Goal: Task Accomplishment & Management: Complete application form

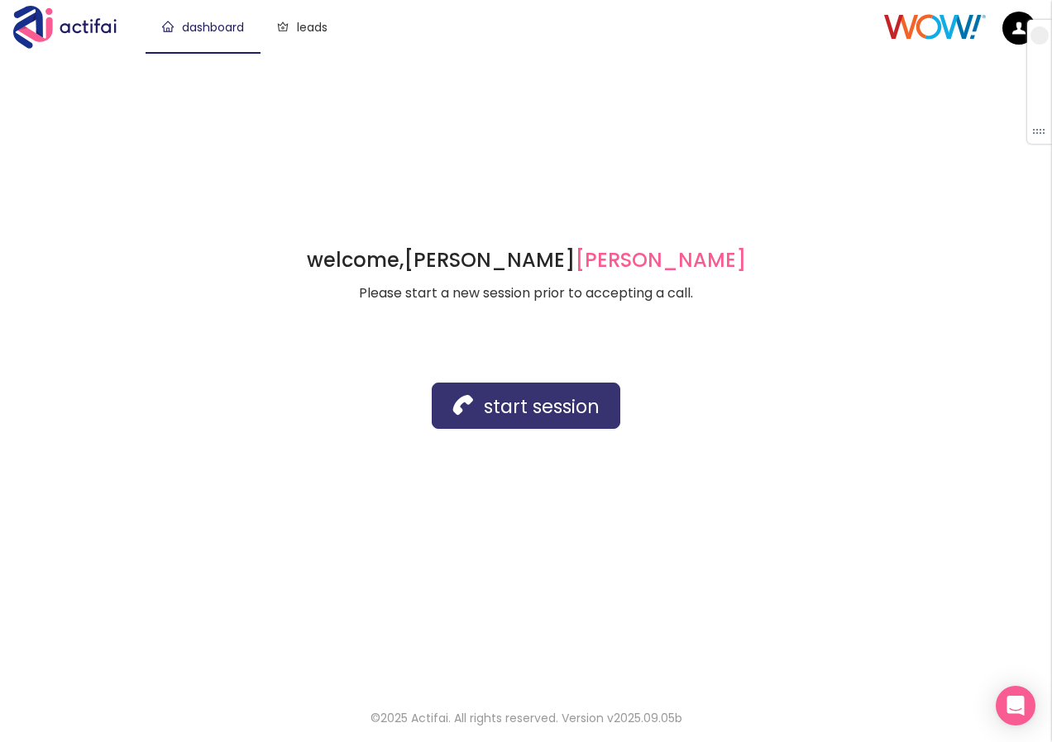
click at [484, 397] on button "start session" at bounding box center [526, 406] width 188 height 46
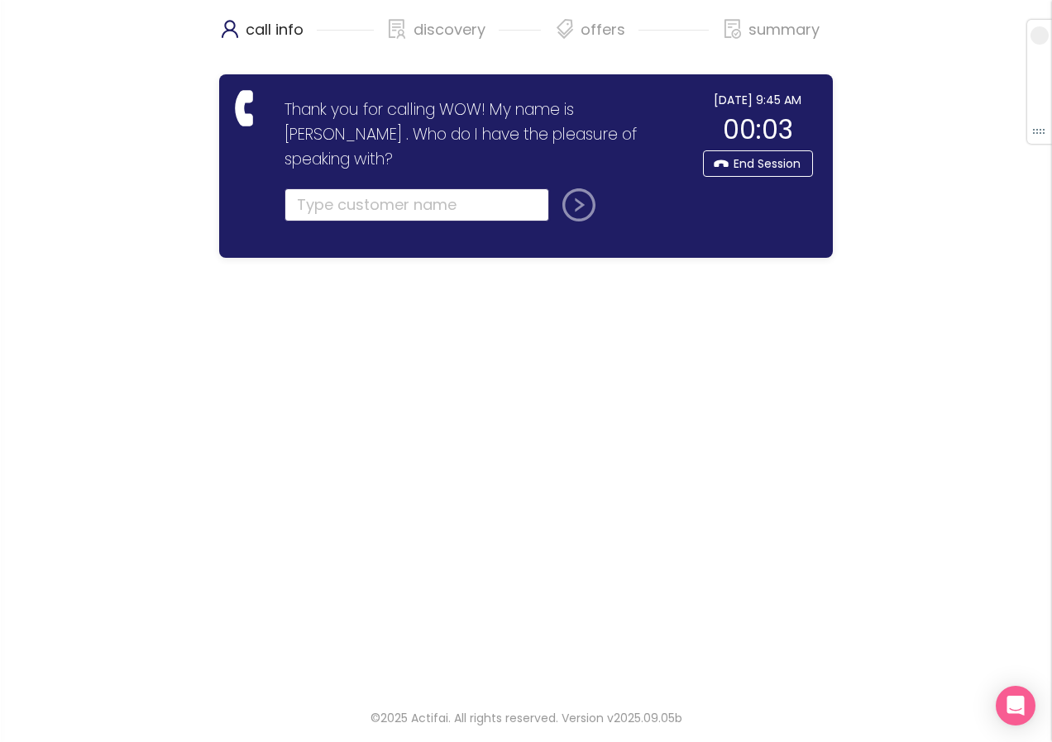
click at [355, 188] on input "text" at bounding box center [416, 204] width 265 height 33
type input "[PERSON_NAME]"
click at [580, 188] on button "submit" at bounding box center [576, 204] width 40 height 33
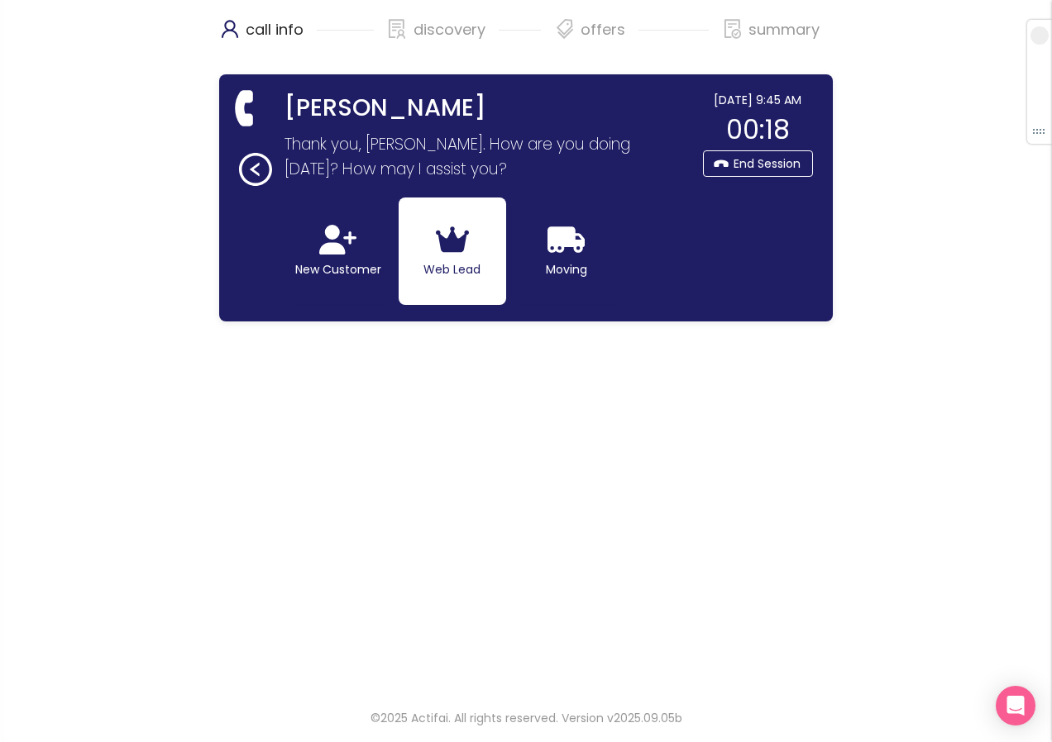
click at [448, 237] on icon "button" at bounding box center [453, 240] width 34 height 26
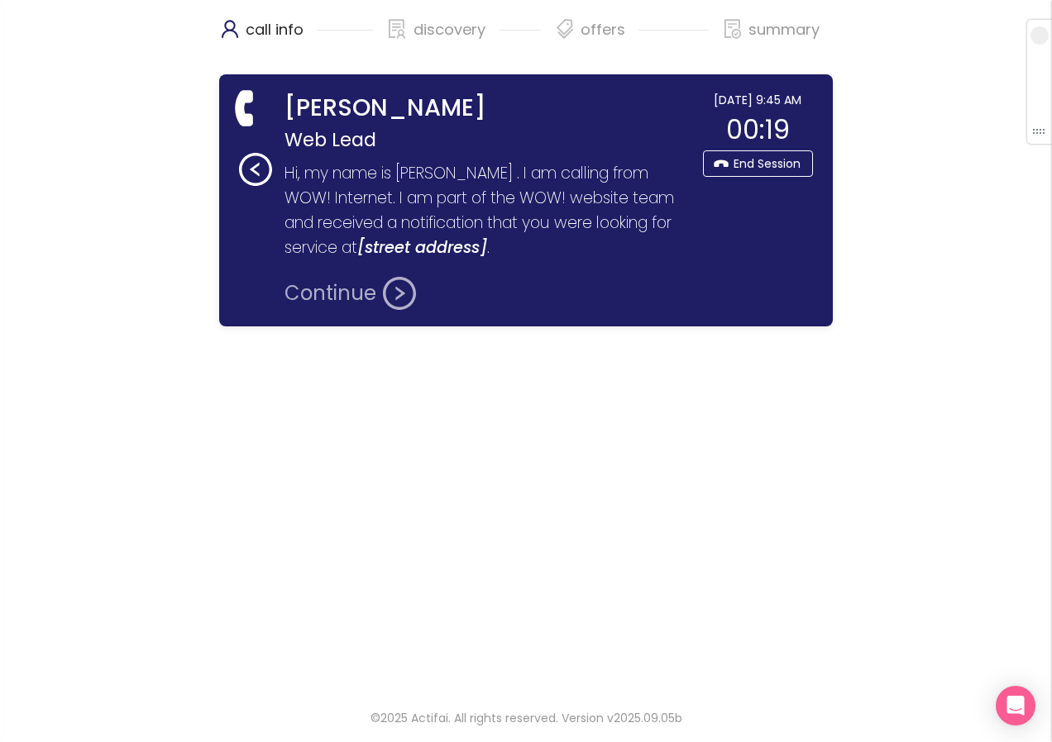
click at [308, 302] on button "Continue" at bounding box center [349, 293] width 131 height 33
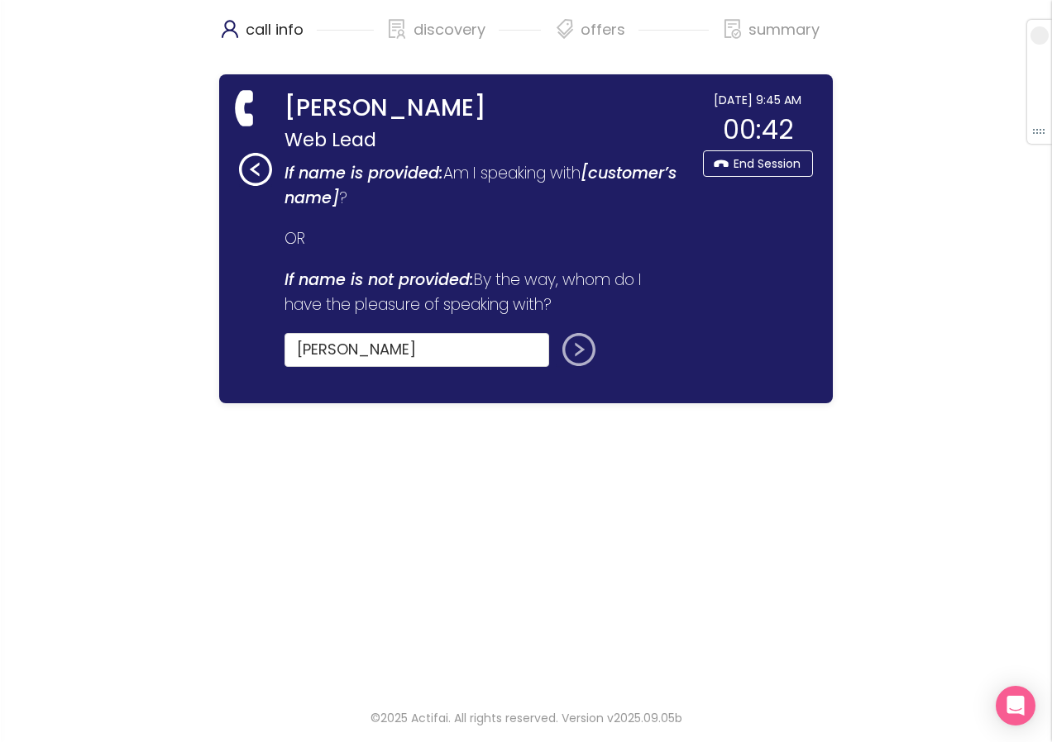
click at [569, 346] on button "submit" at bounding box center [576, 349] width 40 height 33
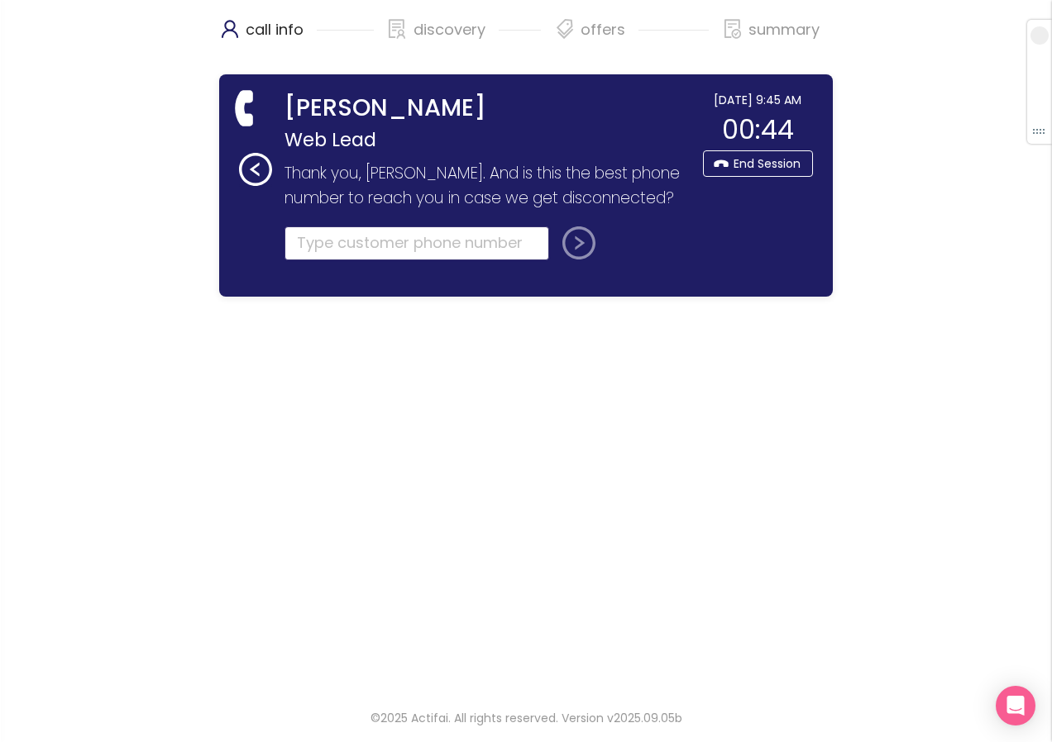
click at [308, 260] on input "tel" at bounding box center [416, 243] width 265 height 33
paste input "(734) 885-181"
type input "(734) 885-181"
drag, startPoint x: 396, startPoint y: 274, endPoint x: 63, endPoint y: 269, distance: 333.2
click at [58, 269] on div "call info discovery offers summary [PERSON_NAME] Web Lead Thank you for calling…" at bounding box center [526, 344] width 1052 height 689
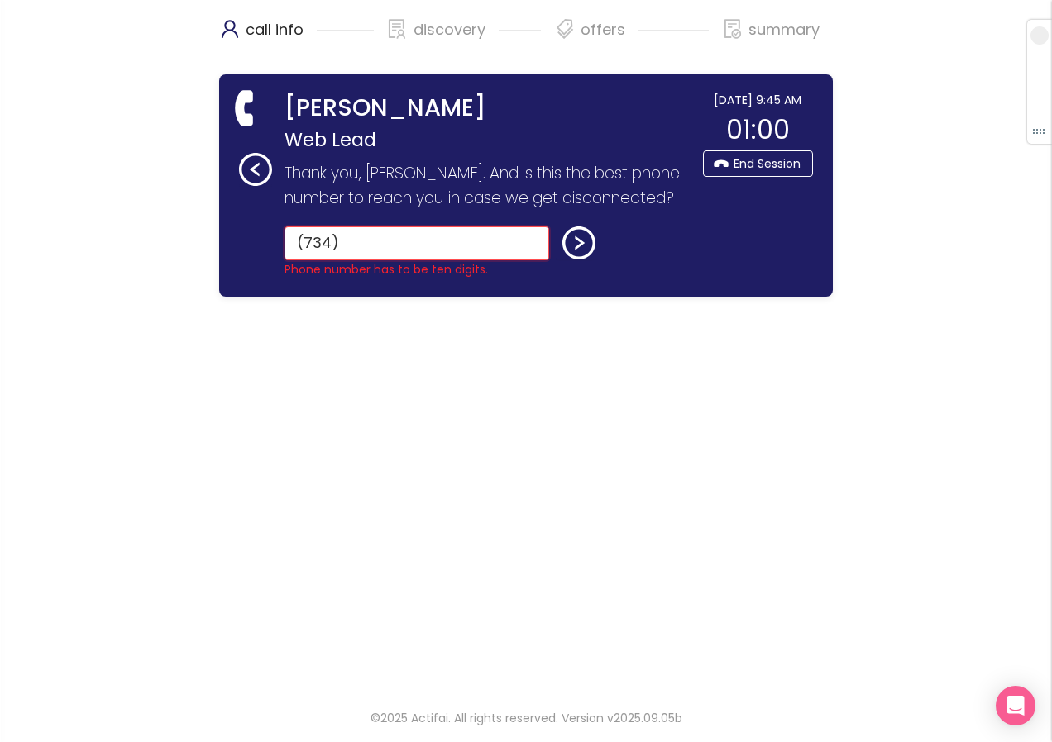
click at [348, 260] on input "(734)" at bounding box center [416, 243] width 265 height 33
type input "[PHONE_NUMBER]"
click at [571, 260] on button "submit" at bounding box center [576, 243] width 40 height 33
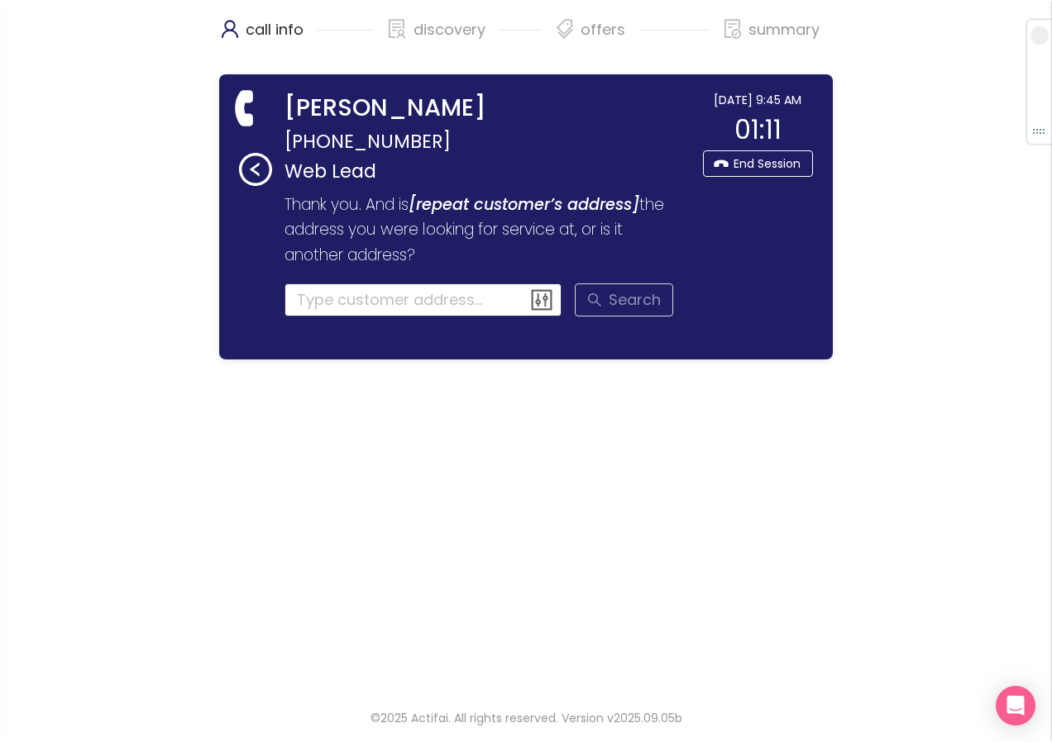
click at [352, 303] on input at bounding box center [423, 300] width 278 height 33
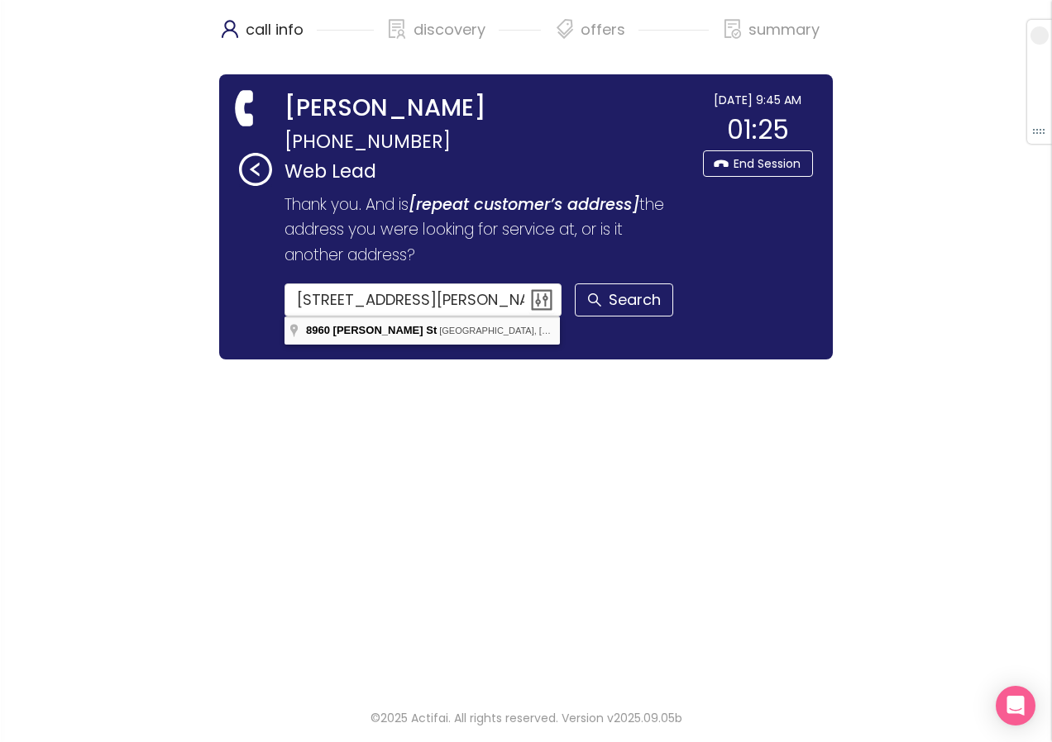
type input "[STREET_ADDRESS][PERSON_NAME]"
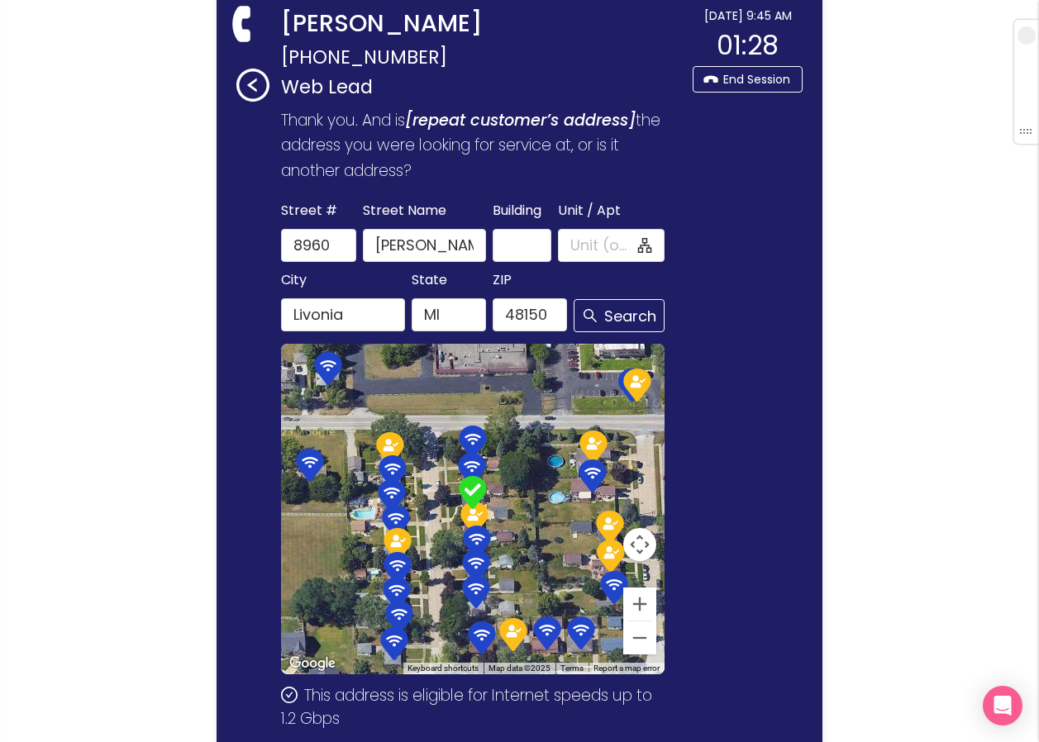
scroll to position [222, 0]
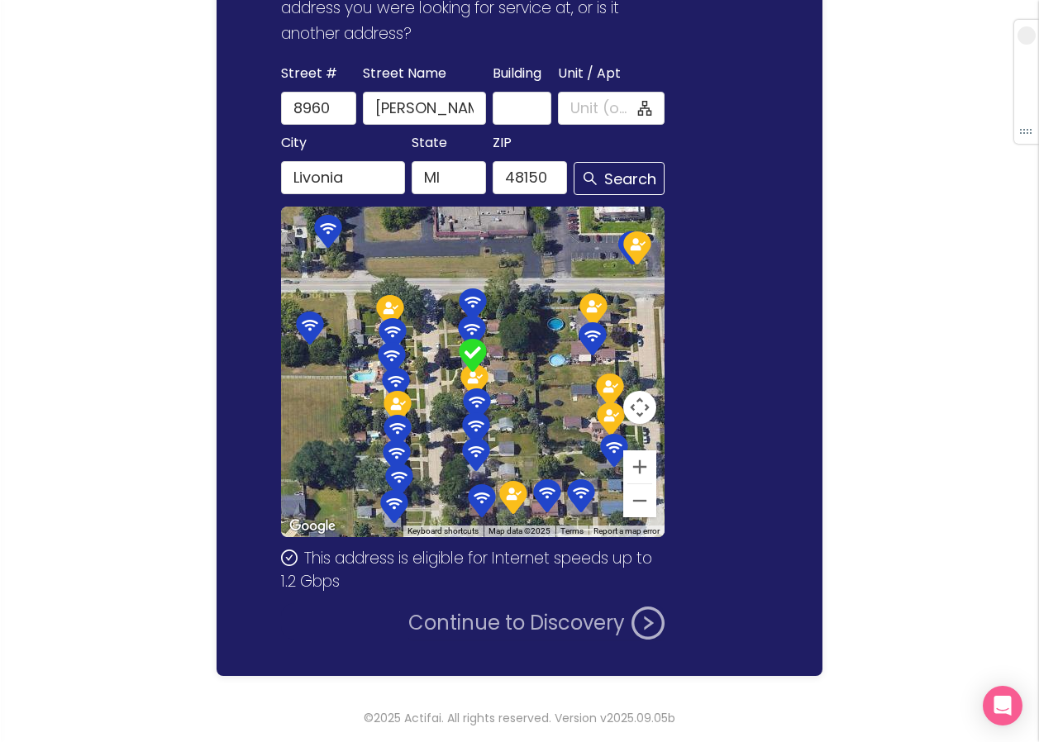
click at [481, 622] on button "Continue to Discovery" at bounding box center [536, 623] width 256 height 33
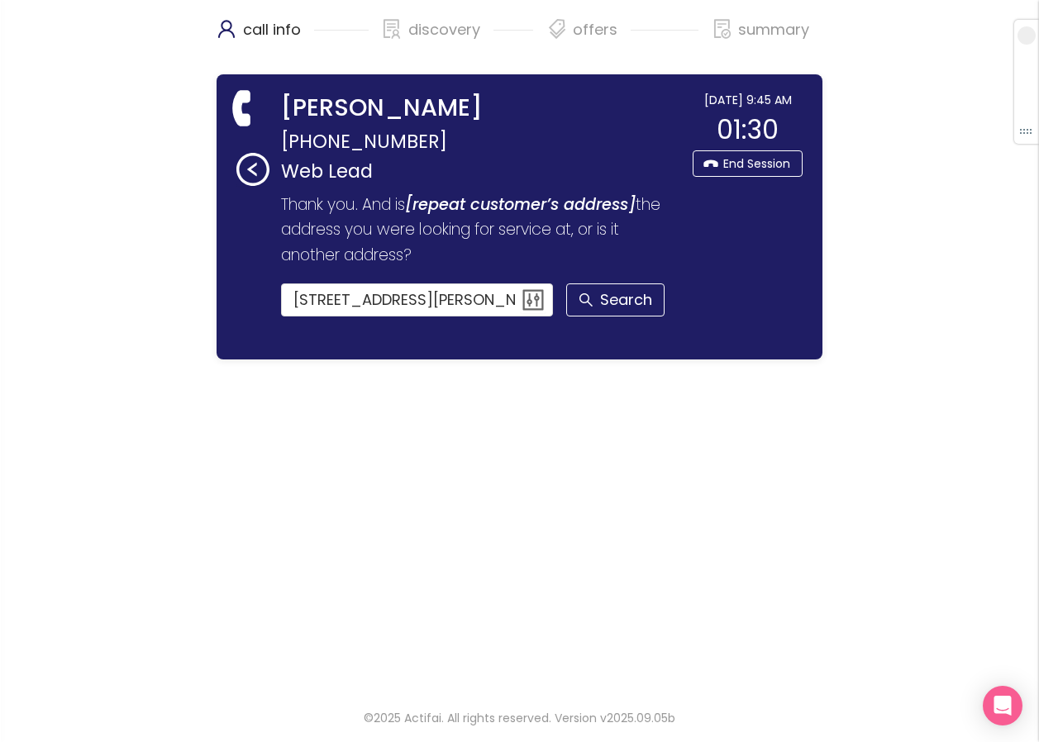
scroll to position [0, 0]
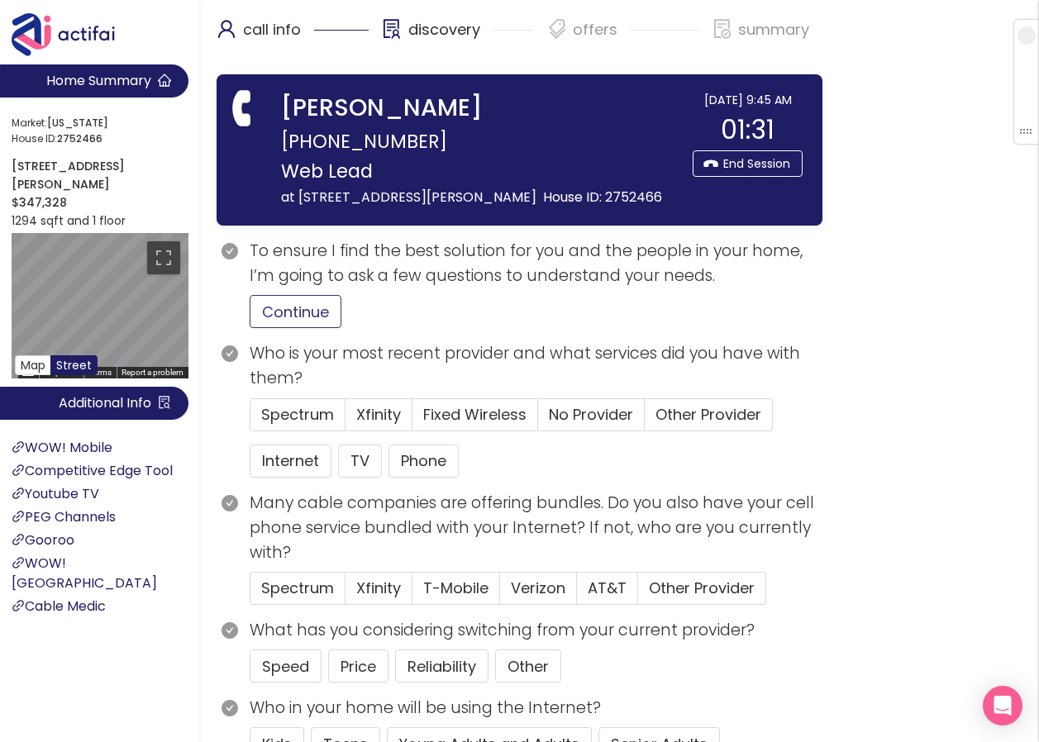
click at [277, 312] on button "Continue" at bounding box center [296, 311] width 92 height 33
click at [294, 410] on span "Spectrum" at bounding box center [297, 414] width 73 height 21
click at [250, 420] on input "Spectrum" at bounding box center [250, 420] width 0 height 0
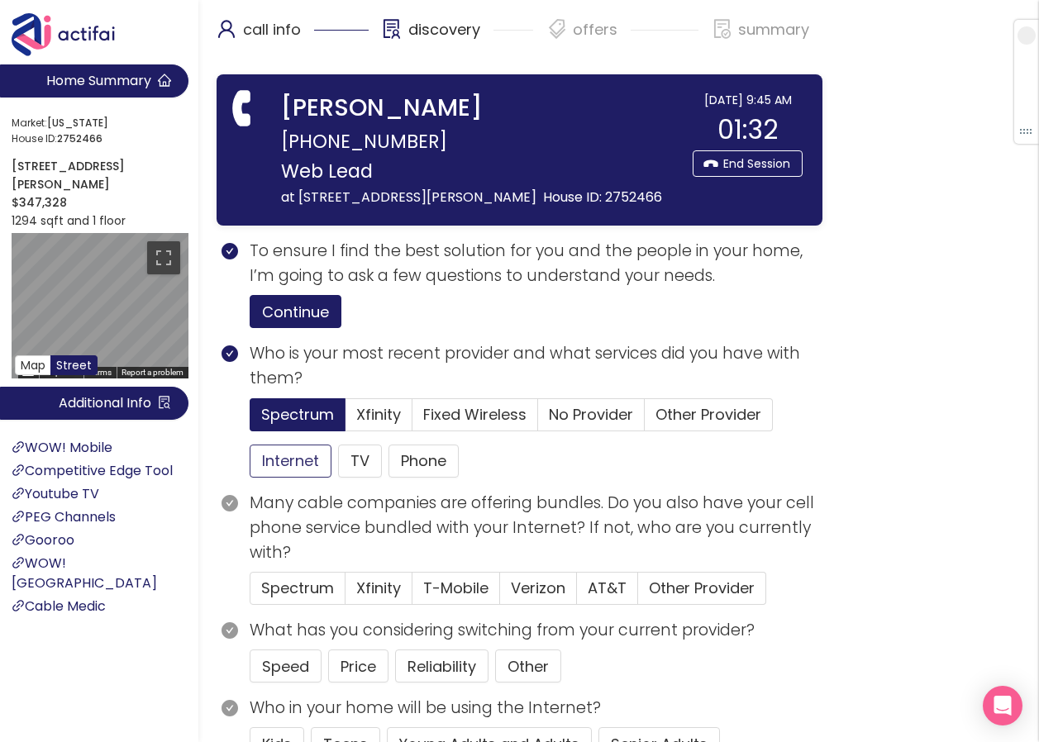
click at [301, 463] on button "Internet" at bounding box center [291, 461] width 82 height 33
click at [362, 669] on button "Price" at bounding box center [358, 666] width 60 height 33
click at [533, 588] on span "Verizon" at bounding box center [538, 588] width 55 height 21
click at [500, 594] on input "Verizon" at bounding box center [500, 594] width 0 height 0
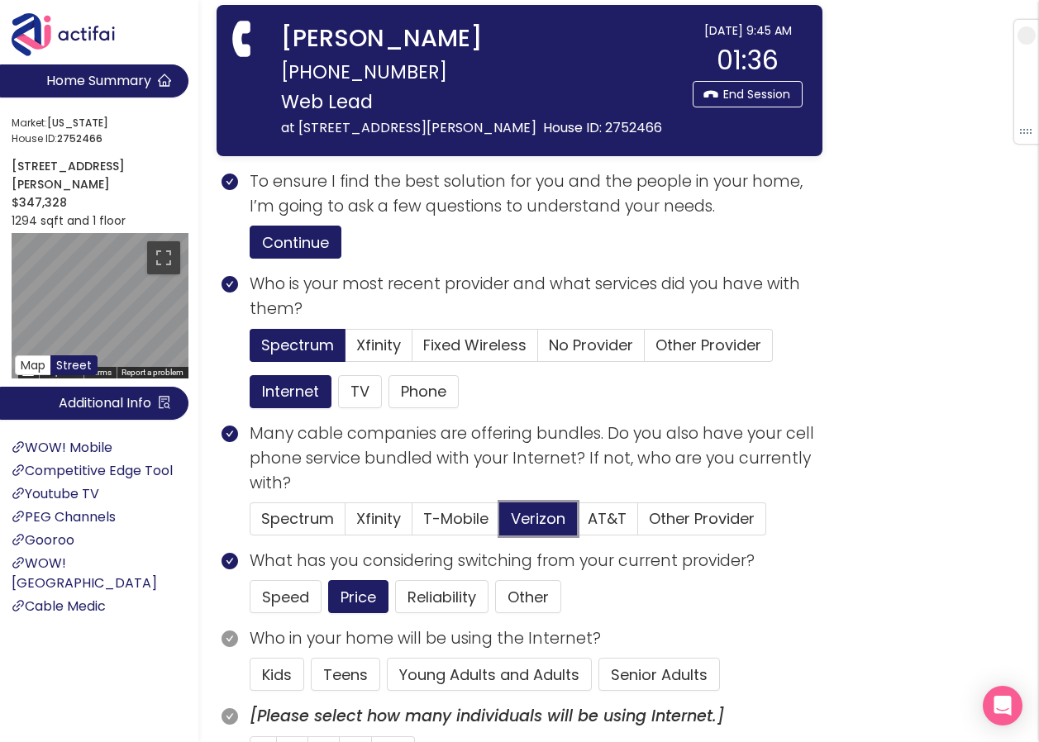
scroll to position [165, 0]
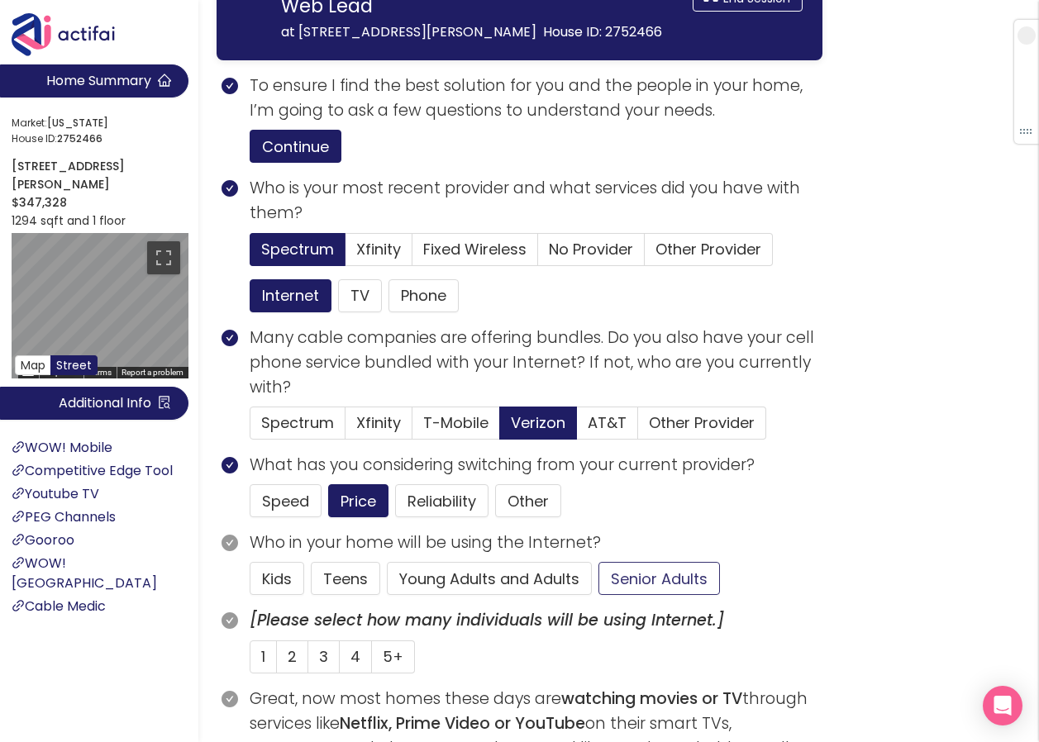
click at [646, 568] on button "Senior Adults" at bounding box center [659, 578] width 122 height 33
click at [261, 659] on span "1" at bounding box center [263, 656] width 4 height 21
click at [250, 662] on input "1" at bounding box center [250, 662] width 0 height 0
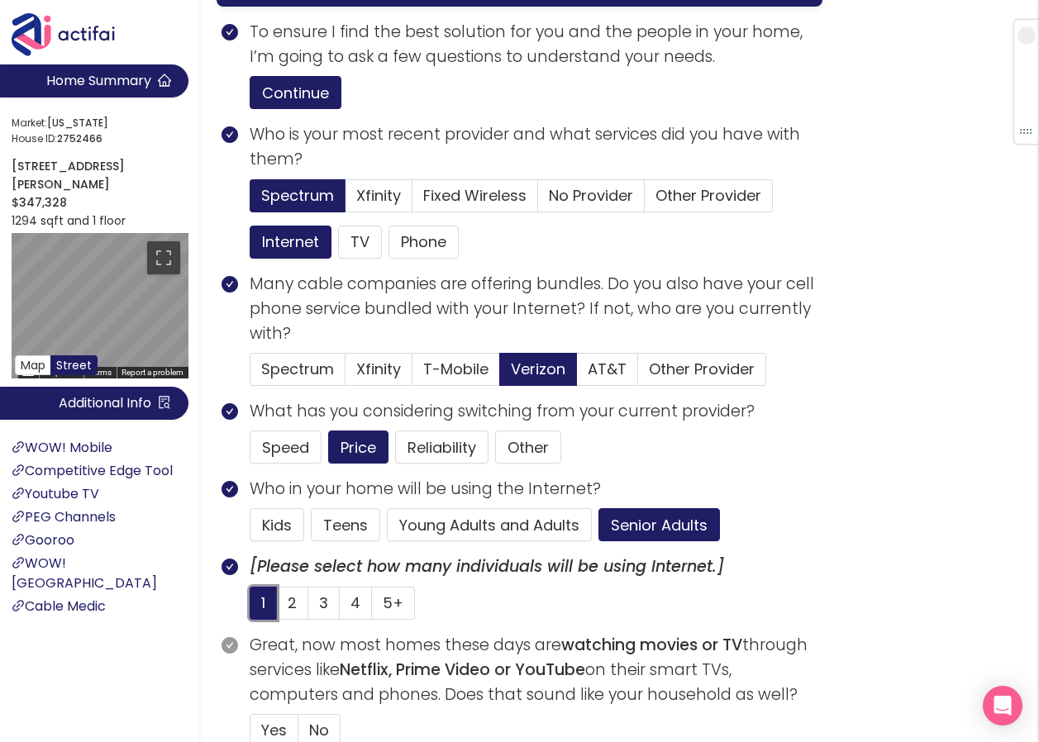
scroll to position [331, 0]
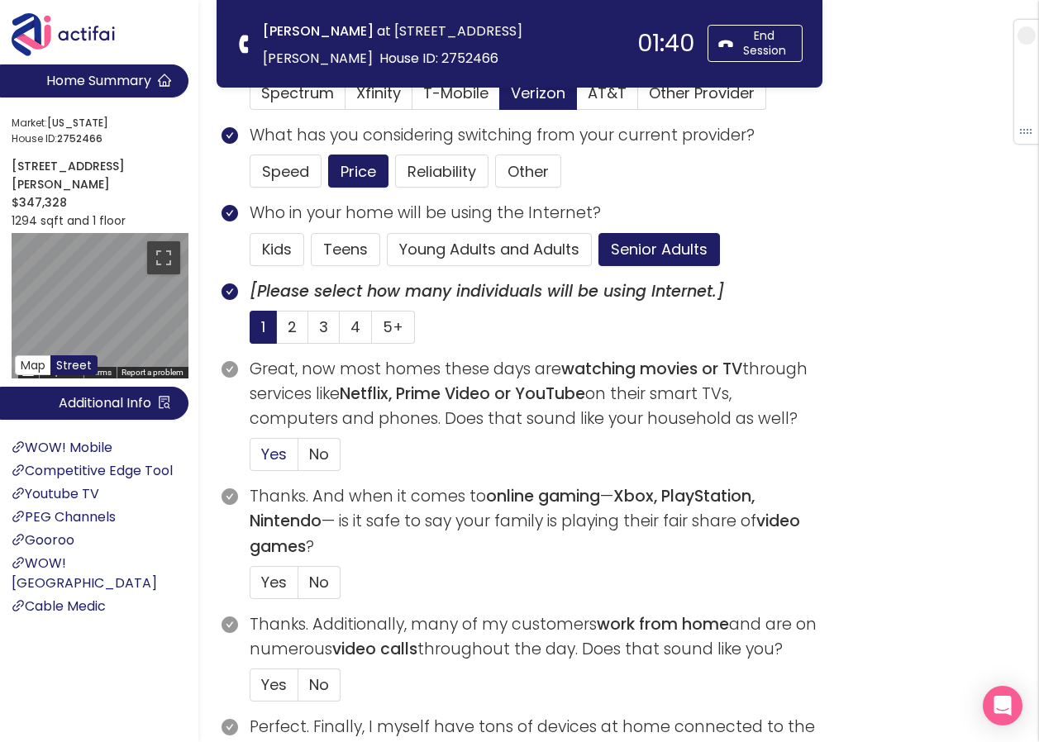
click at [270, 460] on span "Yes" at bounding box center [274, 454] width 26 height 21
click at [250, 460] on input "Yes" at bounding box center [250, 460] width 0 height 0
click at [318, 582] on span "No" at bounding box center [319, 582] width 20 height 21
click at [298, 588] on input "No" at bounding box center [298, 588] width 0 height 0
click at [327, 683] on span "No" at bounding box center [319, 685] width 20 height 21
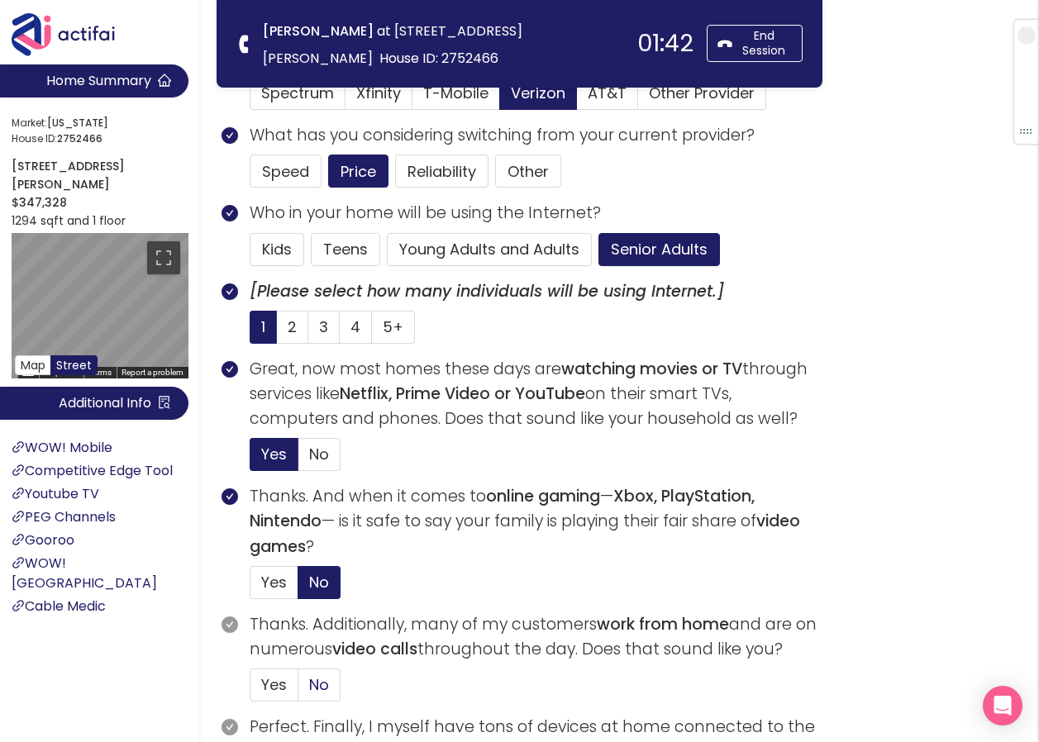
click at [298, 690] on input "No" at bounding box center [298, 690] width 0 height 0
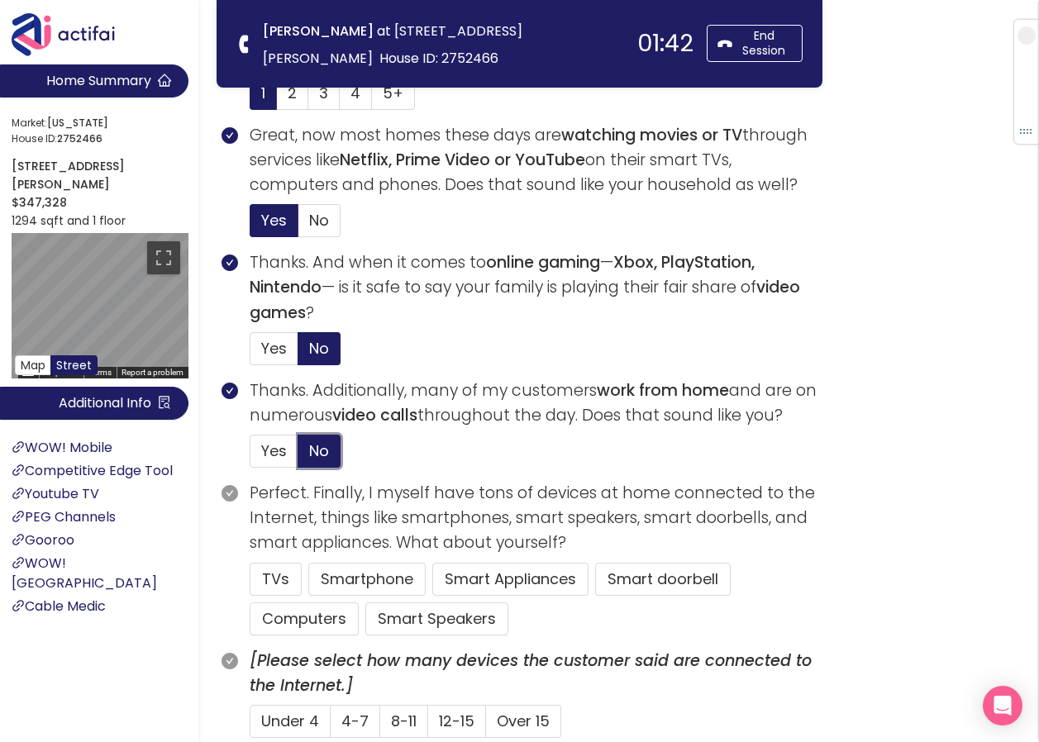
scroll to position [579, 0]
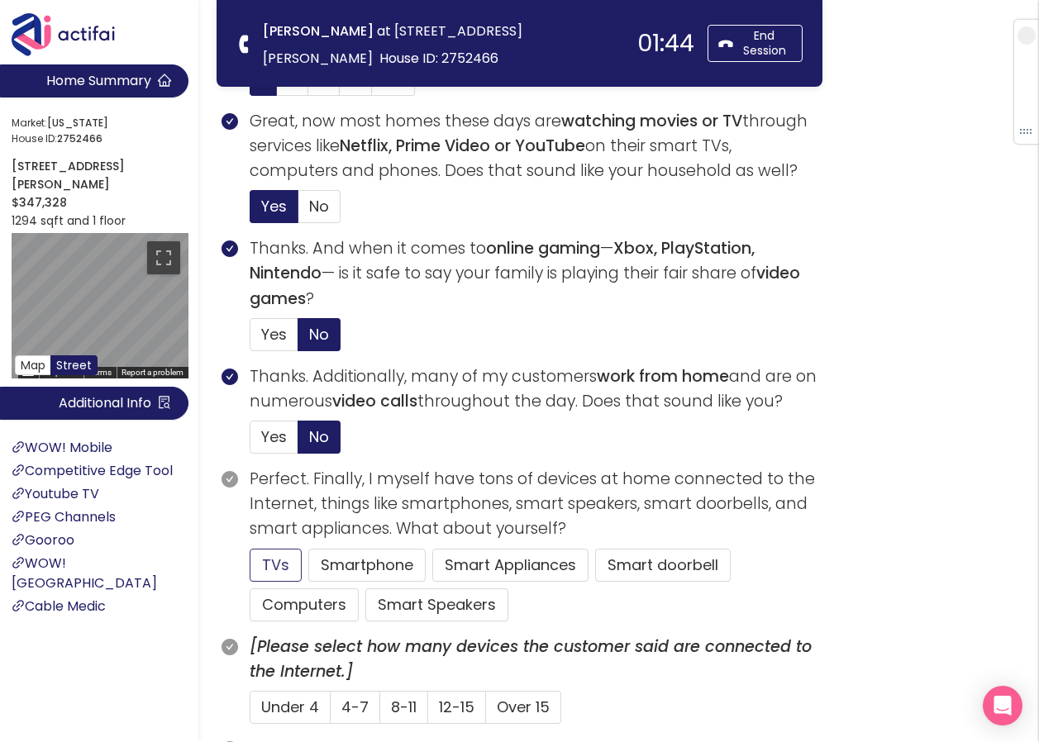
click at [286, 565] on button "TVs" at bounding box center [276, 565] width 52 height 33
click at [329, 568] on button "Smartphone" at bounding box center [366, 565] width 117 height 33
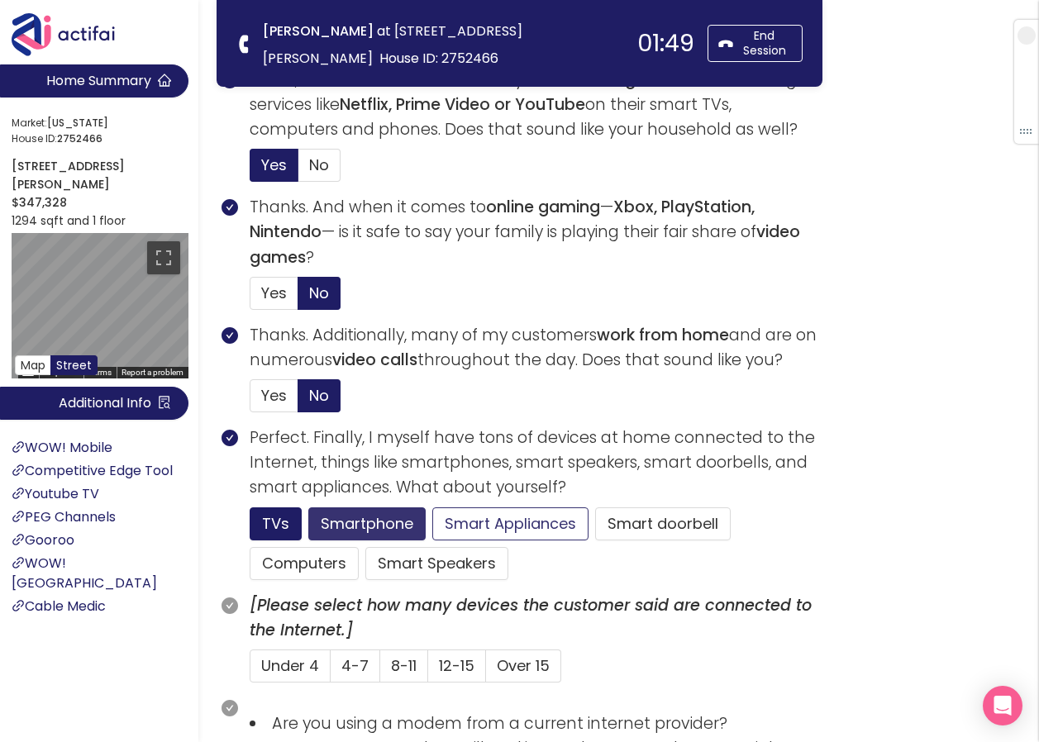
scroll to position [661, 0]
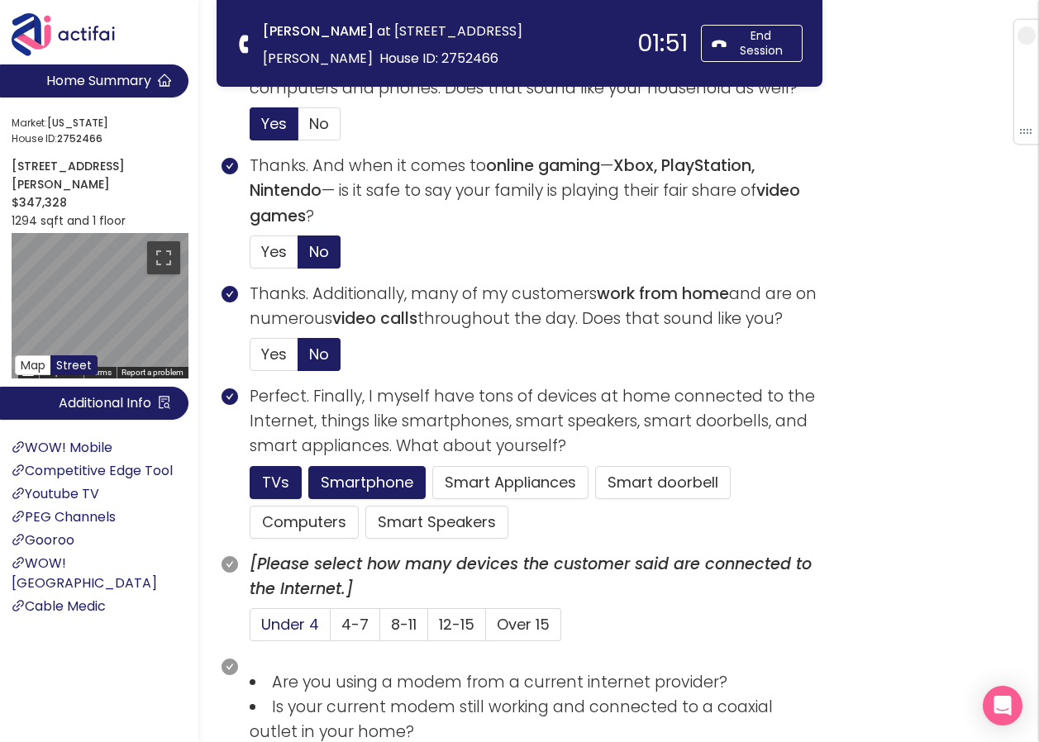
click at [295, 621] on span "Under 4" at bounding box center [290, 624] width 58 height 21
click at [250, 630] on input "Under 4" at bounding box center [250, 630] width 0 height 0
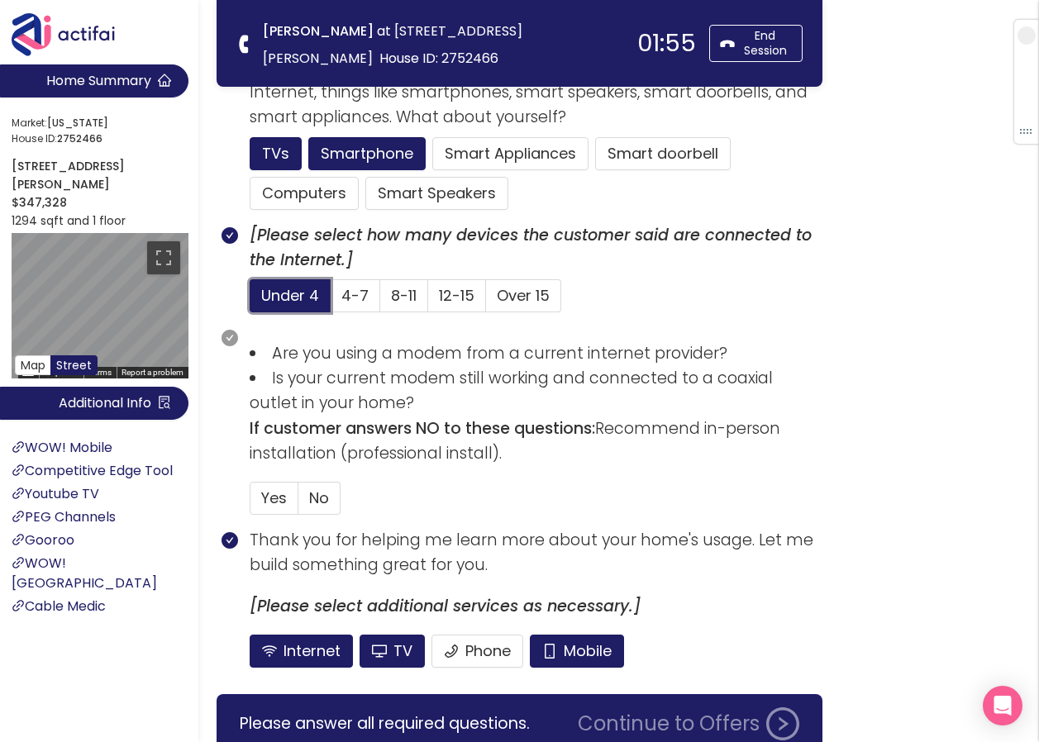
scroll to position [992, 0]
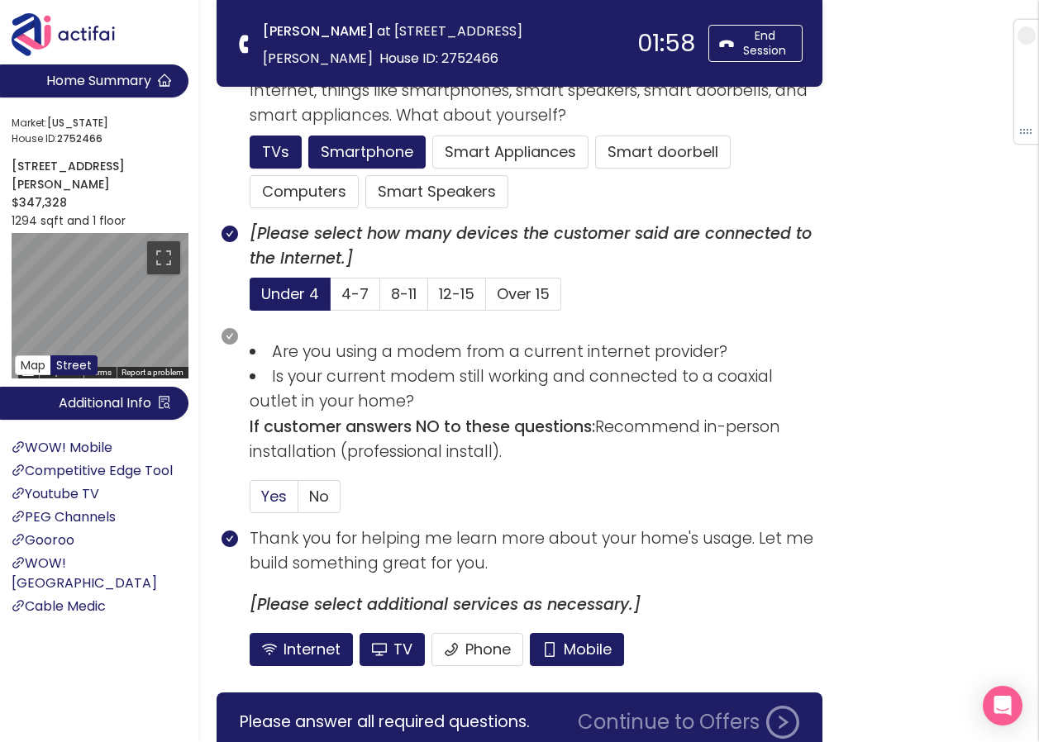
click at [282, 495] on span "Yes" at bounding box center [274, 496] width 26 height 21
click at [250, 502] on input "Yes" at bounding box center [250, 502] width 0 height 0
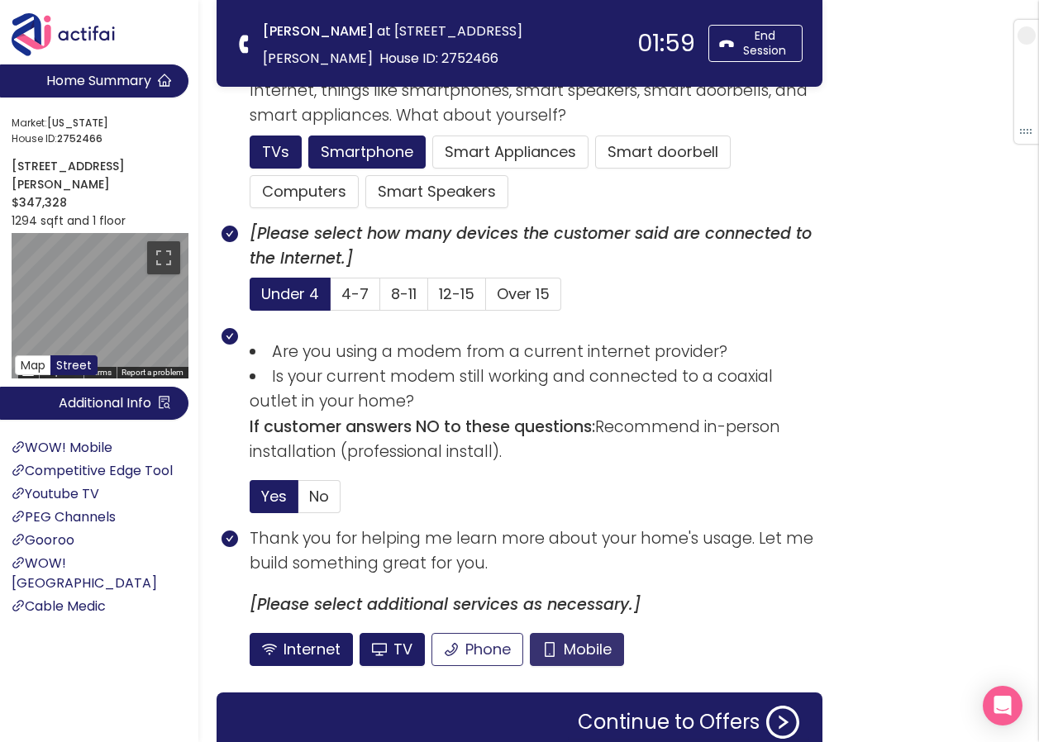
drag, startPoint x: 572, startPoint y: 644, endPoint x: 523, endPoint y: 635, distance: 49.6
click at [571, 644] on button "Mobile" at bounding box center [577, 649] width 94 height 33
click at [404, 642] on button "TV" at bounding box center [392, 649] width 65 height 33
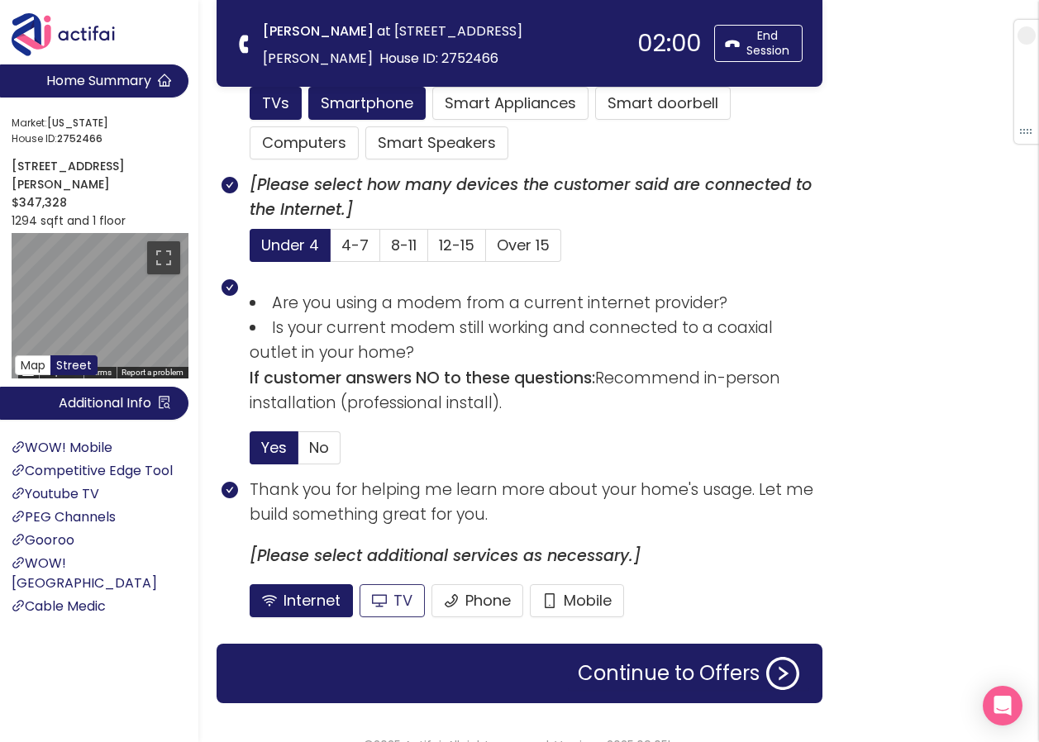
scroll to position [1068, 0]
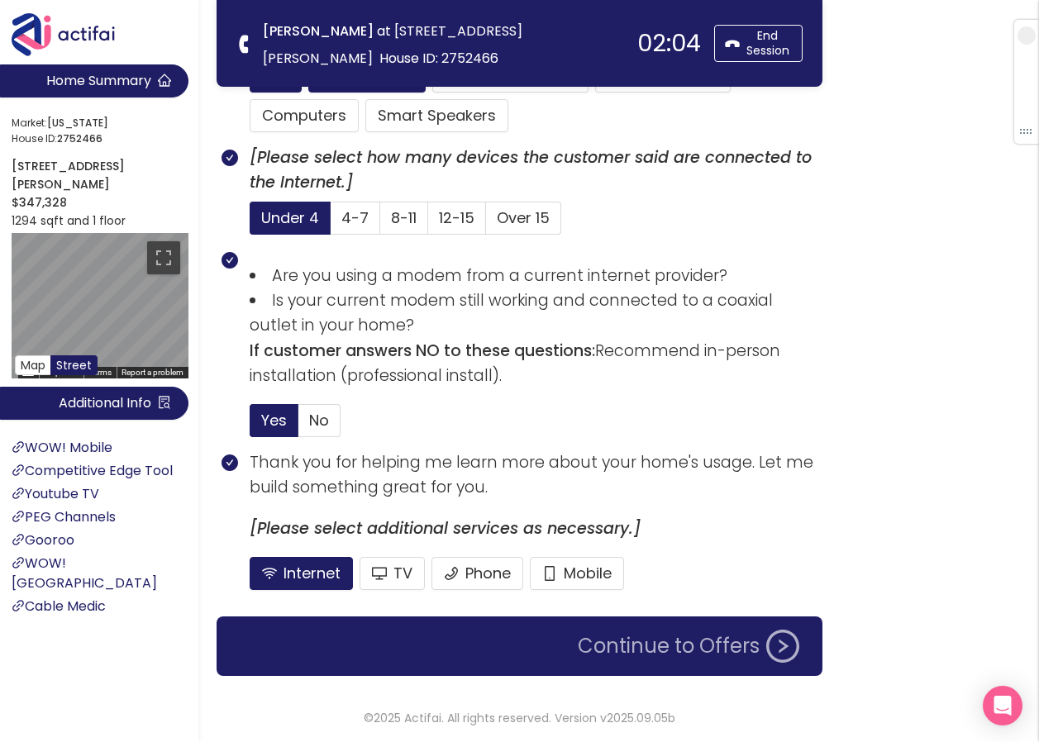
drag, startPoint x: 673, startPoint y: 644, endPoint x: 660, endPoint y: 634, distance: 16.5
click at [660, 634] on button "Continue to Offers" at bounding box center [688, 646] width 241 height 33
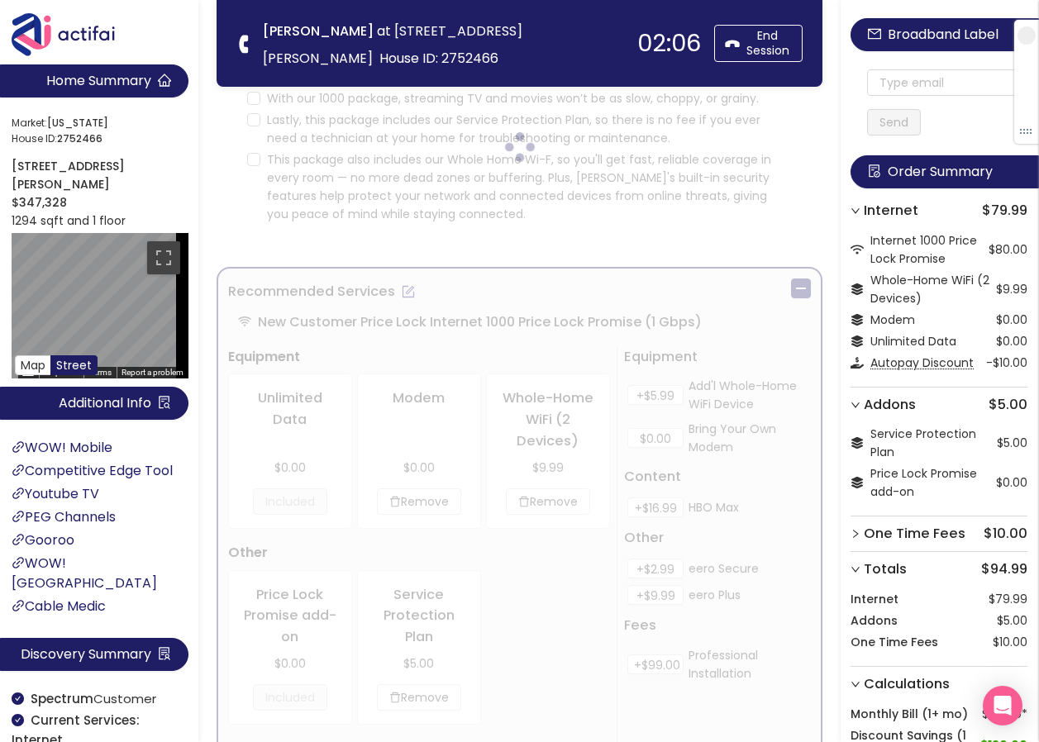
scroll to position [0, 0]
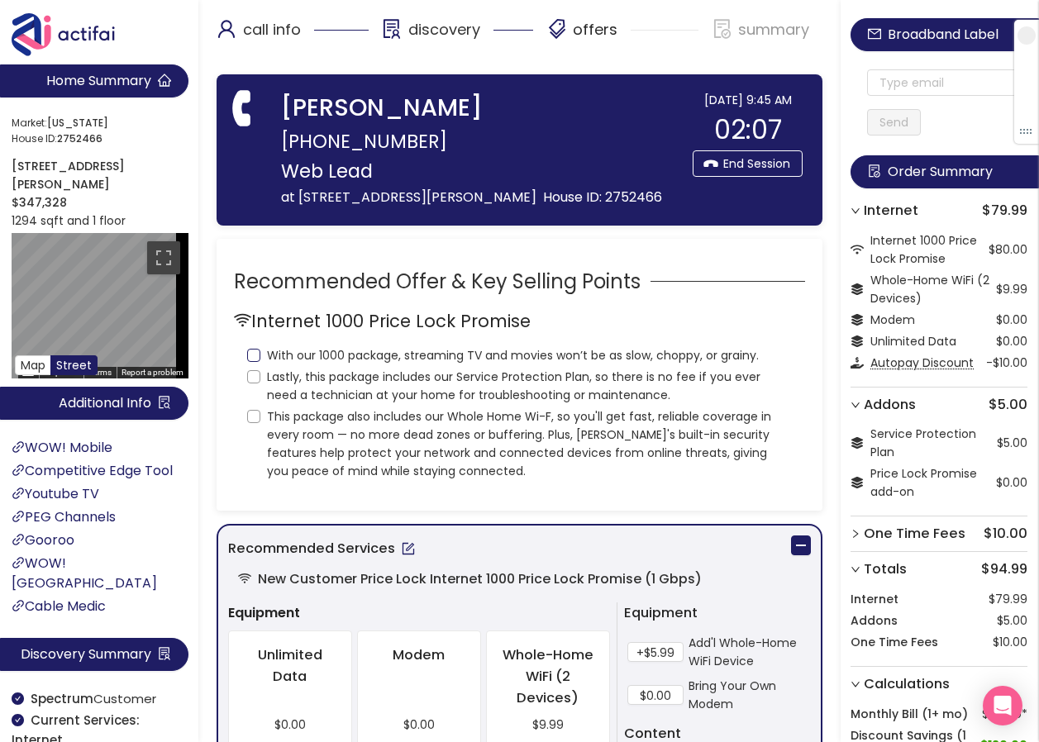
click at [252, 355] on input "With our 1000 package, streaming TV and movies won’t be as slow, choppy, or gra…" at bounding box center [253, 355] width 13 height 13
checkbox input "true"
click at [247, 379] on input "Lastly, this package includes our Service Protection Plan, so there is no fee i…" at bounding box center [253, 376] width 13 height 13
checkbox input "true"
click at [251, 417] on input "This package also includes our Whole Home Wi-F, so you'll get fast, reliable co…" at bounding box center [253, 416] width 13 height 13
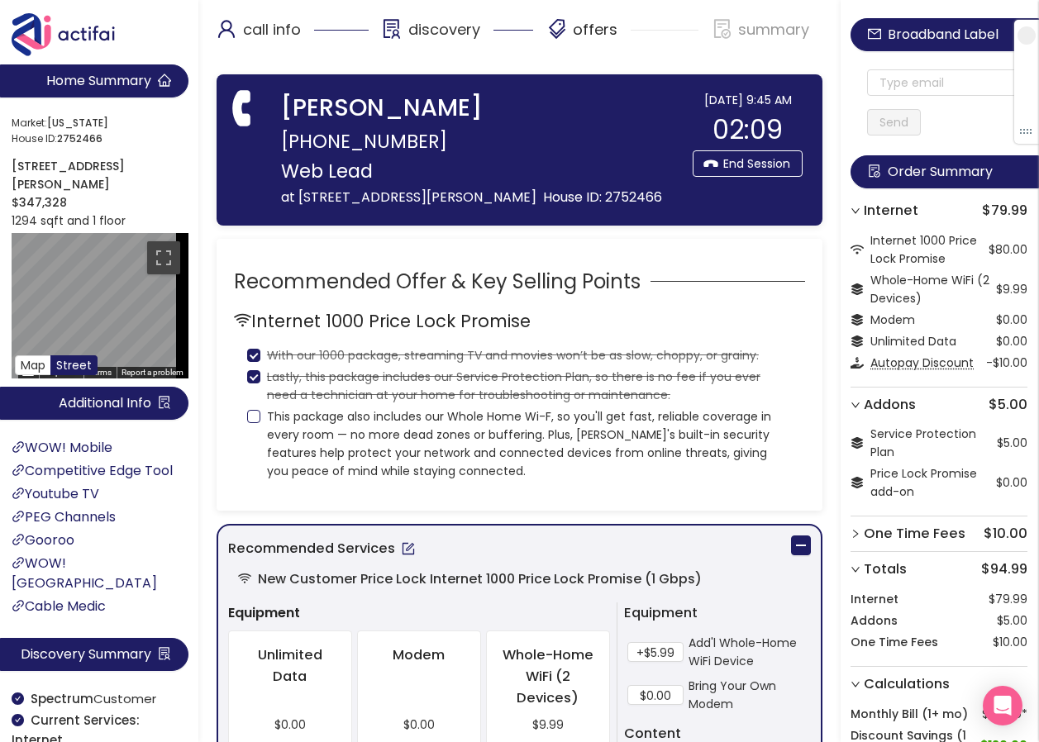
checkbox input "true"
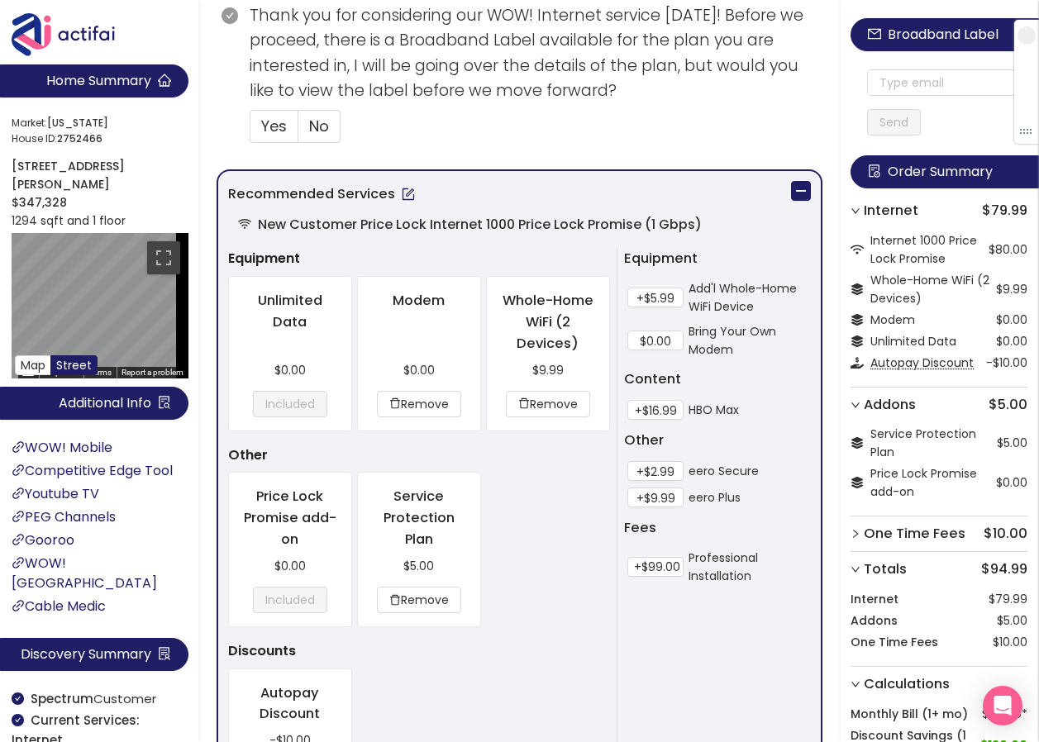
scroll to position [1077, 0]
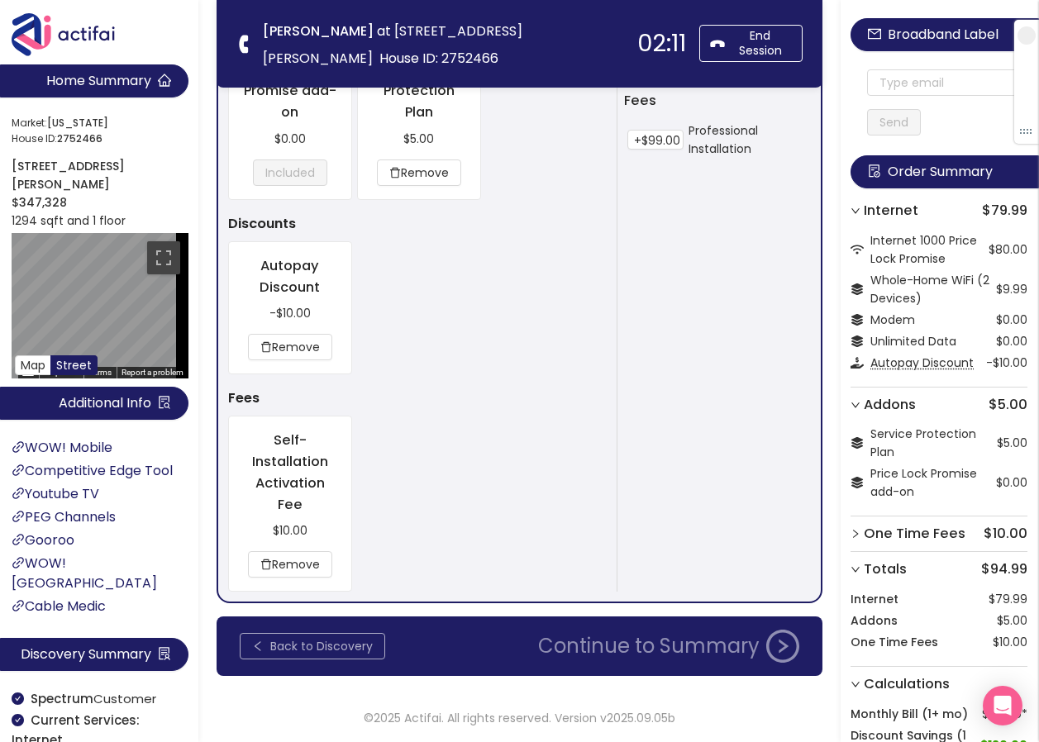
click at [305, 639] on button "Back to Discovery" at bounding box center [312, 646] width 145 height 26
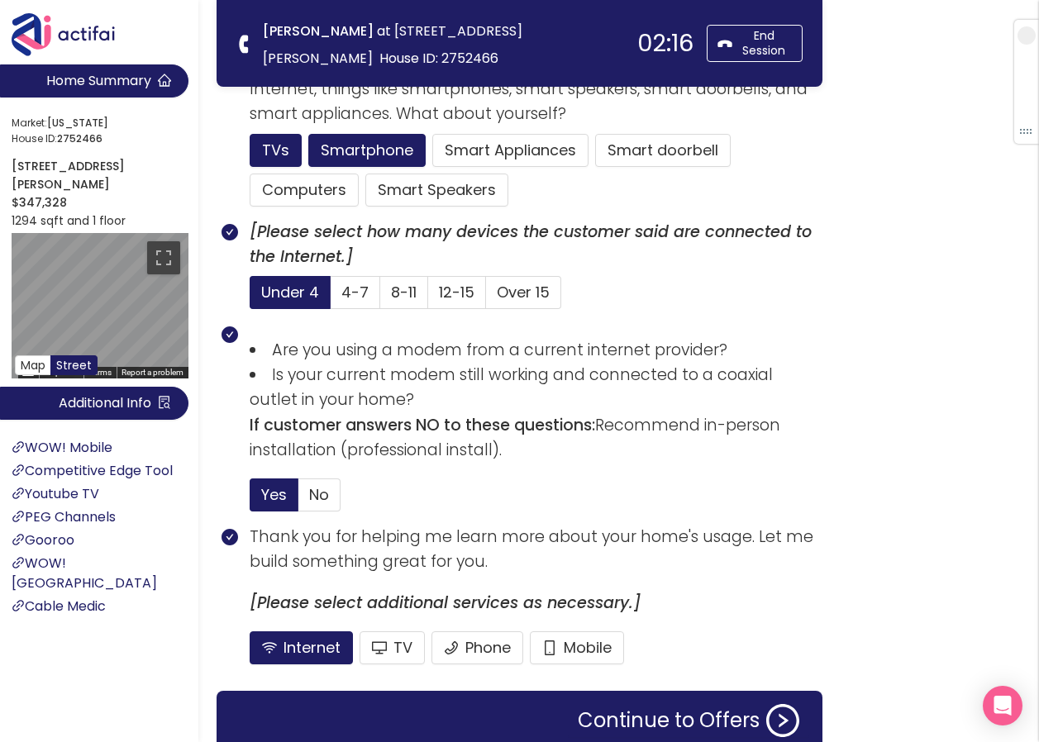
scroll to position [1068, 0]
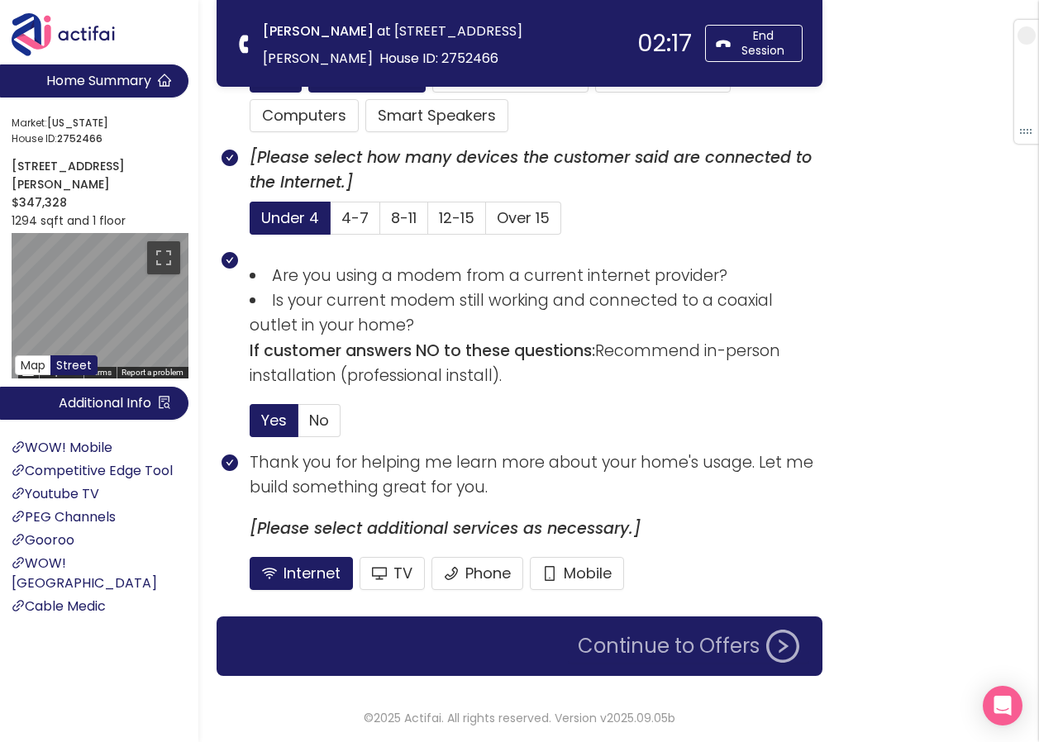
click at [684, 637] on button "Continue to Offers" at bounding box center [688, 646] width 241 height 33
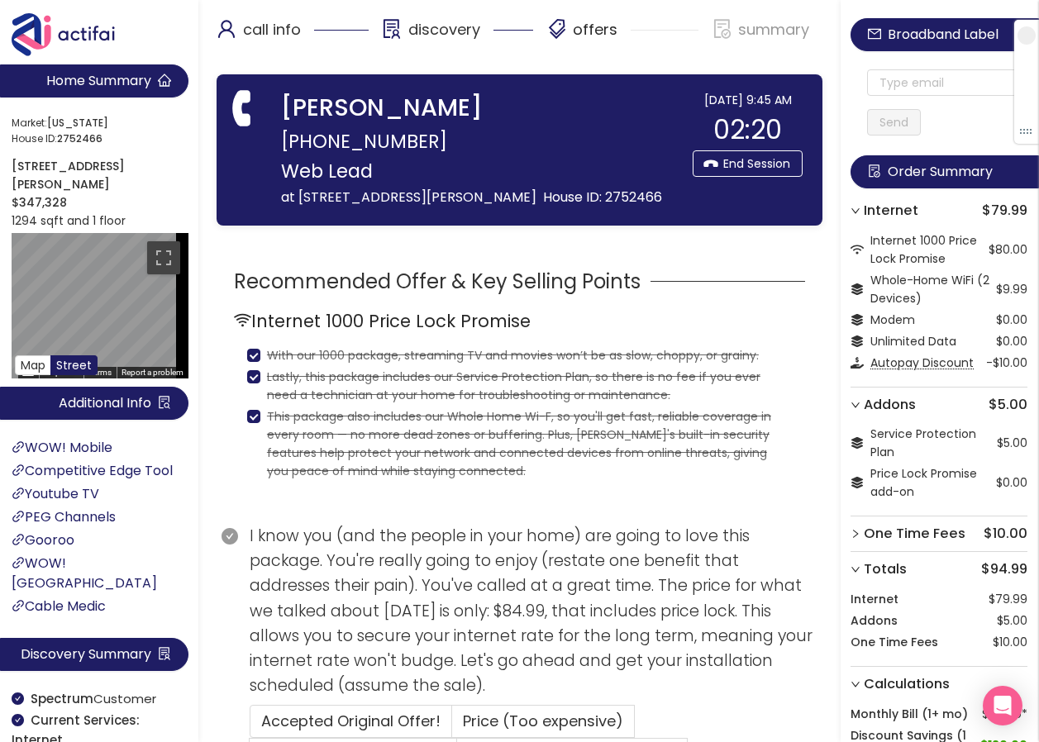
scroll to position [331, 0]
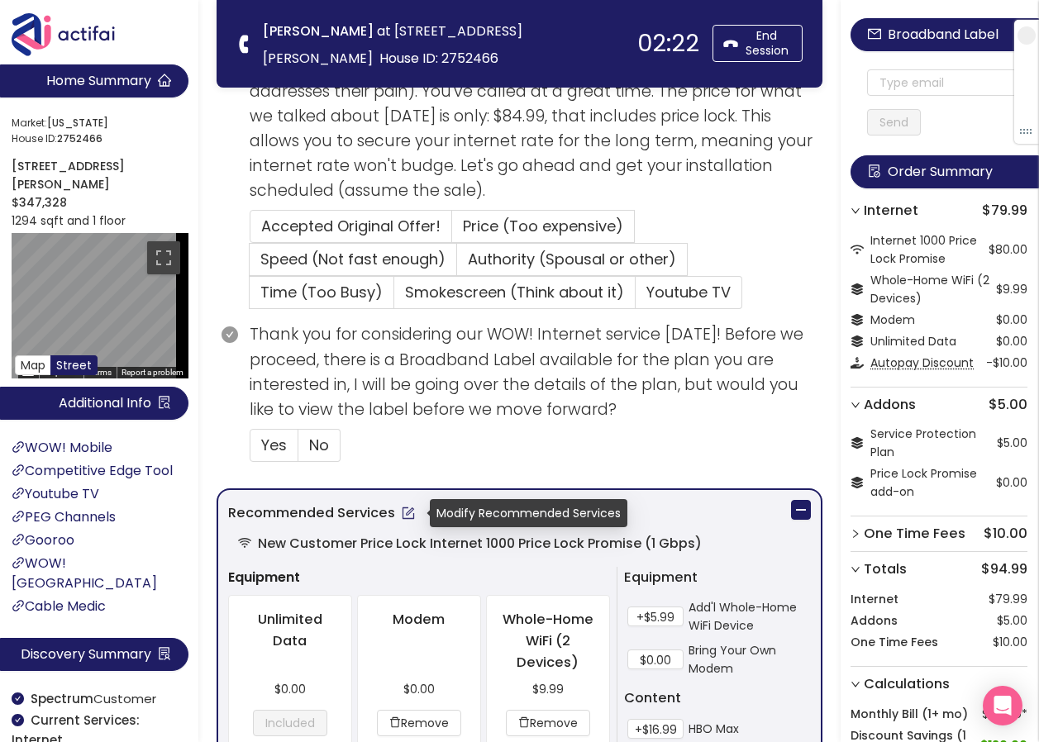
click at [401, 516] on button "button" at bounding box center [408, 513] width 26 height 26
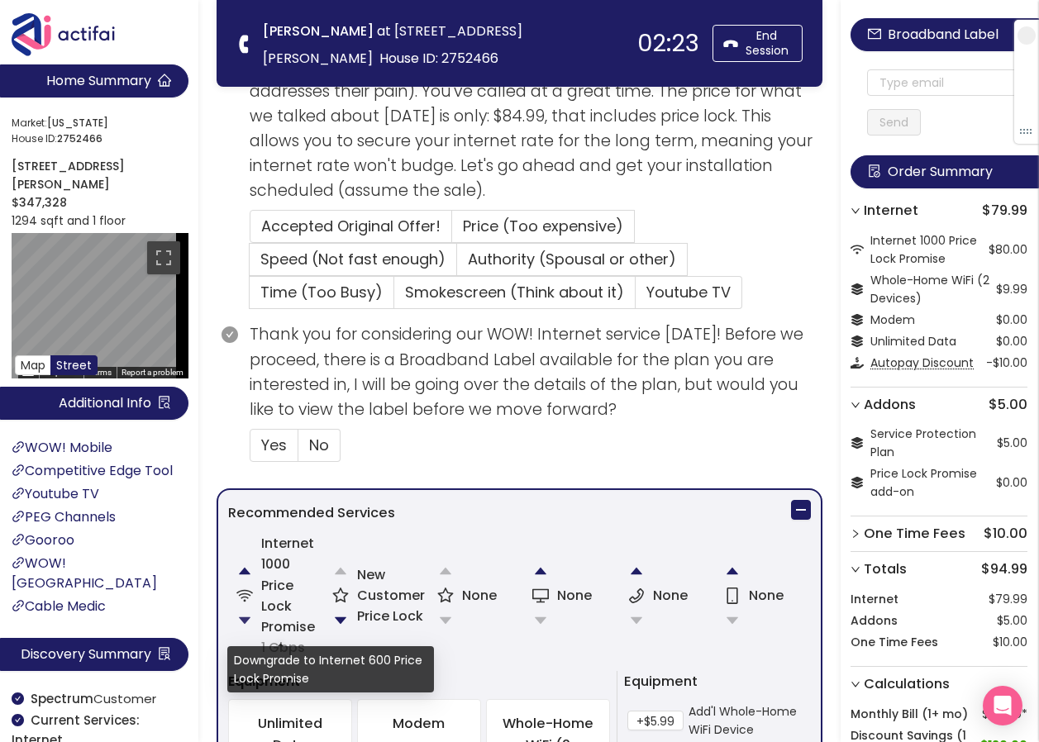
click at [239, 615] on button "button" at bounding box center [244, 620] width 33 height 33
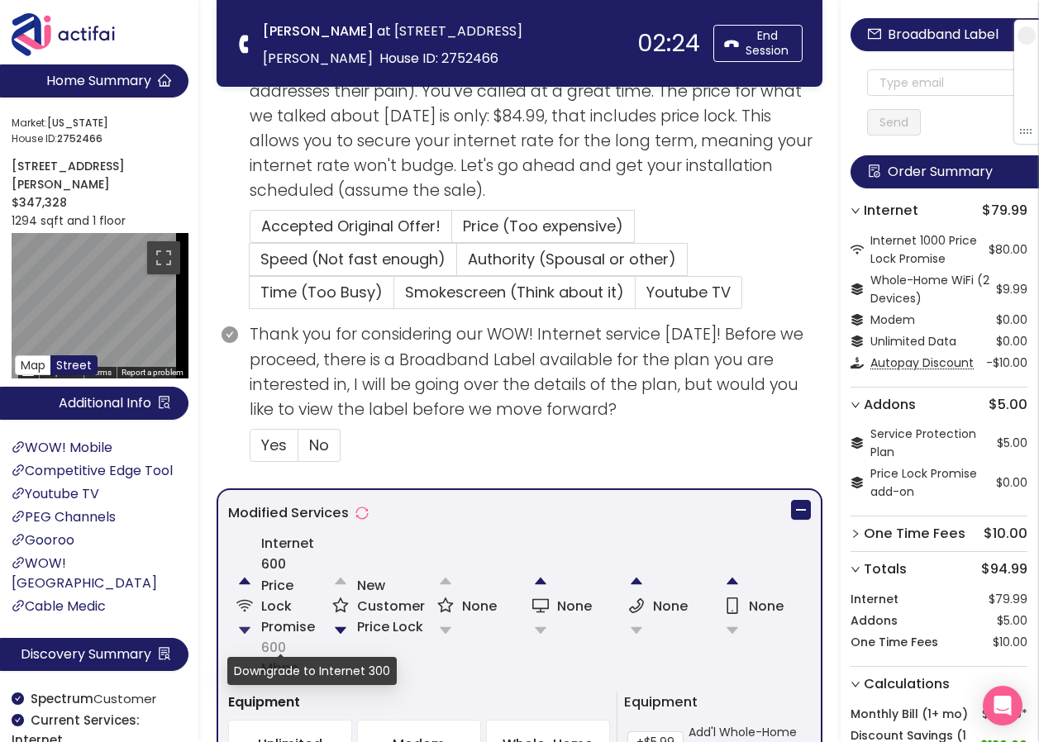
click at [244, 632] on button "button" at bounding box center [244, 630] width 33 height 33
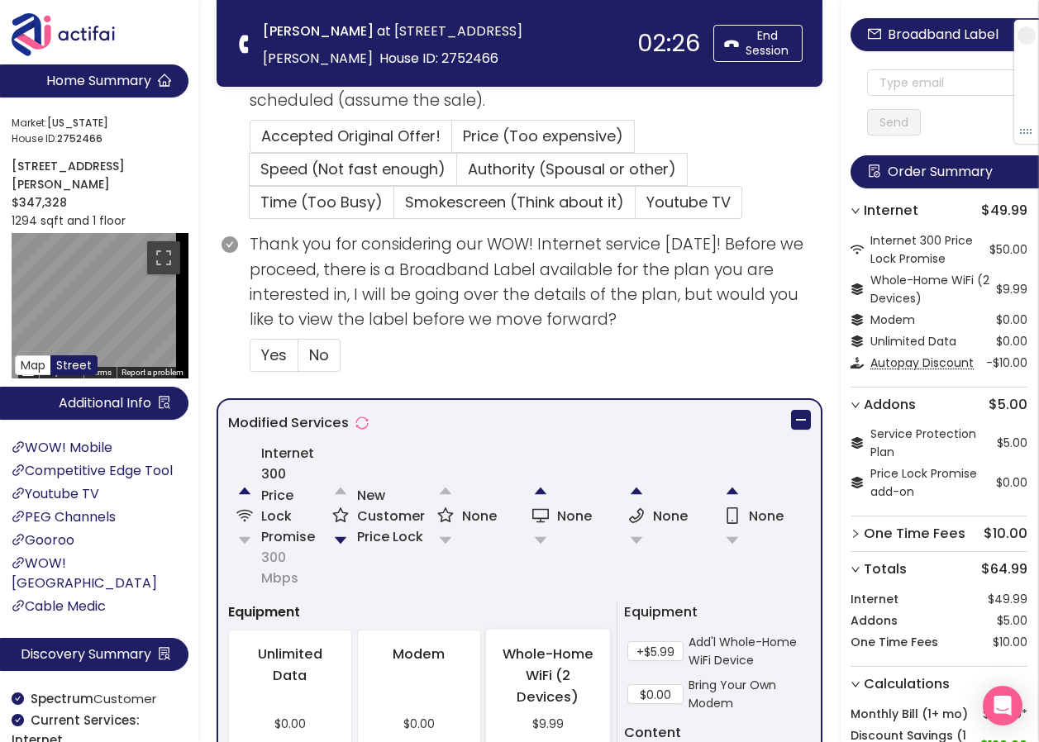
scroll to position [579, 0]
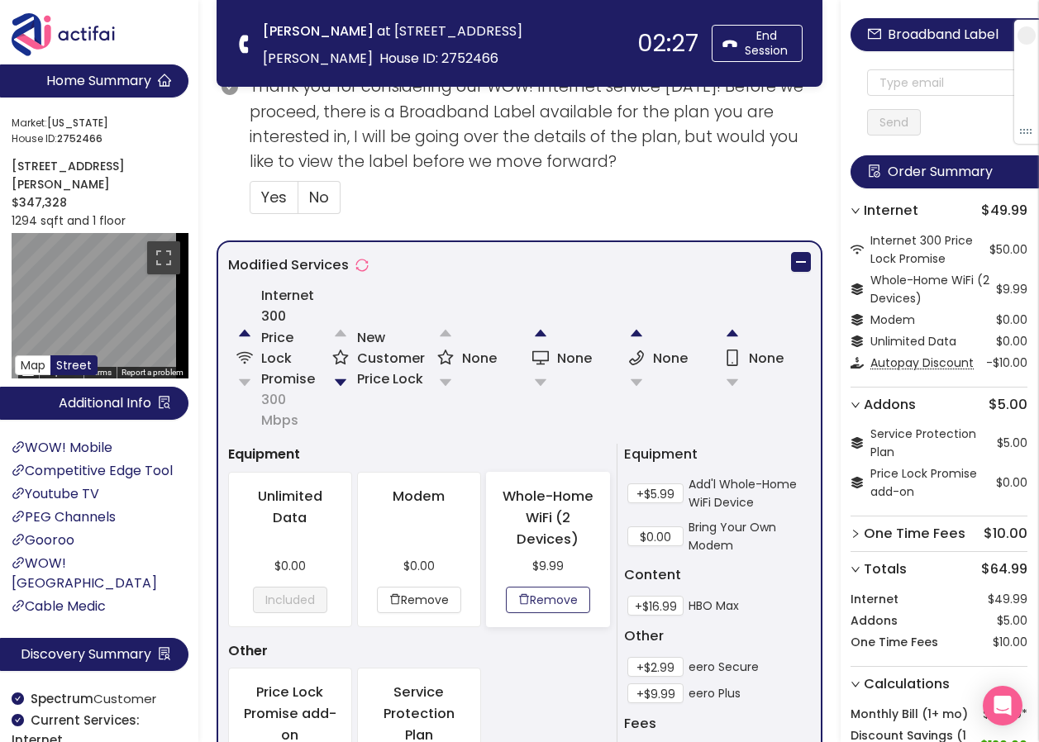
click at [517, 601] on button "Remove" at bounding box center [548, 600] width 84 height 26
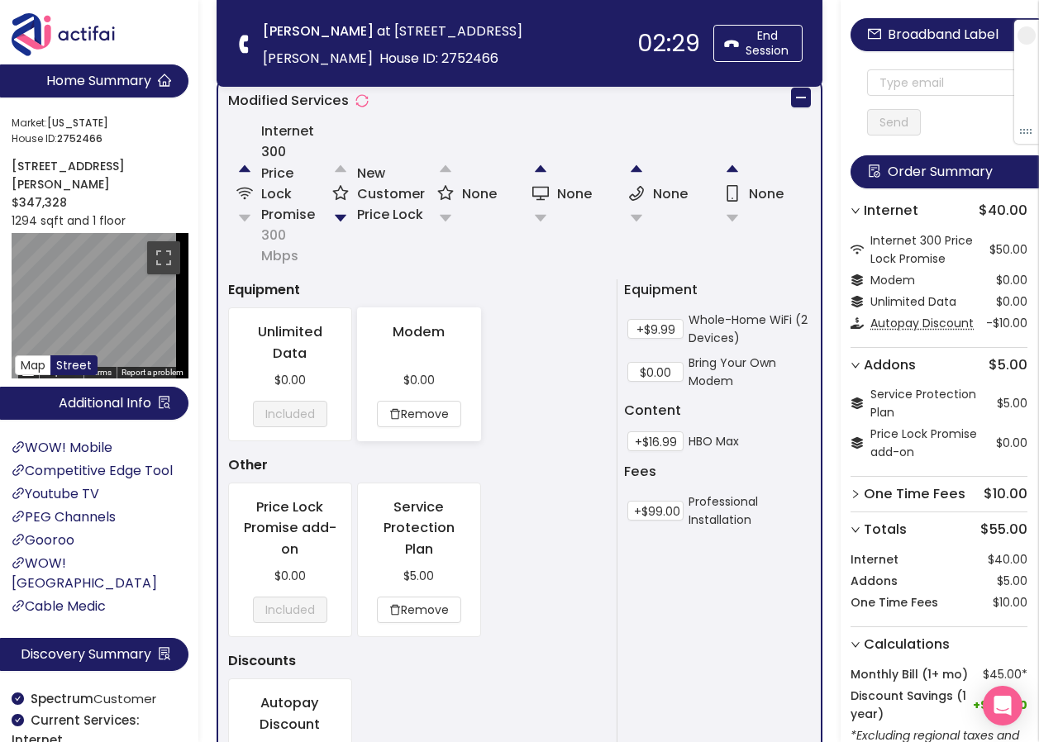
scroll to position [744, 0]
click at [432, 603] on button "Remove" at bounding box center [419, 609] width 84 height 26
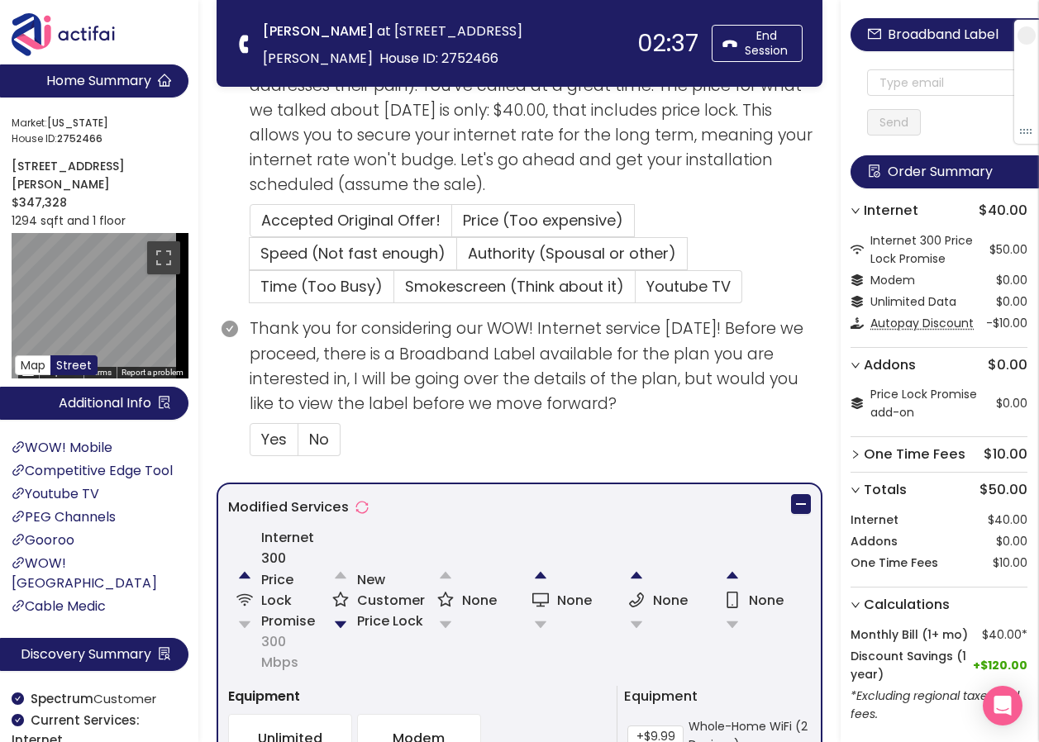
scroll to position [413, 0]
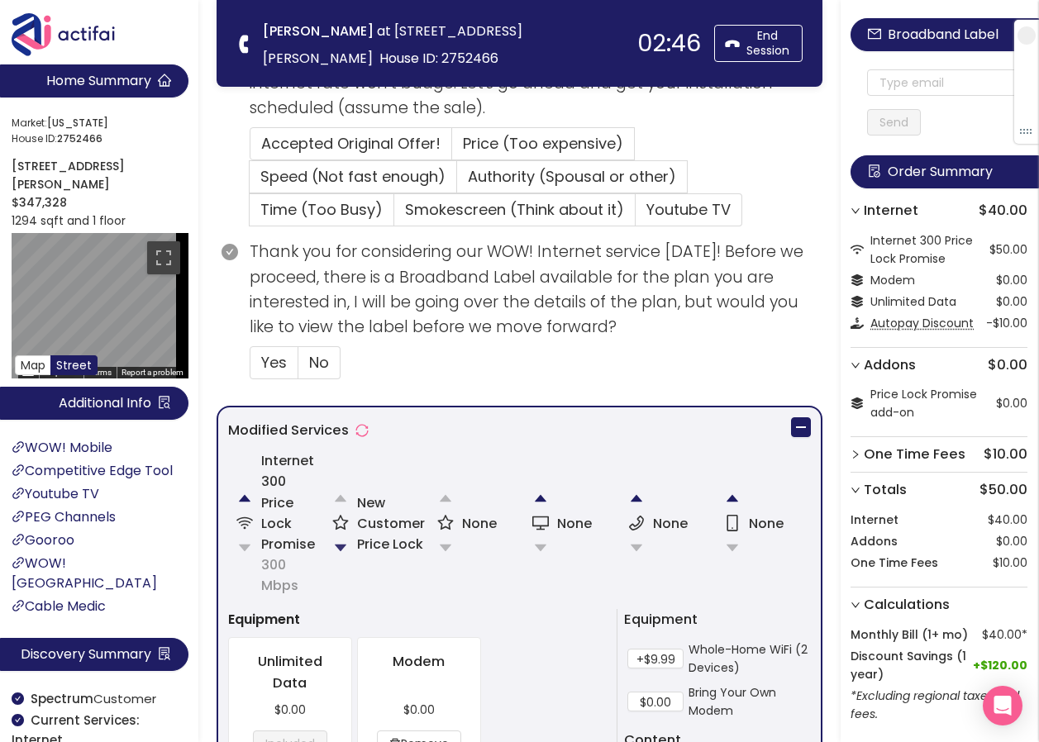
click at [337, 543] on button "button" at bounding box center [340, 548] width 33 height 33
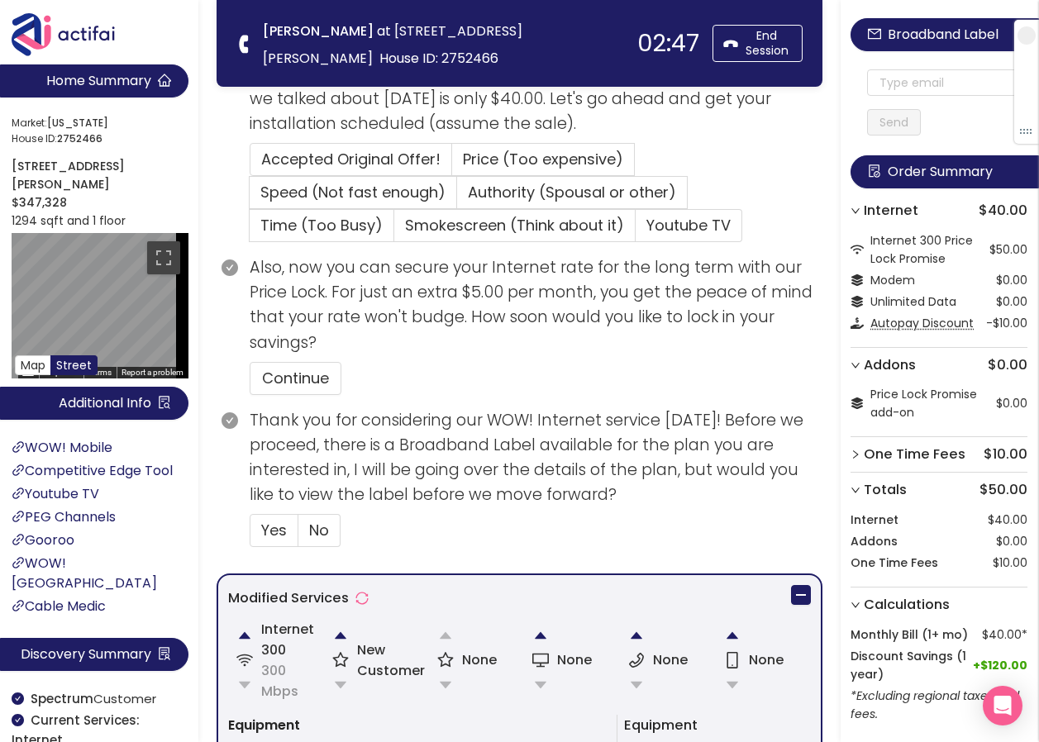
scroll to position [103, 0]
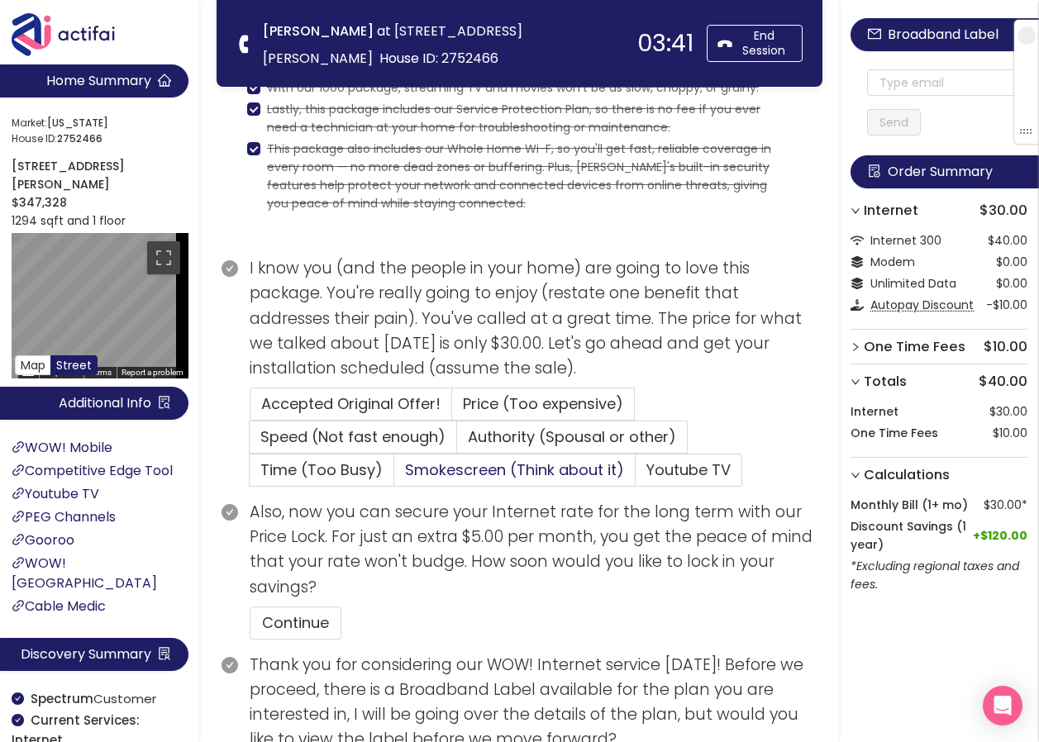
click at [465, 476] on span "Smokescreen (Think about it)" at bounding box center [514, 470] width 219 height 21
click at [394, 475] on input "Smokescreen (Think about it)" at bounding box center [394, 475] width 0 height 0
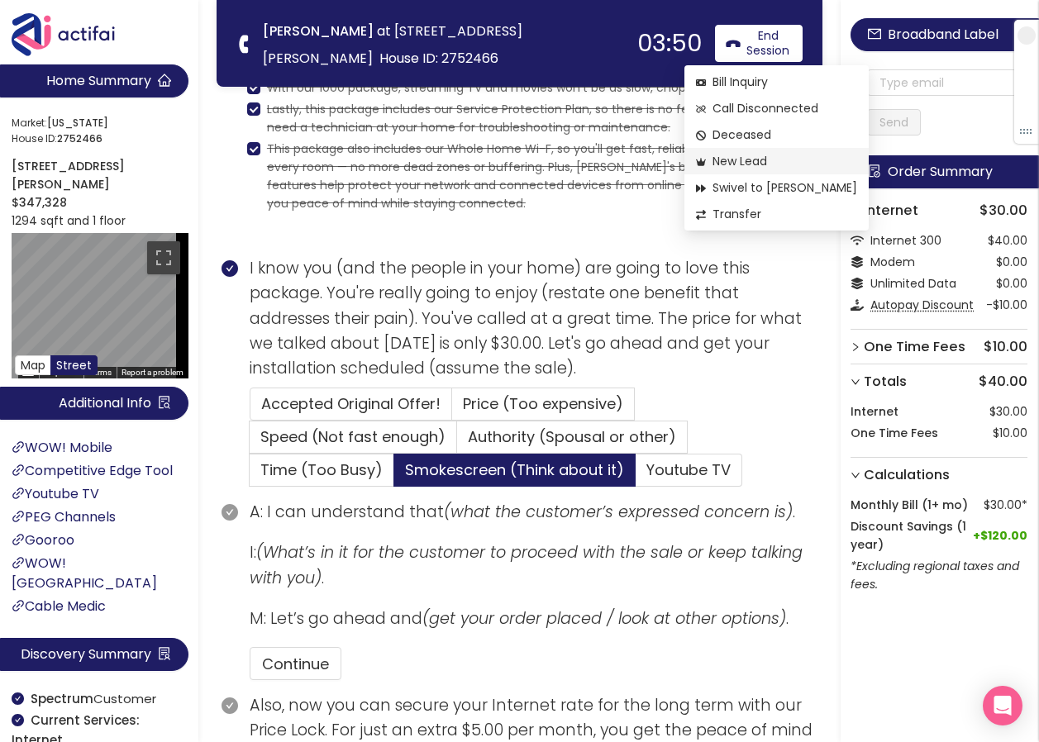
click at [725, 165] on span "New Lead" at bounding box center [776, 161] width 161 height 18
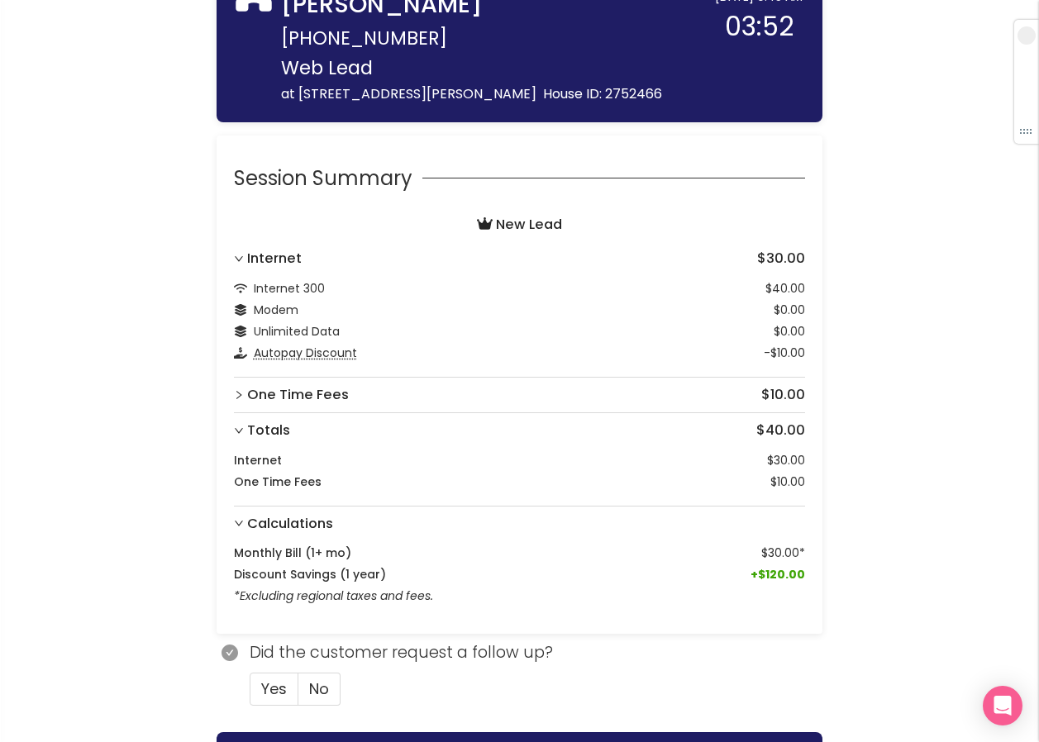
scroll to position [219, 0]
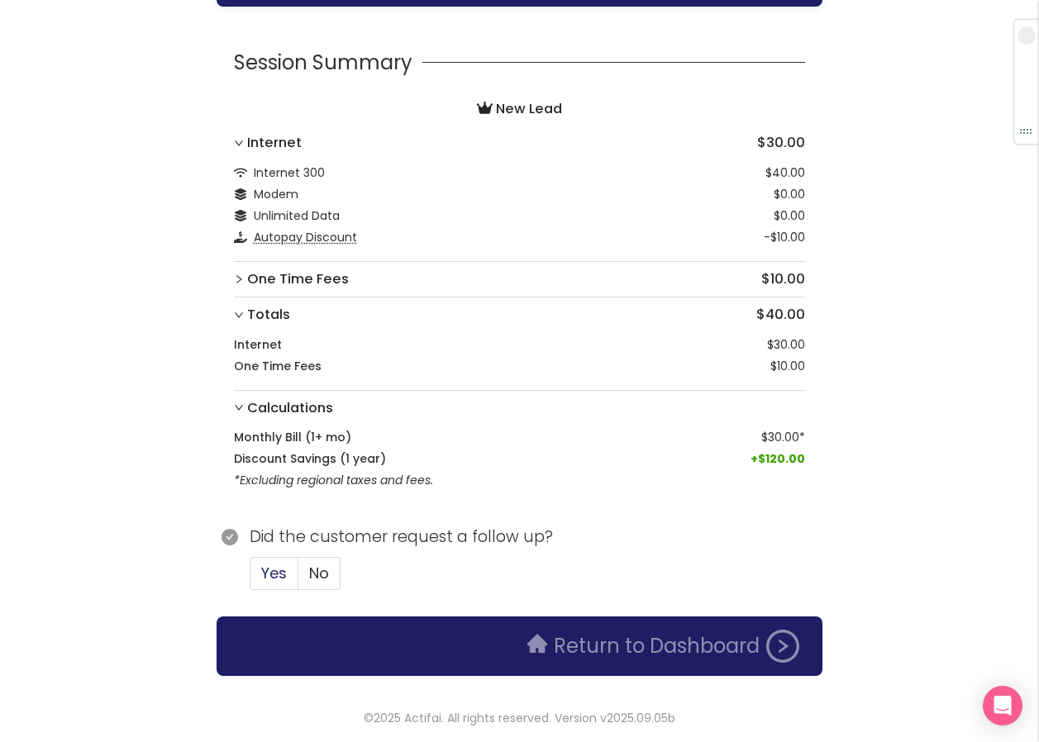
click at [270, 569] on span "Yes" at bounding box center [274, 573] width 26 height 21
click at [250, 579] on input "Yes" at bounding box center [250, 579] width 0 height 0
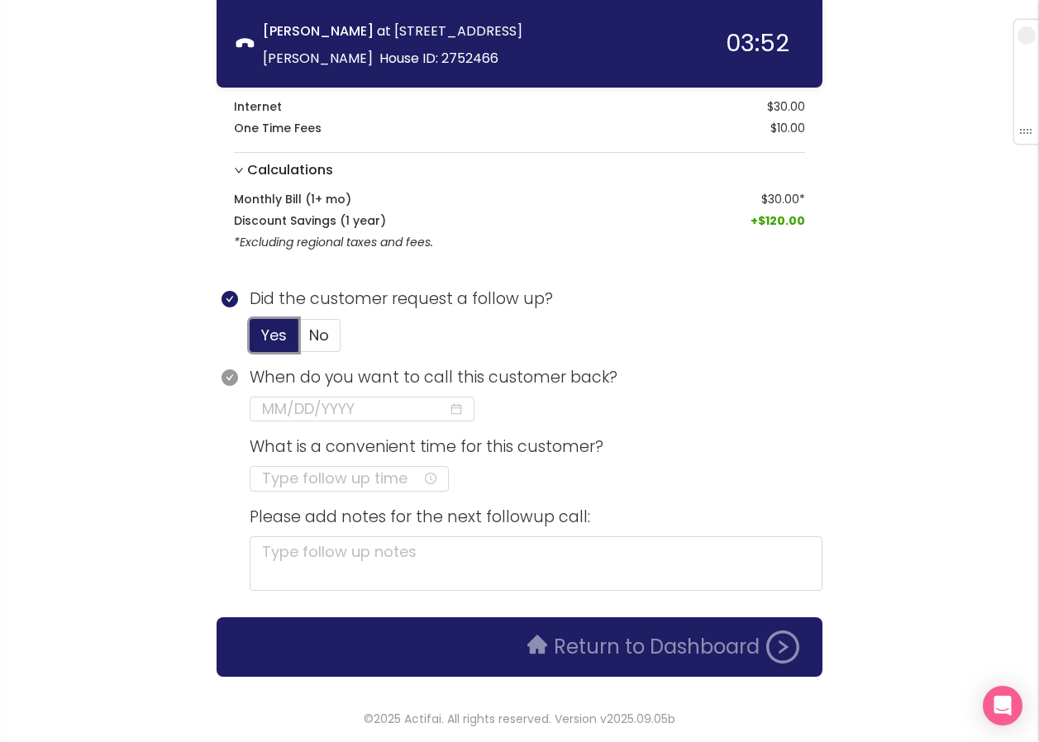
scroll to position [293, 0]
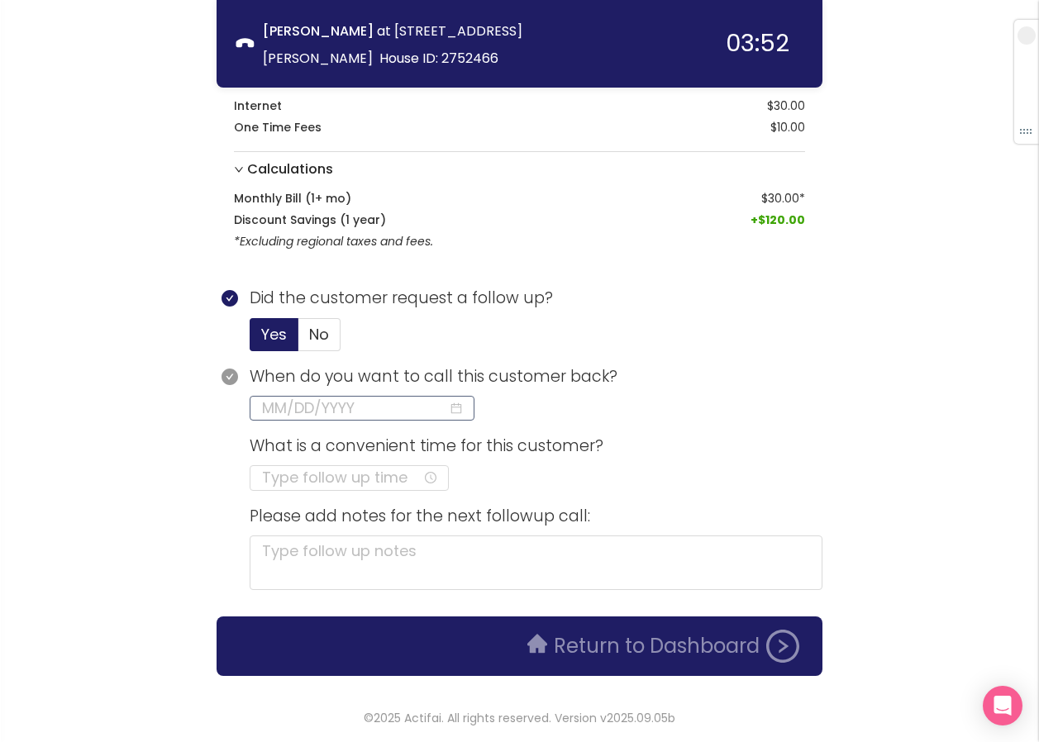
click at [302, 414] on input at bounding box center [355, 408] width 186 height 23
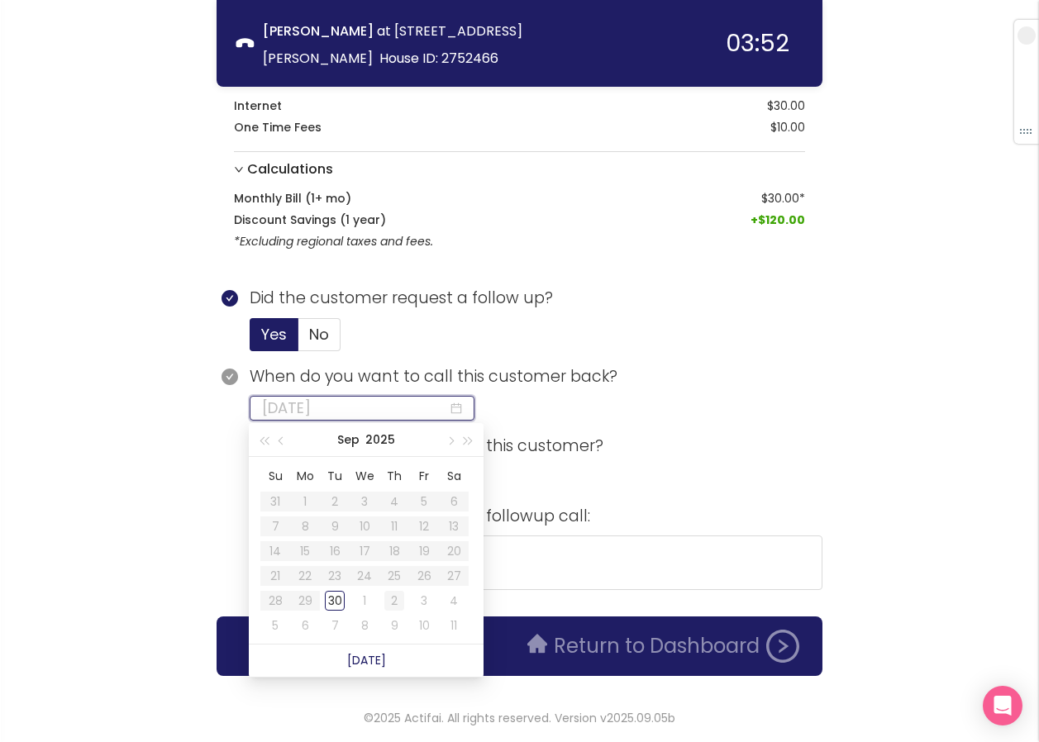
type input "[DATE]"
click at [392, 603] on div "2" at bounding box center [394, 601] width 20 height 20
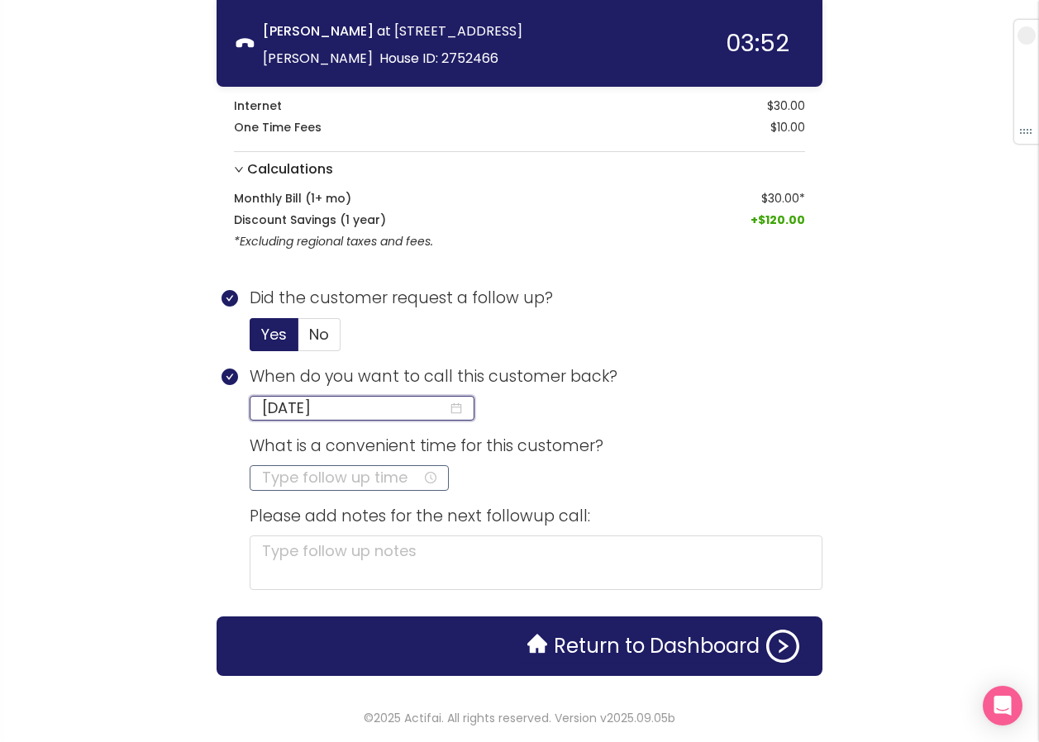
click at [279, 470] on input at bounding box center [342, 477] width 160 height 23
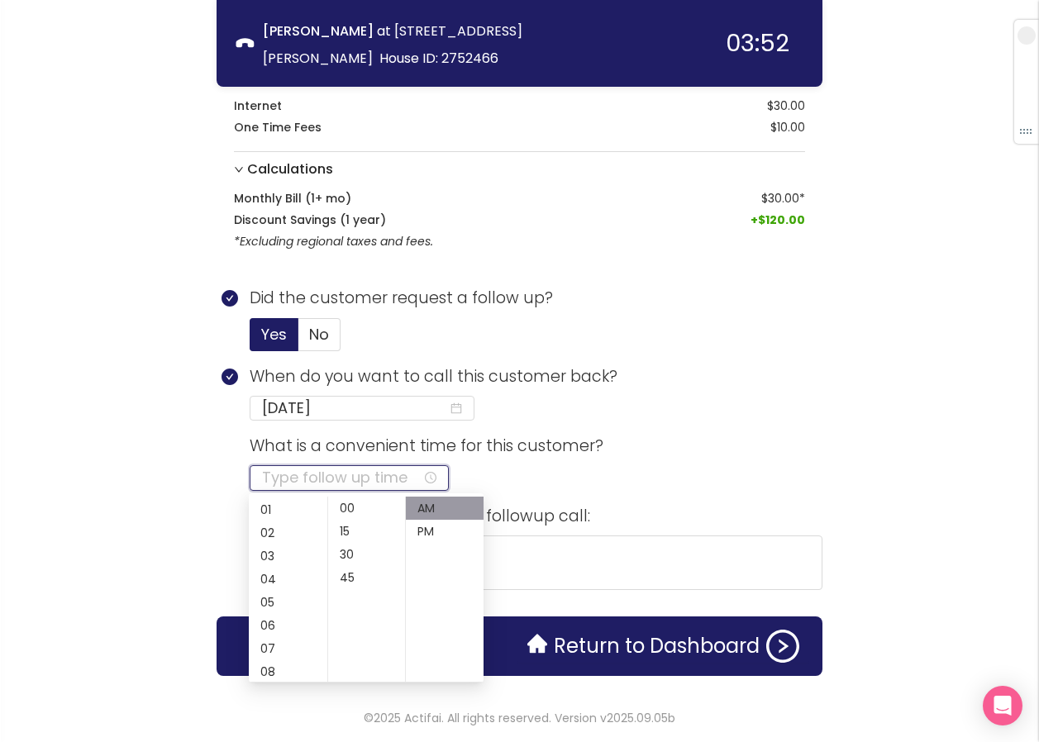
scroll to position [33, 0]
click at [269, 657] on div "08" at bounding box center [288, 660] width 79 height 23
type input "08:00 AM"
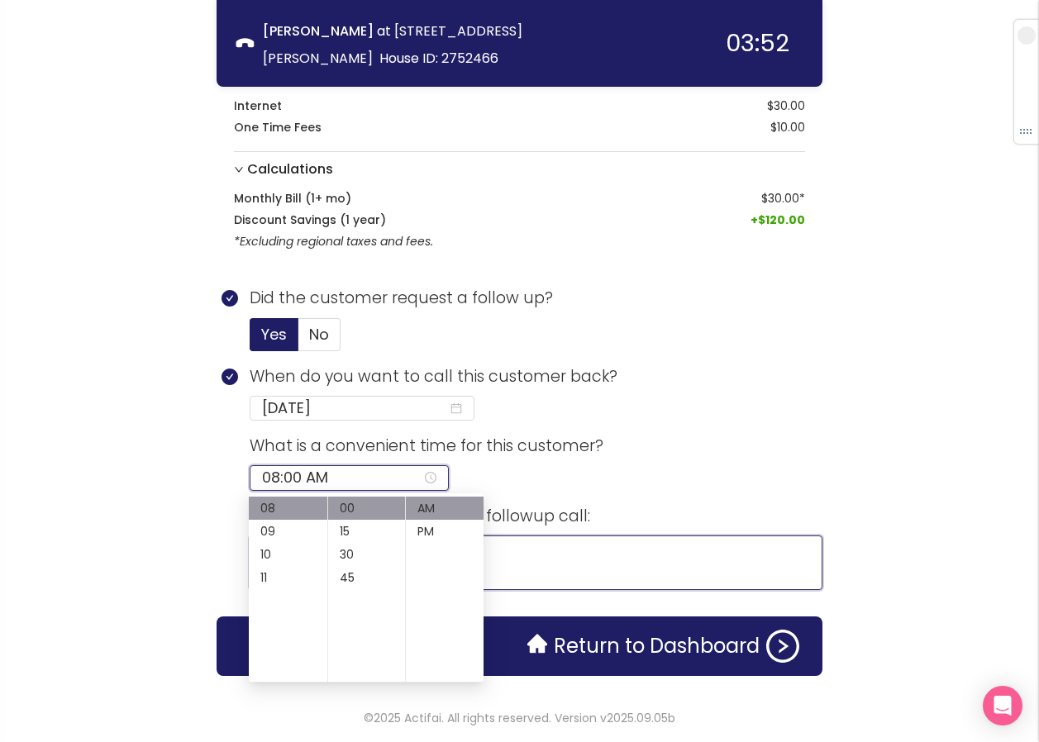
click at [511, 560] on textarea at bounding box center [536, 563] width 573 height 55
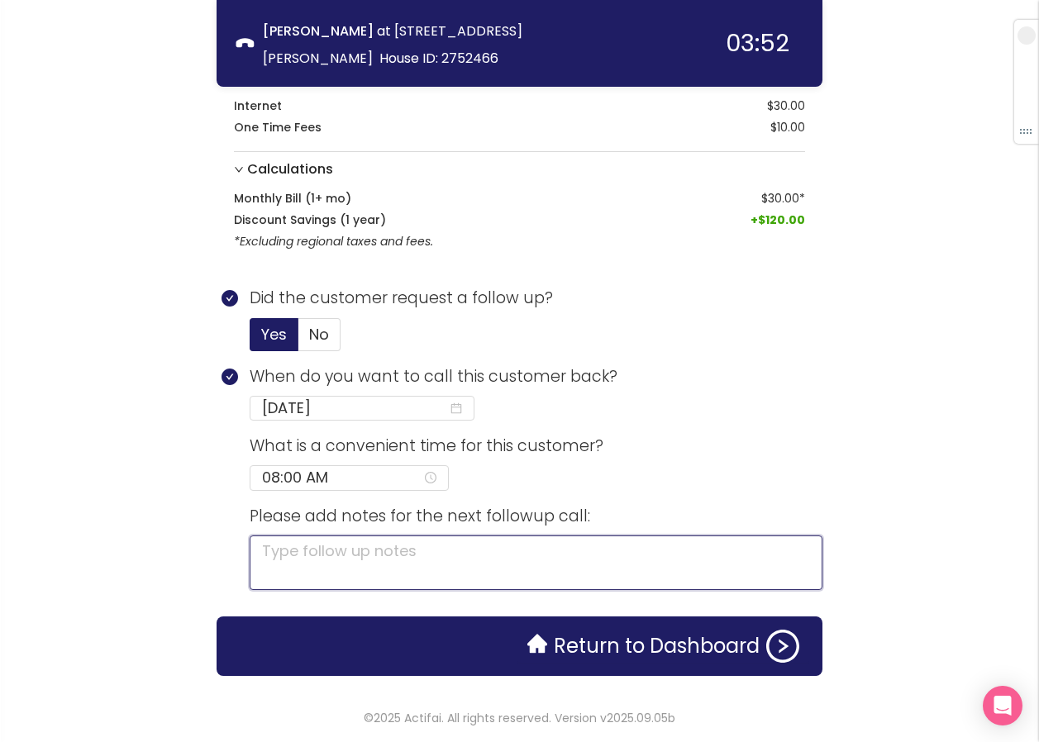
type textarea "R"
type textarea "RA"
type textarea "RAT"
type textarea "RATE"
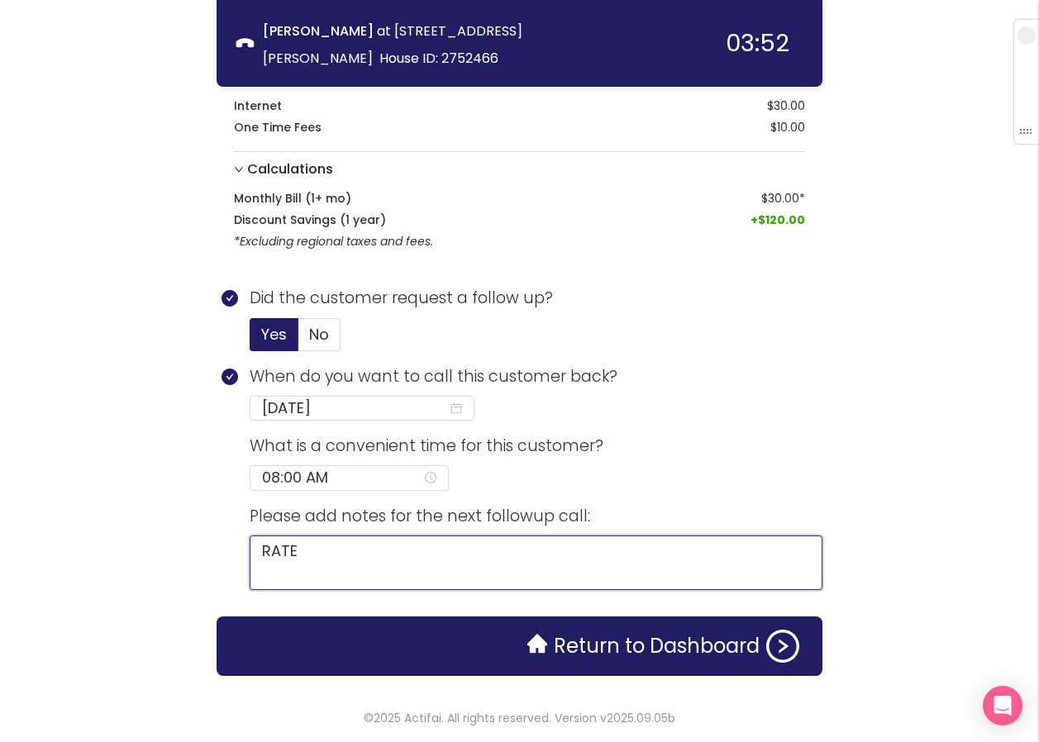
type textarea "RATE W"
type textarea "RATE WE"
type textarea "RATE WEN"
type textarea "RATE WENT"
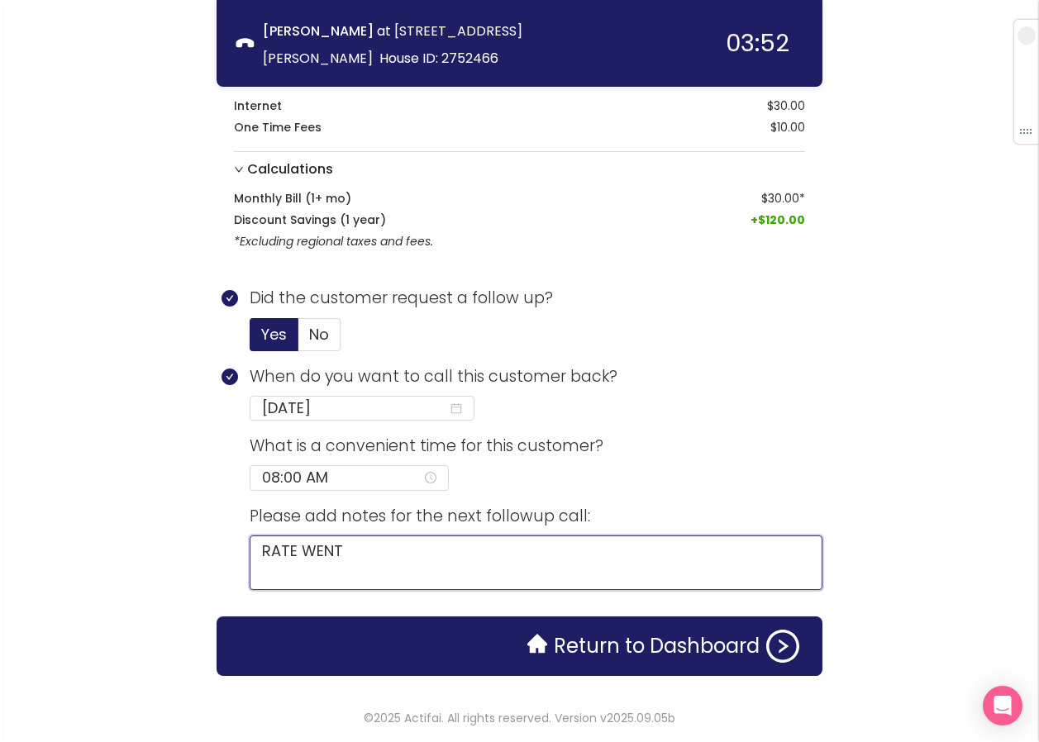
type textarea "RATE WENT U"
type textarea "RATE WENT UP"
type textarea "RATE WENT UP F"
type textarea "RATE WENT UP"
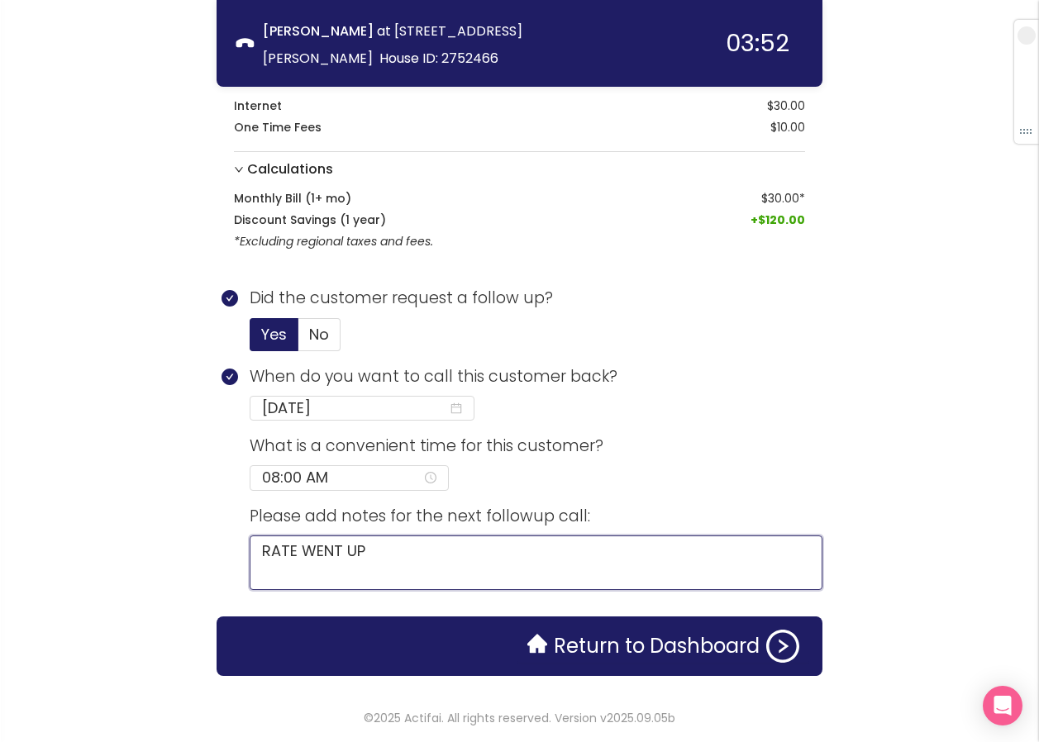
type textarea "RATE WENT UP T"
type textarea "RATE WENT UP TO"
type textarea "RATE WENT UP TO 4"
type textarea "RATE WENT UP TO 40"
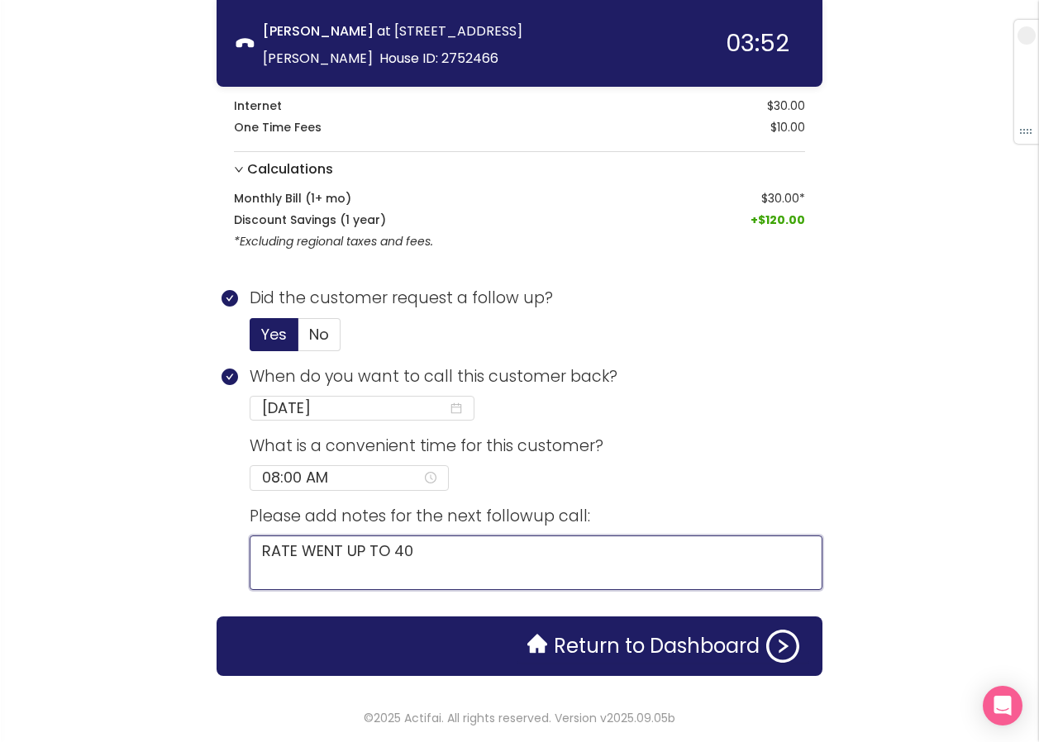
type textarea "RATE WENT UP TO 40"
type textarea "RATE WENT UP TO 40 W"
type textarea "RATE WENT UP TO 40 WI"
type textarea "RATE WENT UP TO 40 WIT"
type textarea "RATE WENT UP TO 40 WITH"
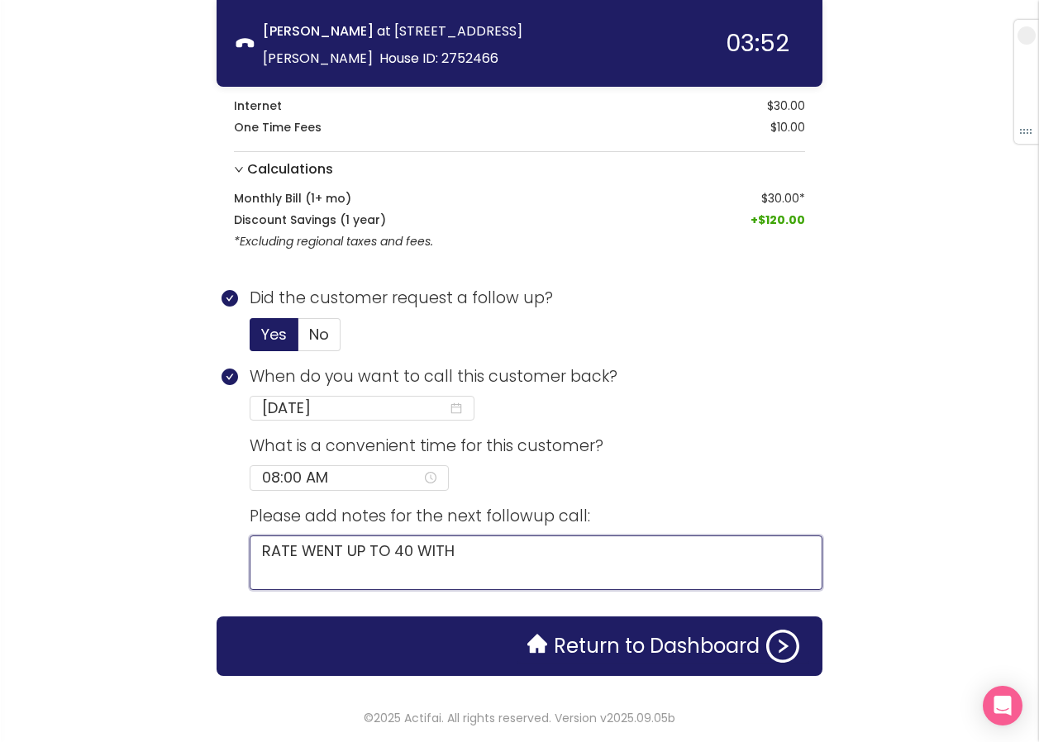
type textarea "RATE WENT UP TO 40 WITH"
type textarea "RATE WENT UP TO 40 WITH P"
type textarea "RATE WENT UP TO 40 WITH"
type textarea "RATE WENT UP TO 40 WITH S"
type textarea "RATE WENT UP TO 40 WITH SP"
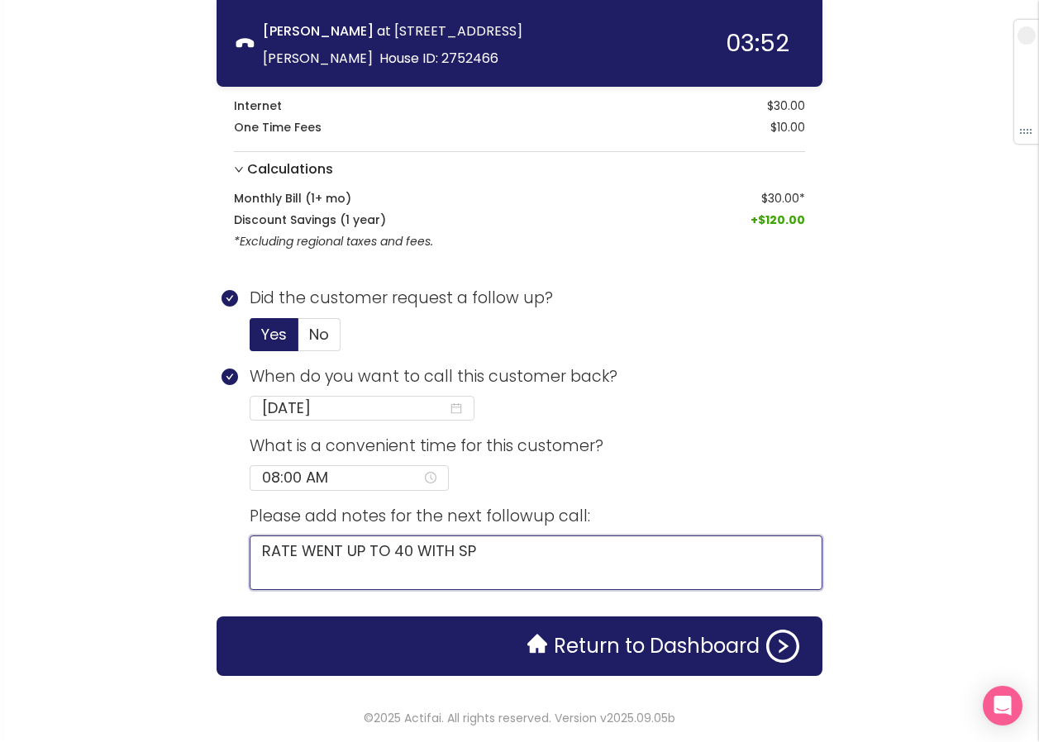
type textarea "RATE WENT UP TO 40 WITH SPE"
type textarea "RATE WENT UP TO 40 WITH SPEC"
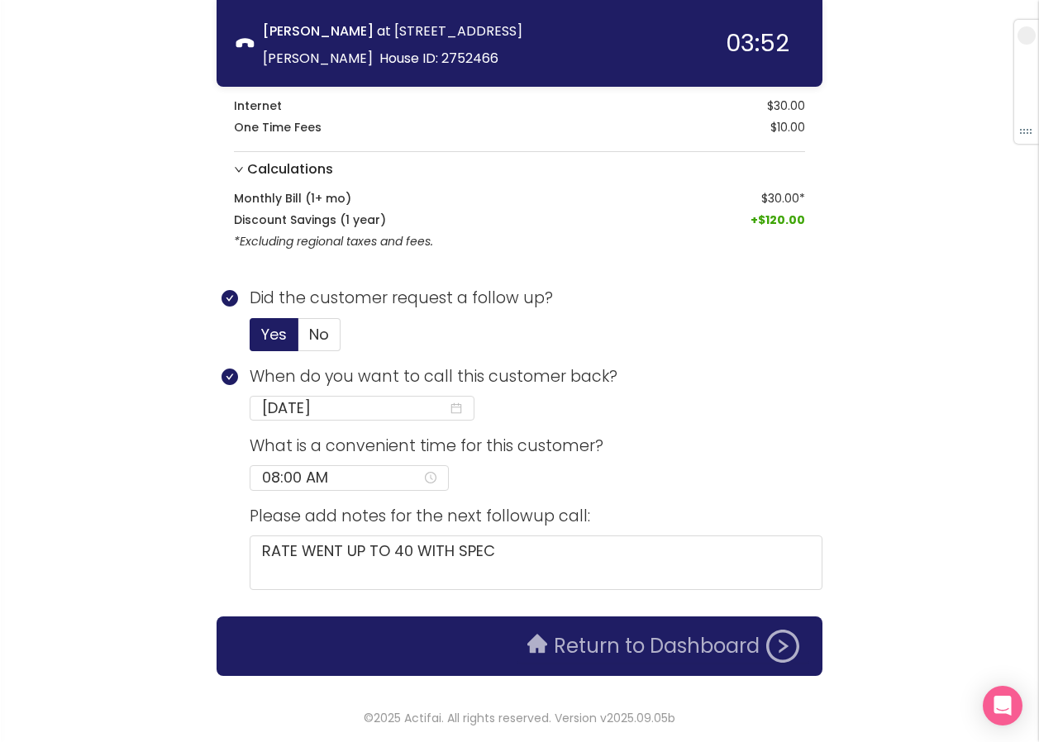
click at [615, 650] on button "Return to Dashboard" at bounding box center [663, 646] width 292 height 33
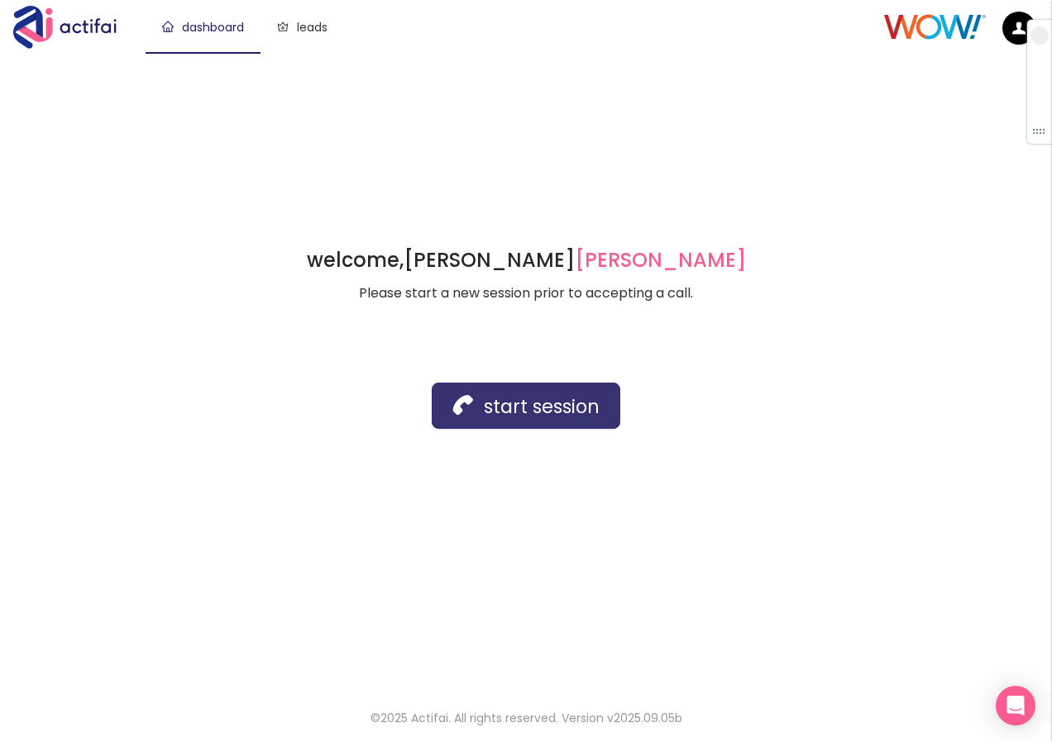
click at [472, 417] on button "start session" at bounding box center [526, 406] width 188 height 46
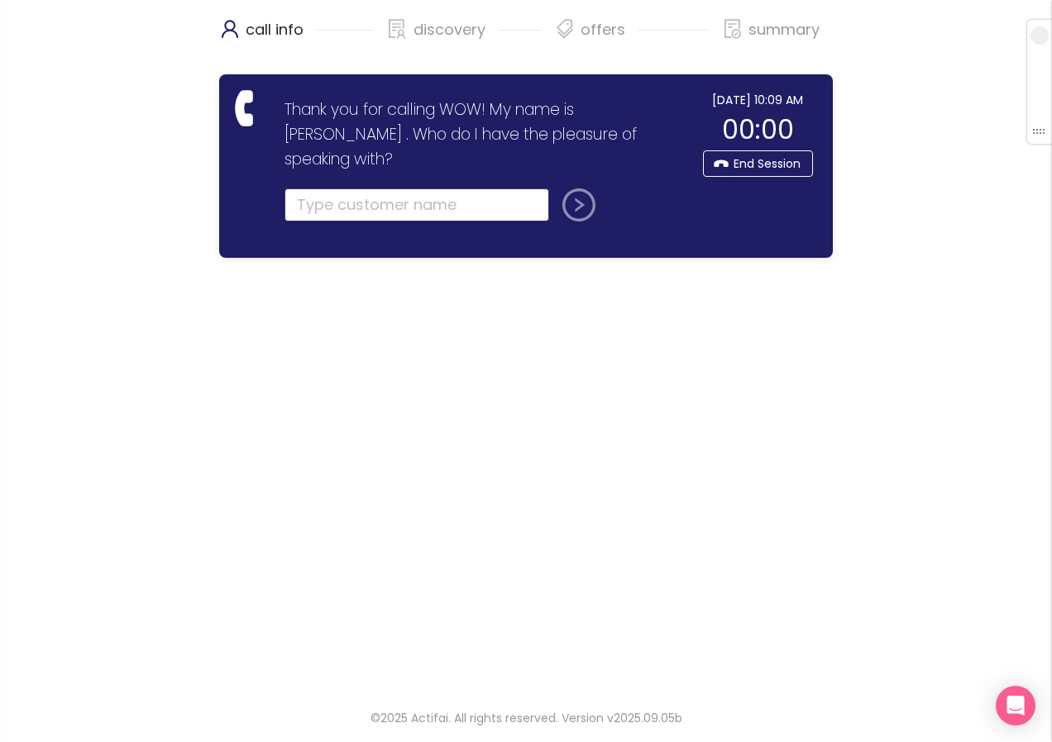
click at [309, 188] on input "text" at bounding box center [416, 204] width 265 height 33
click at [348, 188] on input "text" at bounding box center [416, 204] width 265 height 33
type input "[PERSON_NAME]"
click at [574, 188] on button "submit" at bounding box center [576, 204] width 40 height 33
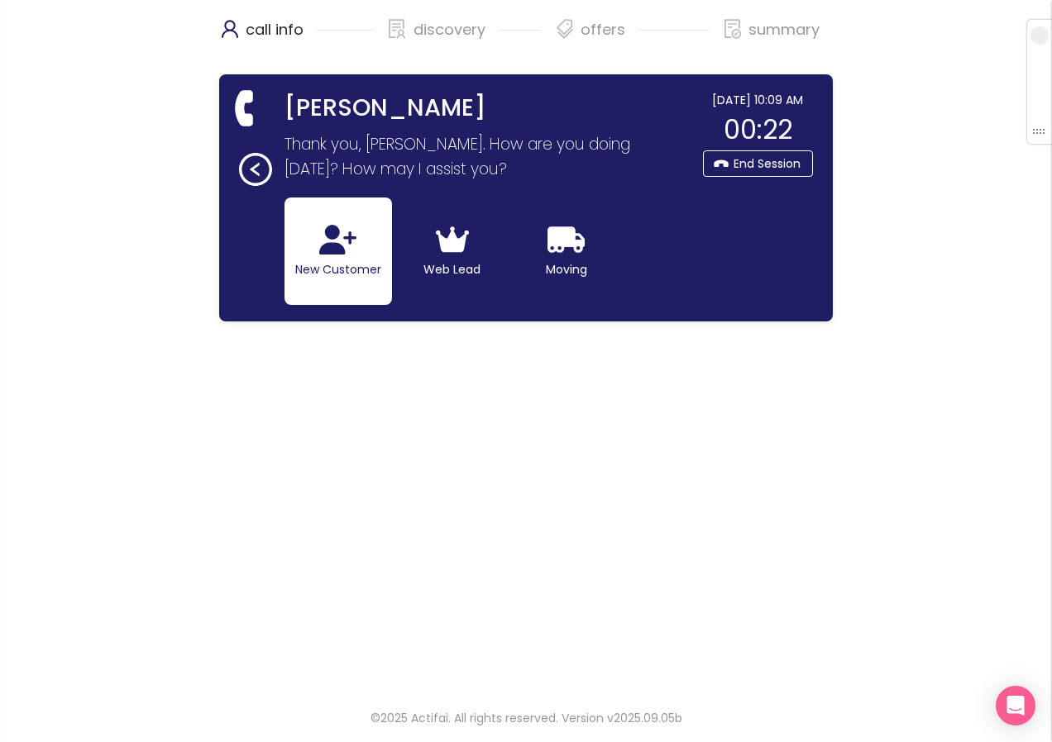
click at [316, 269] on button "New Customer" at bounding box center [337, 251] width 107 height 107
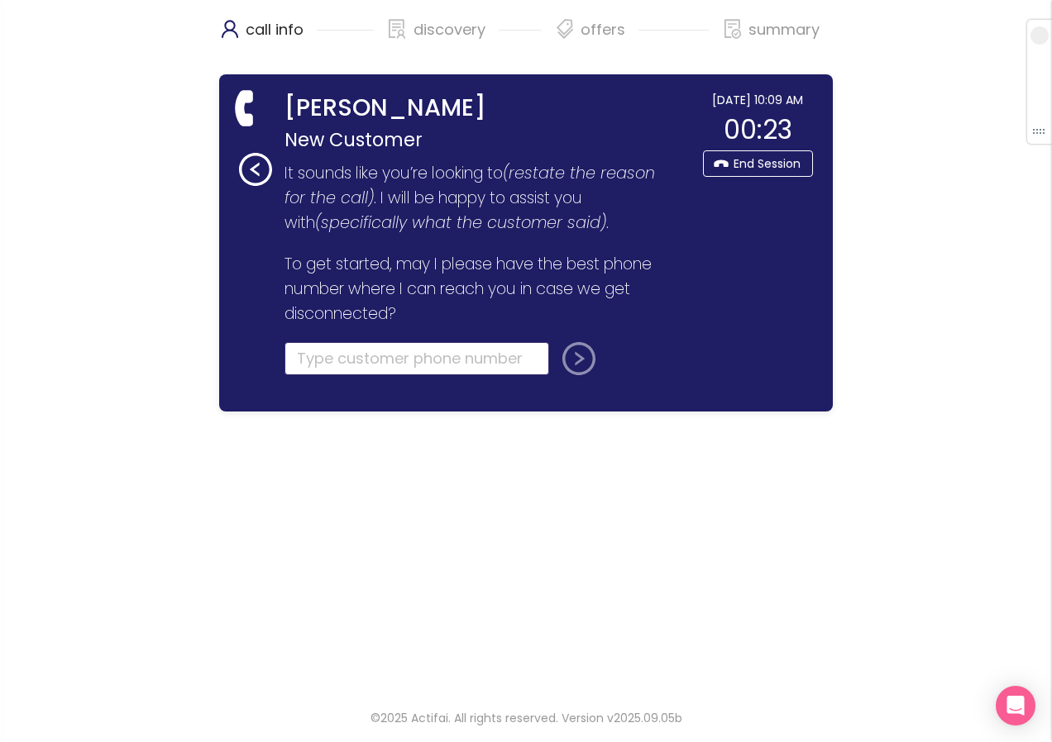
click at [294, 368] on input "tel" at bounding box center [416, 358] width 265 height 33
type input "[PHONE_NUMBER]"
click at [564, 355] on button "submit" at bounding box center [576, 358] width 40 height 33
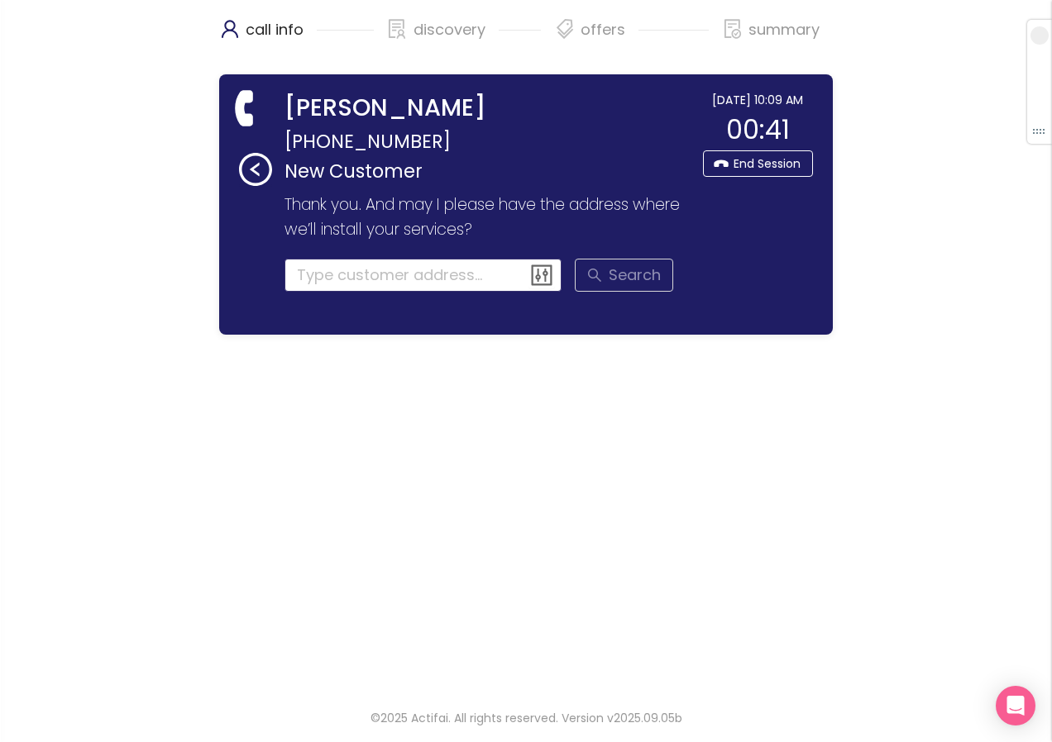
click at [305, 279] on input at bounding box center [423, 275] width 278 height 33
click at [303, 276] on input at bounding box center [423, 275] width 278 height 33
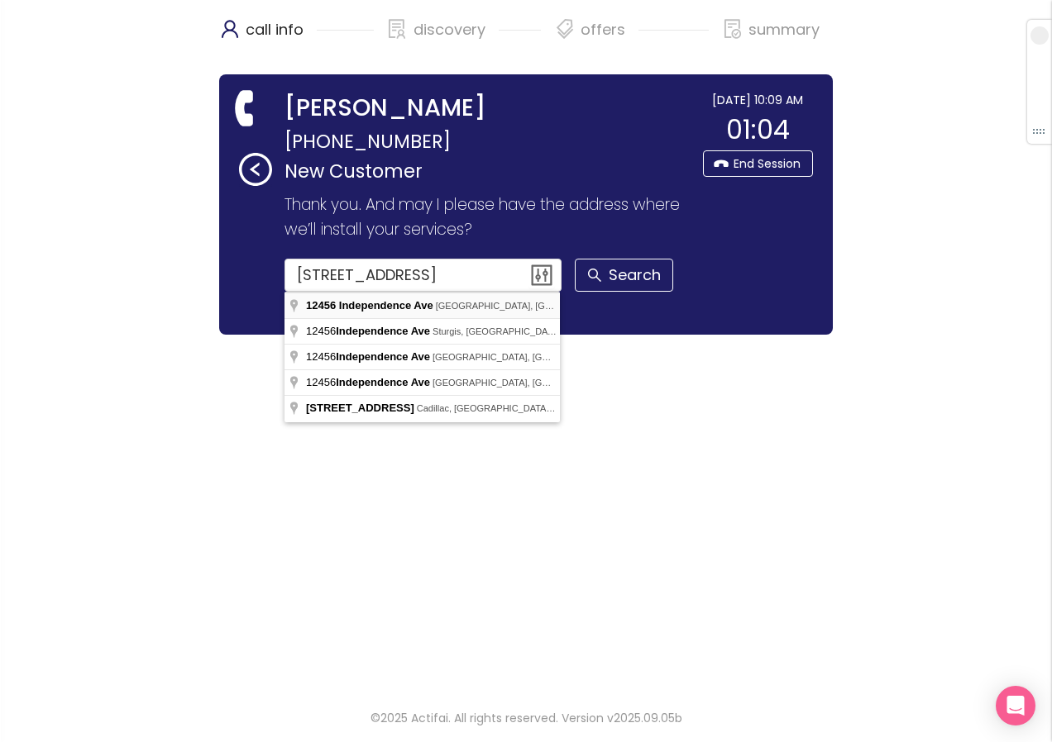
type input "[STREET_ADDRESS]"
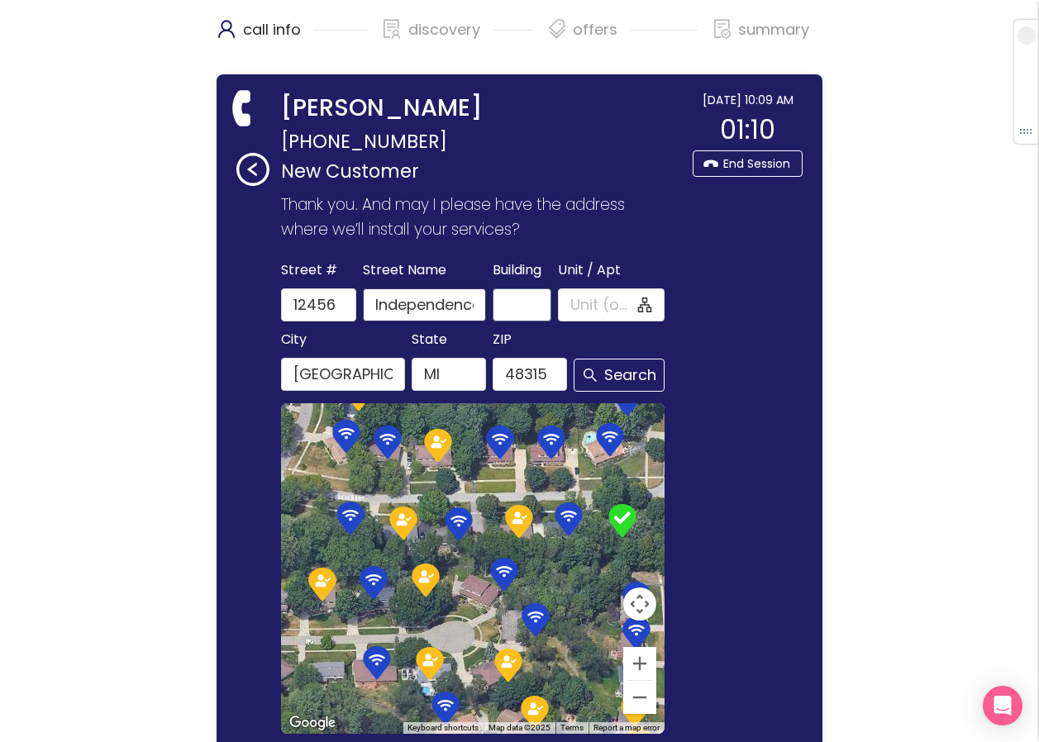
scroll to position [0, 41]
drag, startPoint x: 472, startPoint y: 305, endPoint x: 504, endPoint y: 312, distance: 32.9
click at [504, 312] on div "[GEOGRAPHIC_DATA] Name [GEOGRAPHIC_DATA] / Apt" at bounding box center [473, 290] width 390 height 63
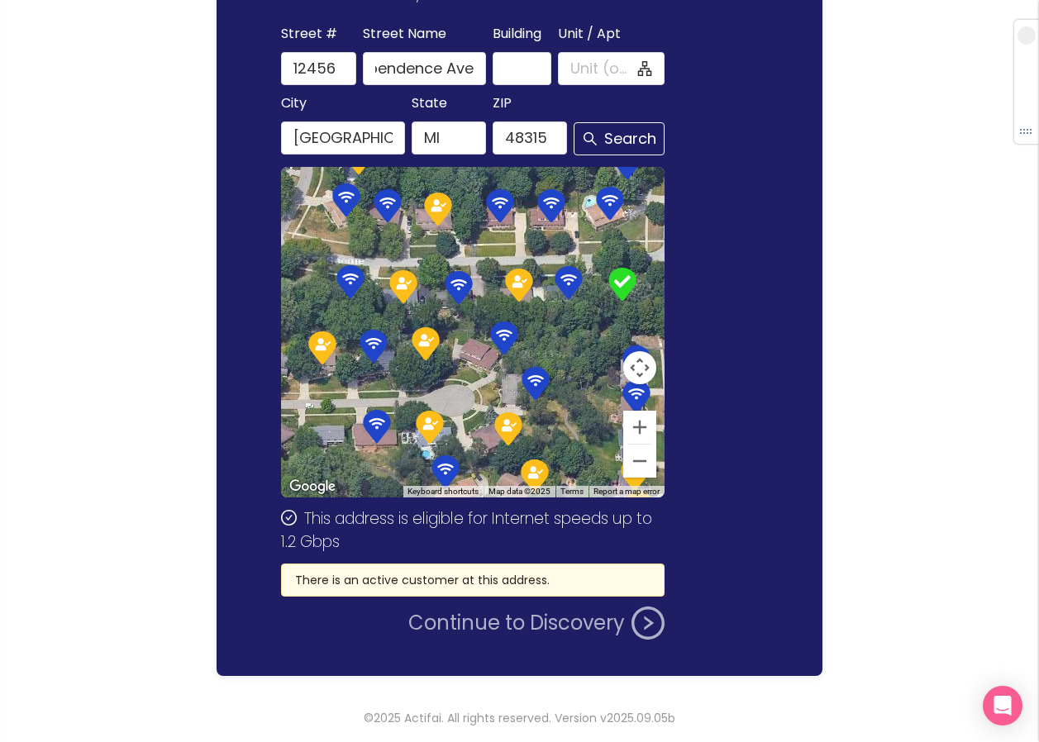
scroll to position [0, 0]
click at [495, 614] on button "Continue to Discovery" at bounding box center [536, 623] width 256 height 33
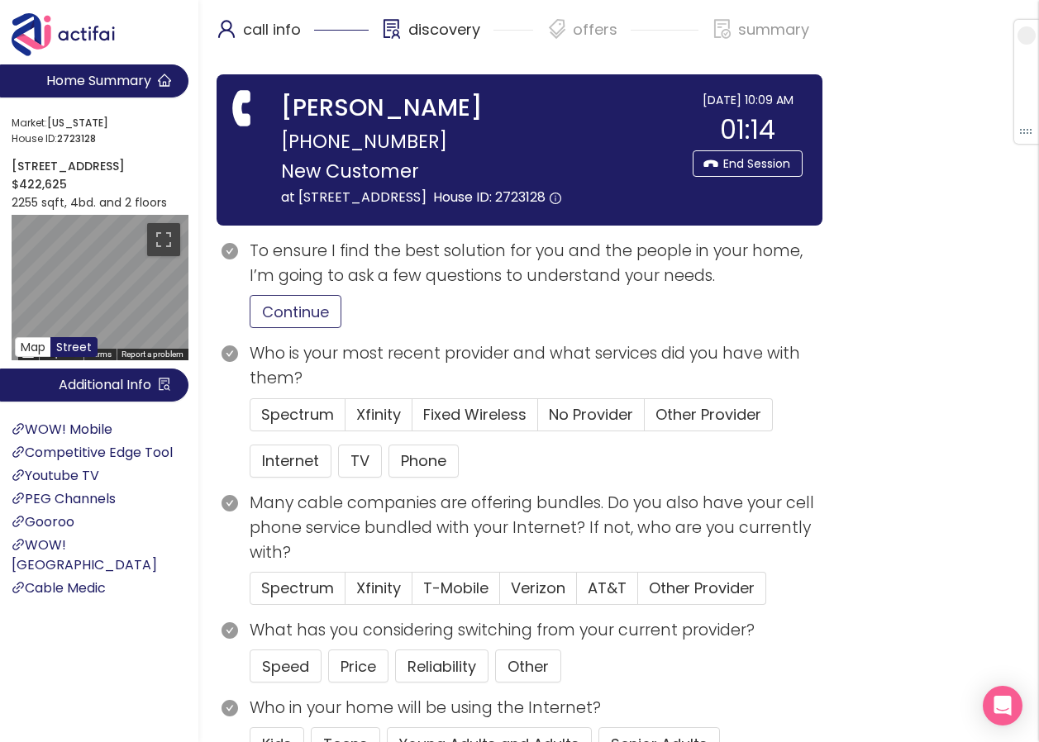
click at [313, 328] on button "Continue" at bounding box center [296, 311] width 92 height 33
click at [597, 425] on span "No Provider" at bounding box center [591, 414] width 84 height 21
click at [538, 420] on input "No Provider" at bounding box center [538, 420] width 0 height 0
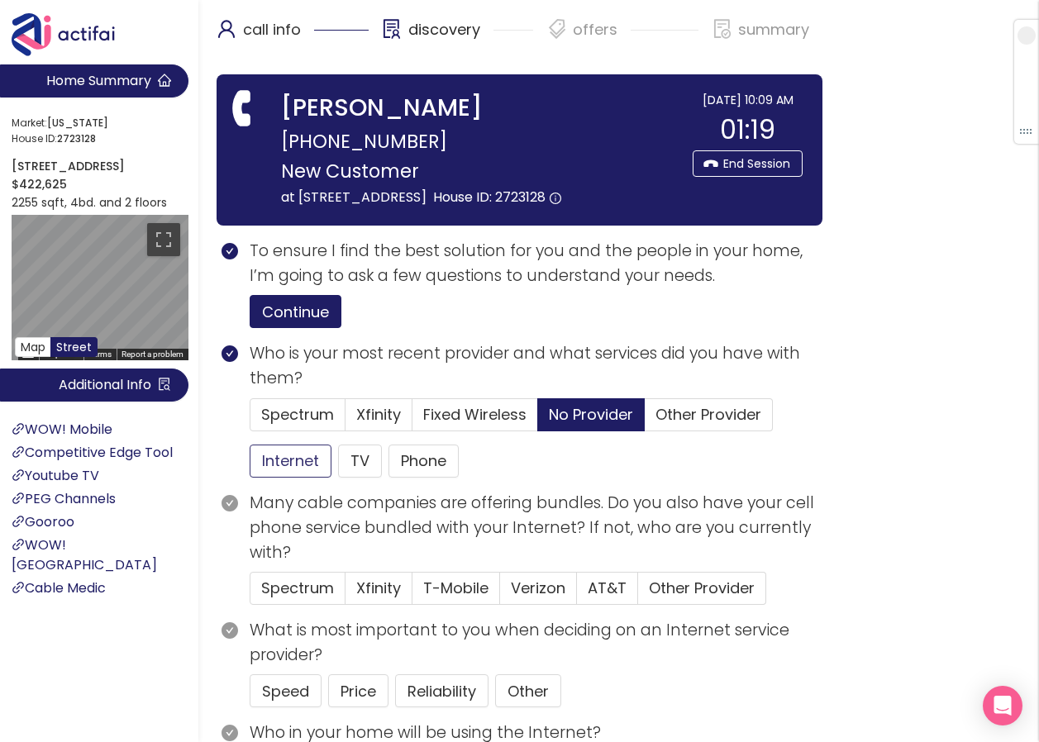
click at [283, 478] on button "Internet" at bounding box center [291, 461] width 82 height 33
click at [667, 425] on span "Other Provider" at bounding box center [709, 414] width 106 height 21
click at [645, 420] on input "Other Provider" at bounding box center [645, 420] width 0 height 0
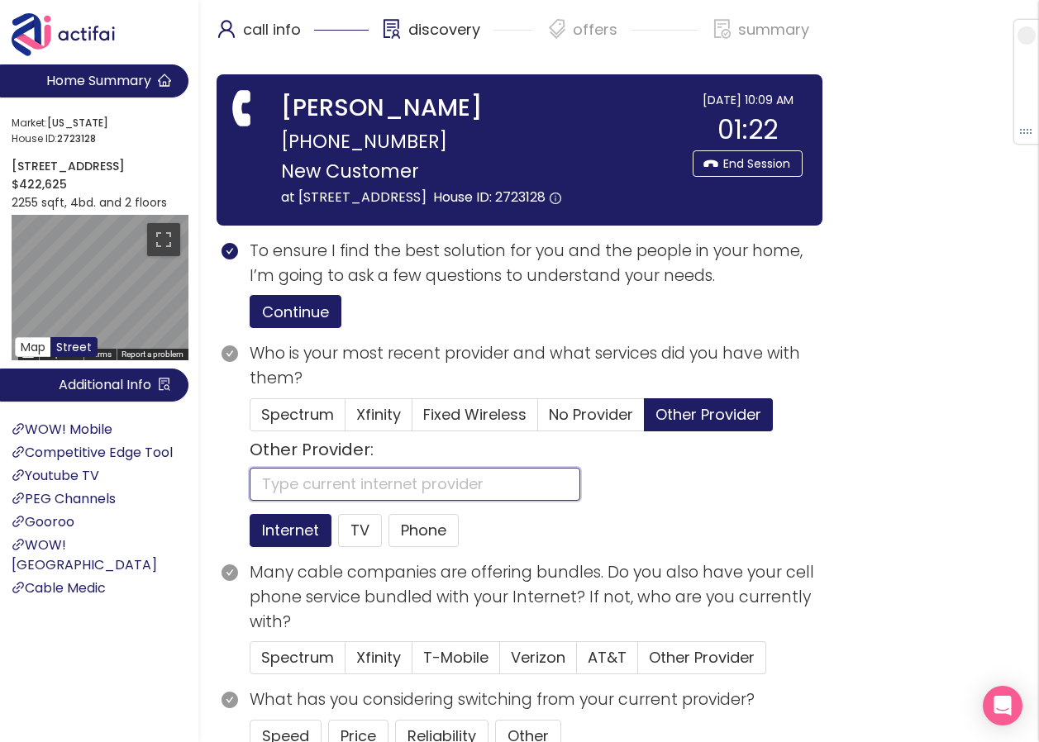
click at [308, 501] on input "text" at bounding box center [415, 484] width 331 height 33
type input "WOW"
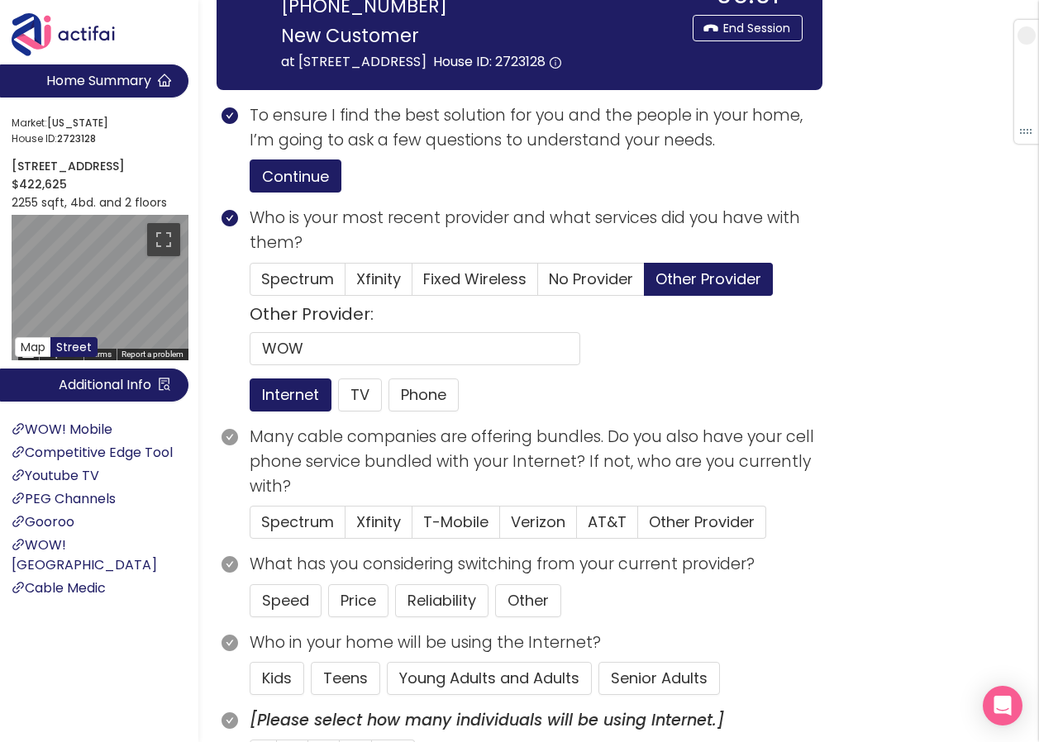
scroll to position [165, 0]
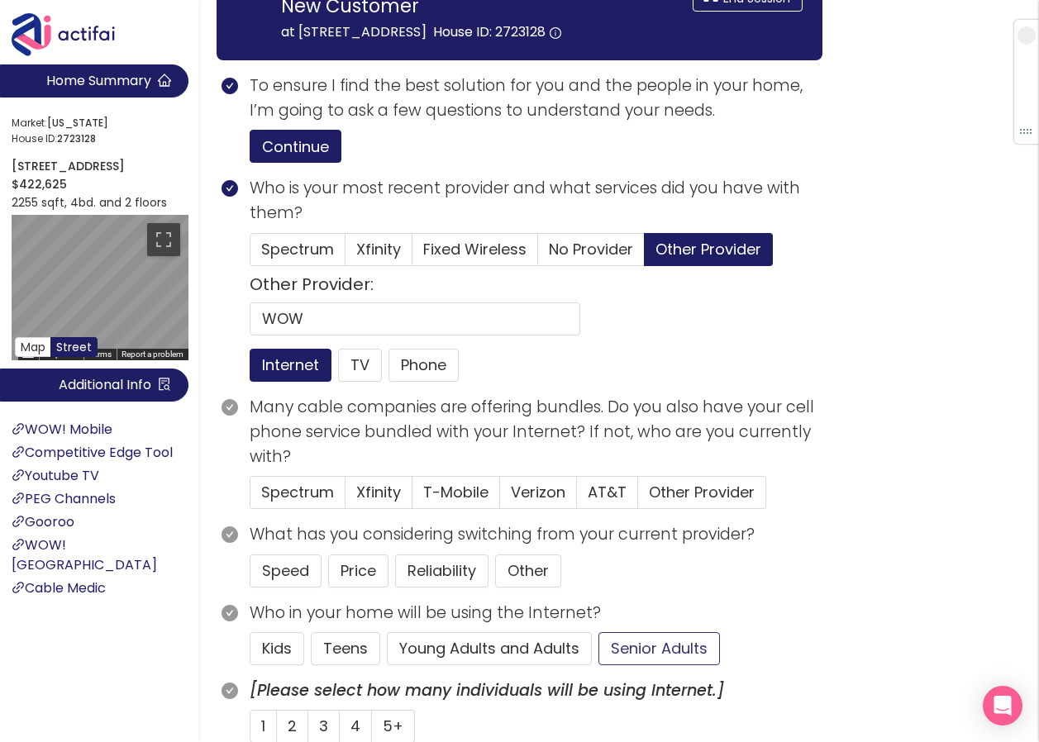
click at [651, 662] on button "Senior Adults" at bounding box center [659, 648] width 122 height 33
click at [369, 588] on button "Price" at bounding box center [358, 571] width 60 height 33
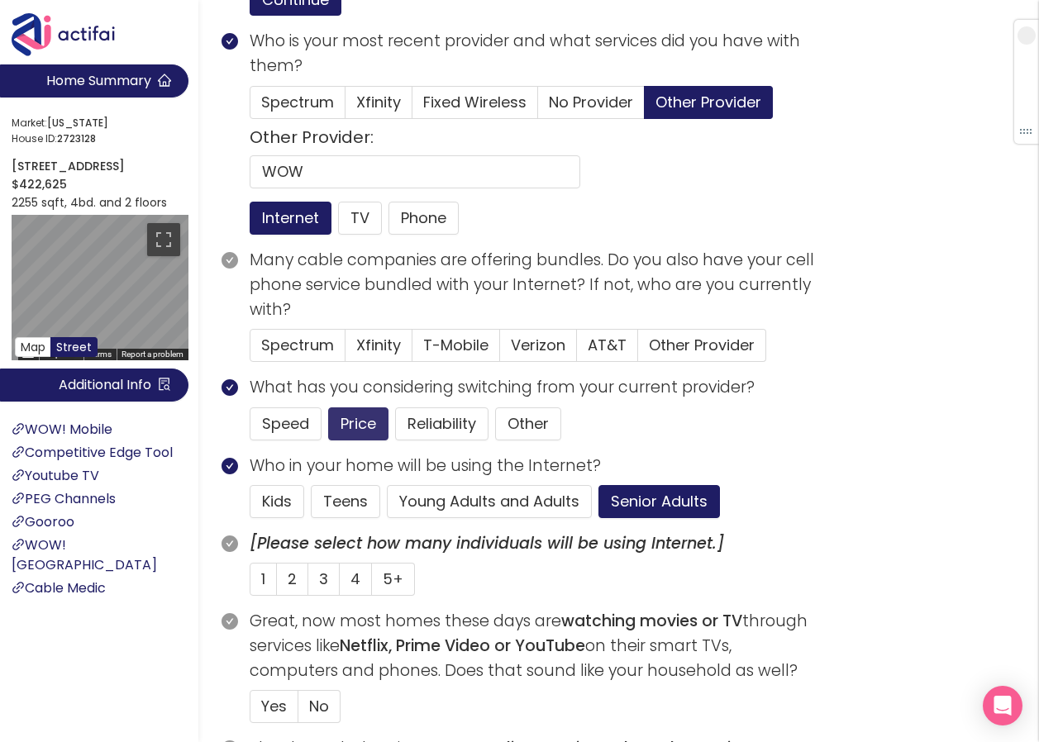
scroll to position [413, 0]
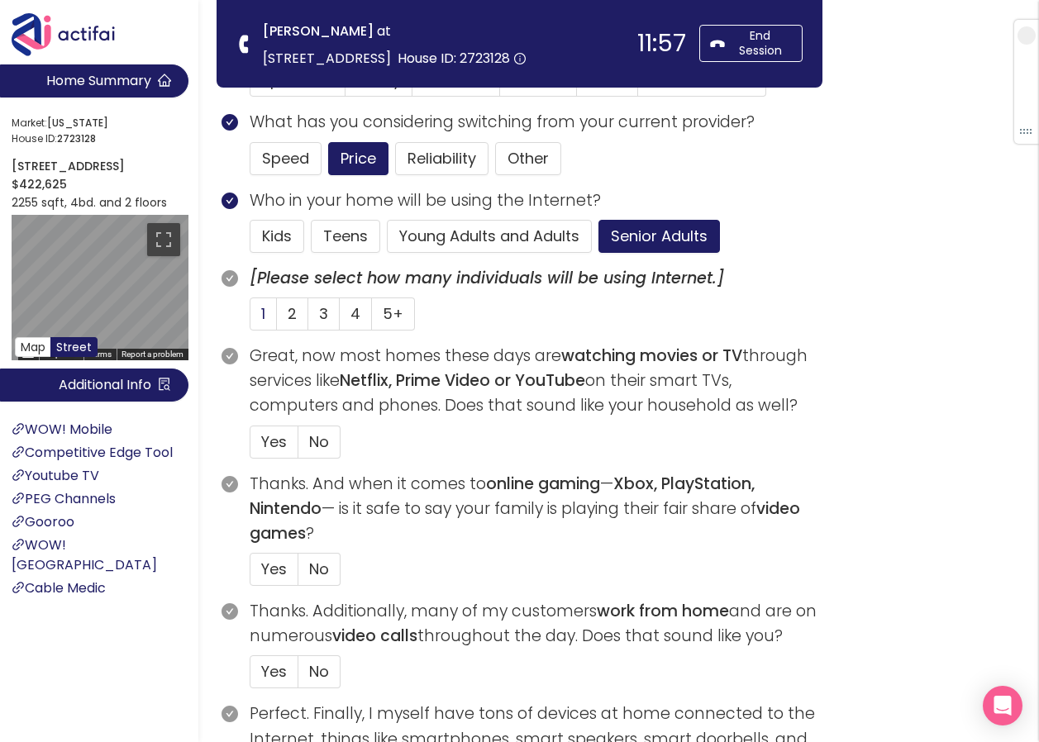
click at [266, 313] on label "1" at bounding box center [263, 314] width 27 height 33
click at [250, 319] on input "1" at bounding box center [250, 319] width 0 height 0
click at [265, 454] on label "Yes" at bounding box center [274, 442] width 49 height 33
click at [250, 447] on input "Yes" at bounding box center [250, 447] width 0 height 0
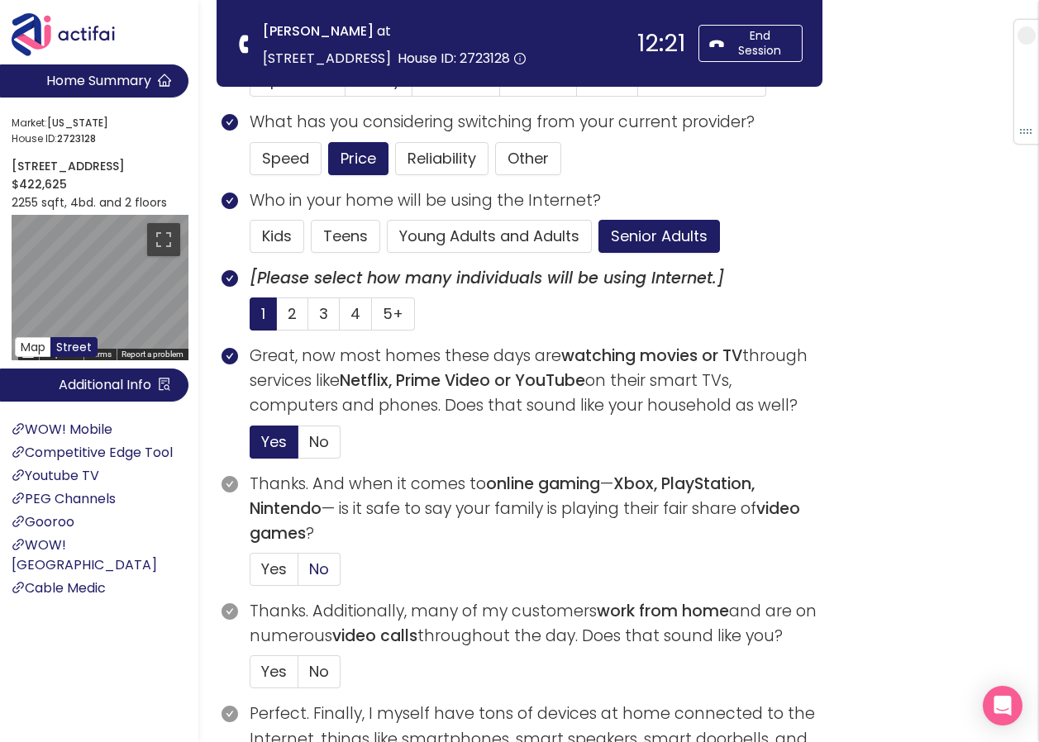
click at [316, 566] on span "No" at bounding box center [319, 569] width 20 height 21
click at [298, 575] on input "No" at bounding box center [298, 575] width 0 height 0
click at [315, 671] on span "No" at bounding box center [319, 671] width 20 height 21
click at [298, 677] on input "No" at bounding box center [298, 677] width 0 height 0
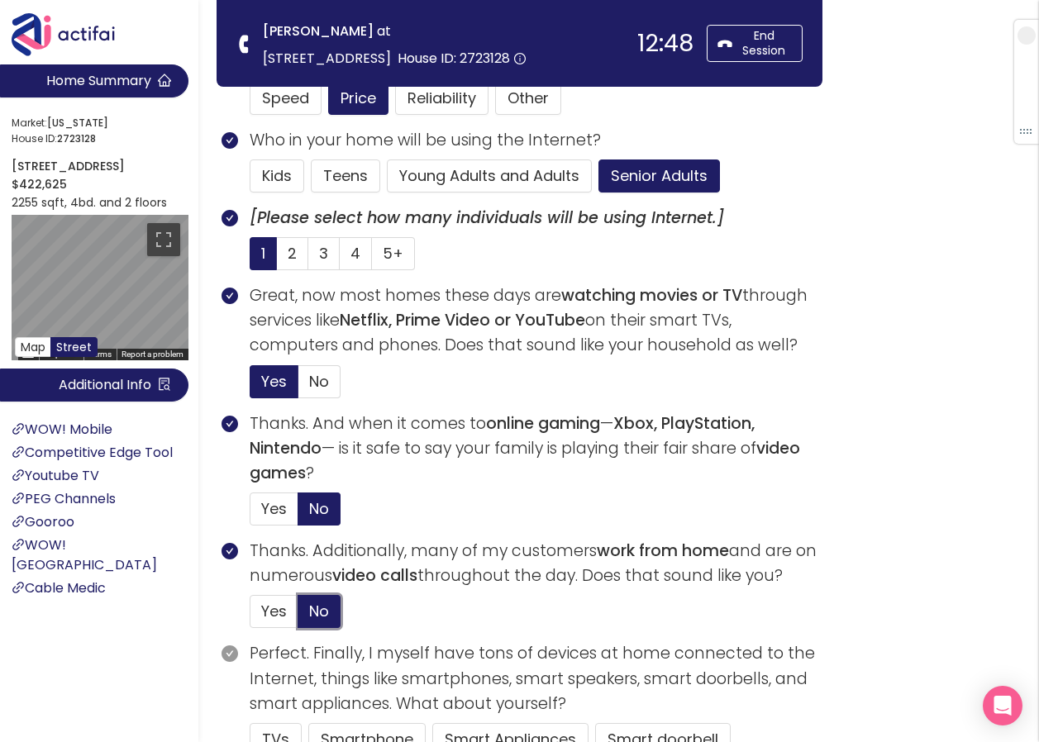
scroll to position [579, 0]
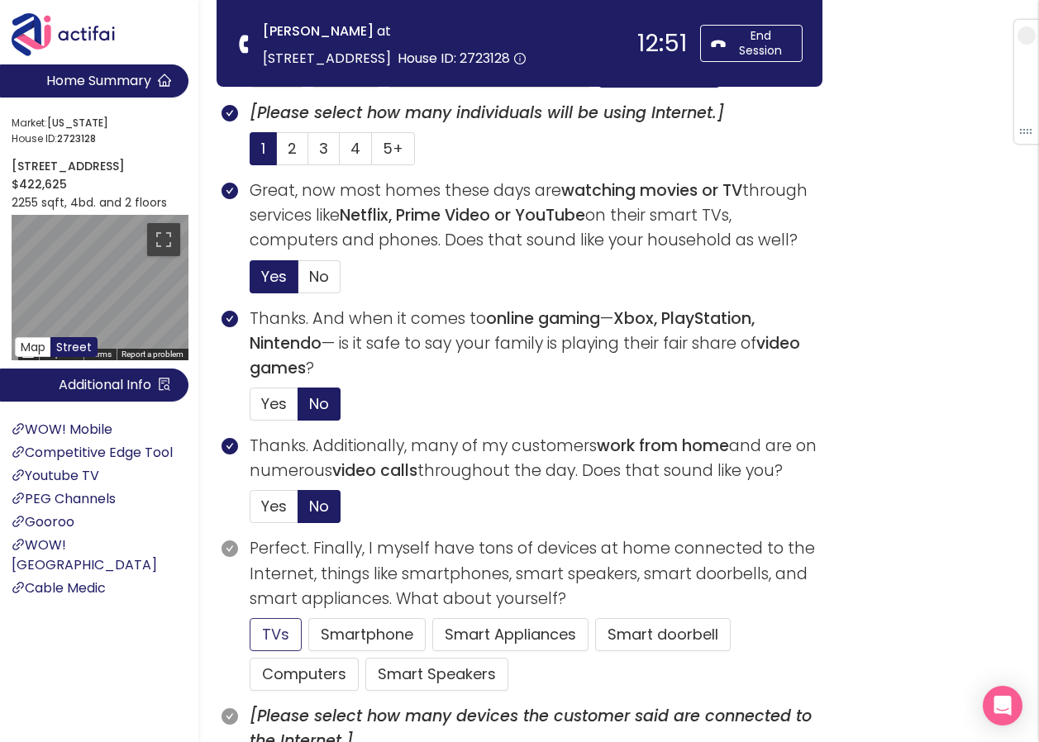
click at [282, 638] on button "TVs" at bounding box center [276, 634] width 52 height 33
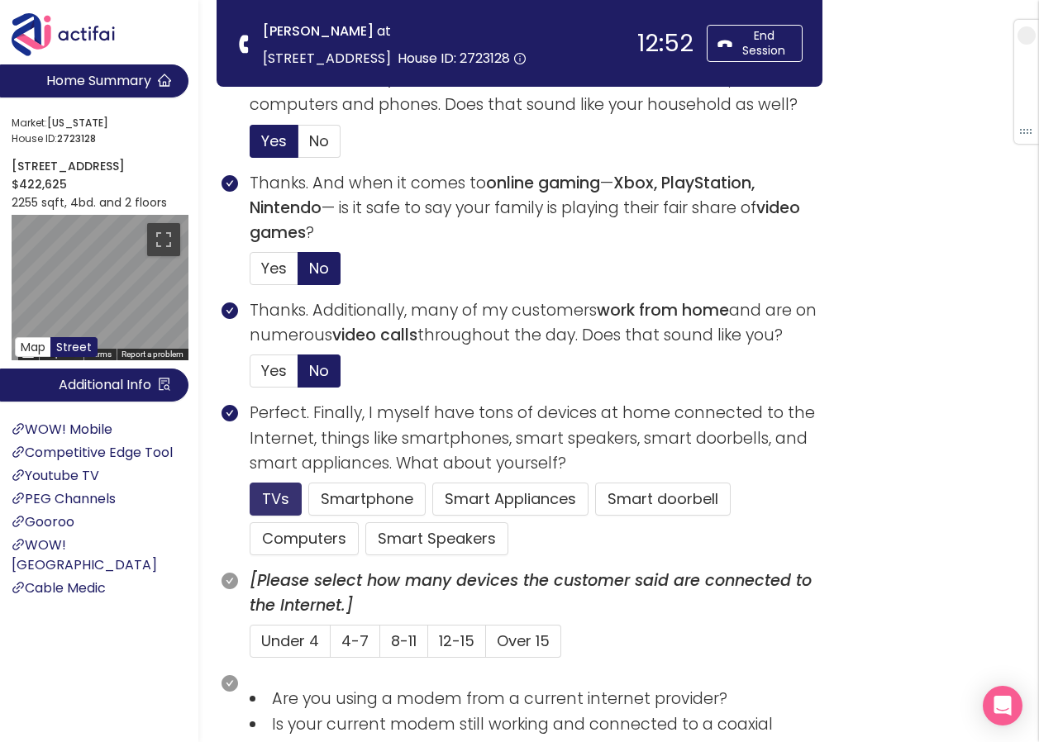
scroll to position [744, 0]
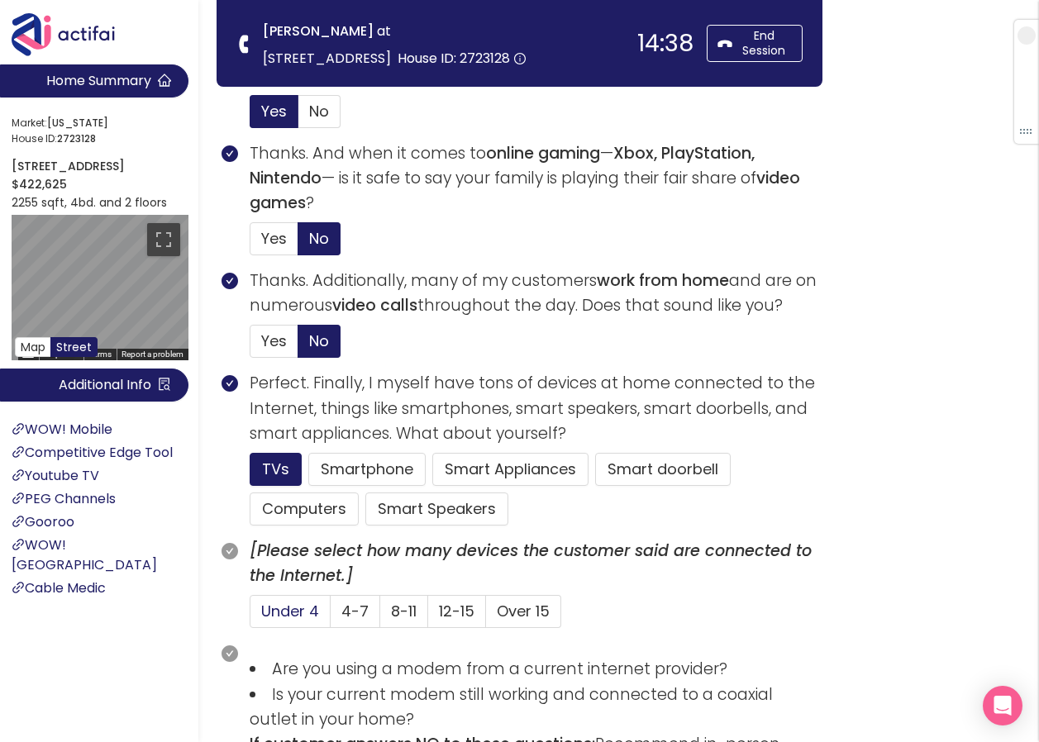
click at [305, 598] on label "Under 4" at bounding box center [290, 611] width 81 height 33
click at [250, 617] on input "Under 4" at bounding box center [250, 617] width 0 height 0
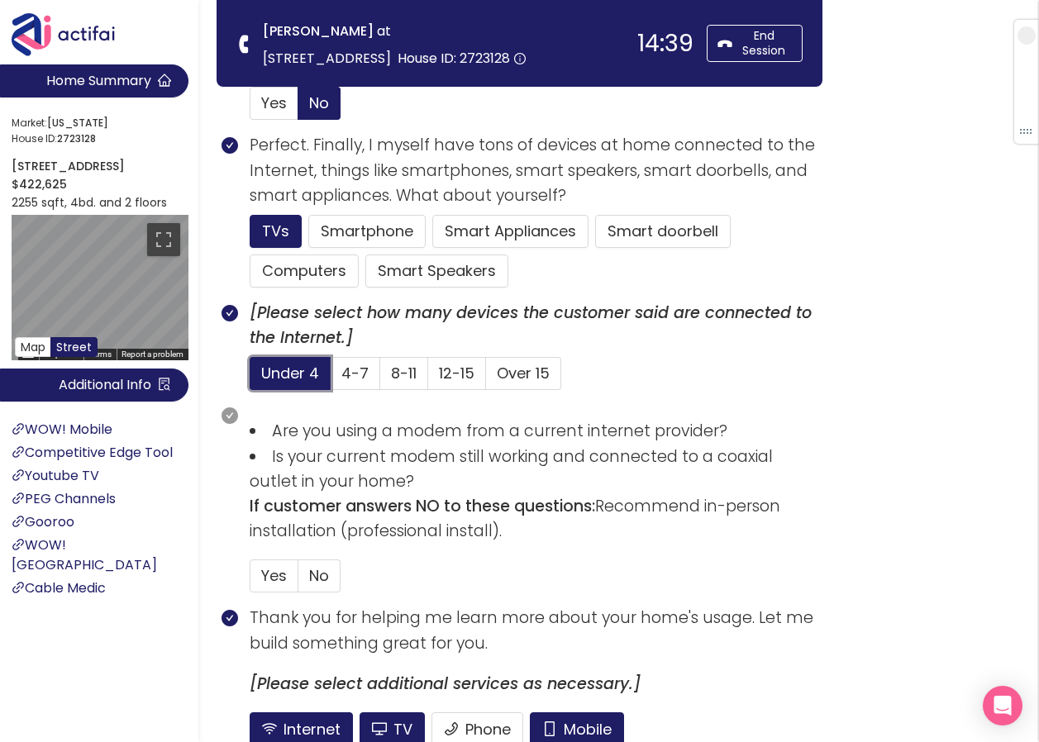
scroll to position [992, 0]
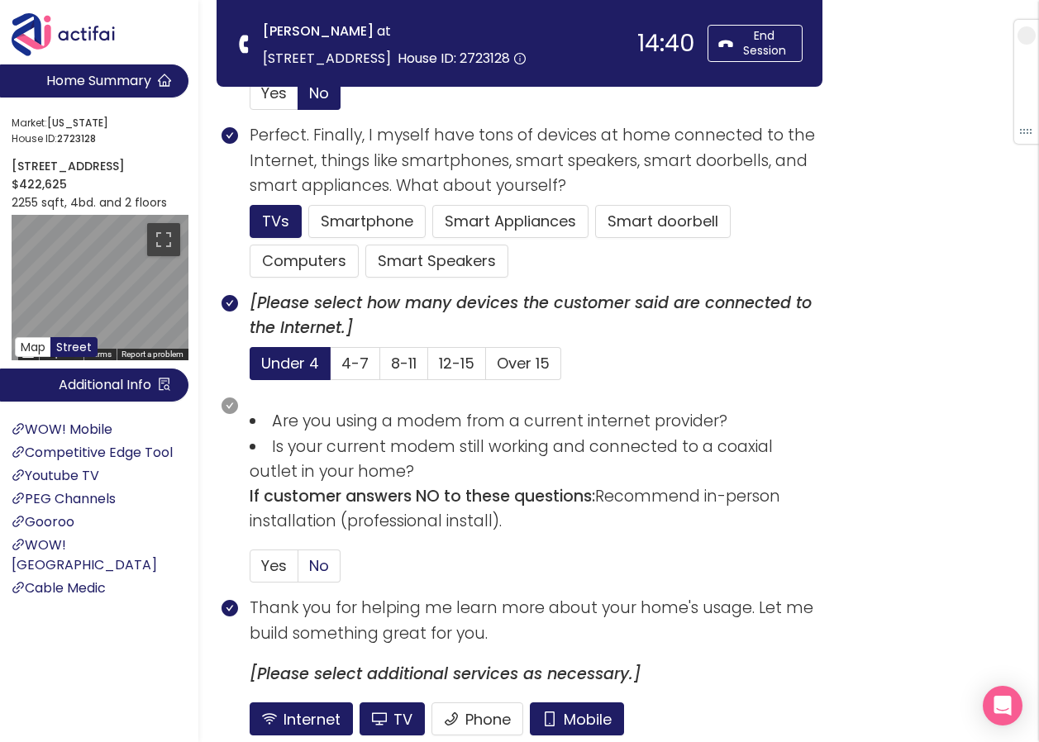
click at [330, 569] on label "No" at bounding box center [319, 566] width 42 height 33
click at [298, 571] on input "No" at bounding box center [298, 571] width 0 height 0
click at [573, 719] on button "Mobile" at bounding box center [577, 719] width 94 height 33
drag, startPoint x: 271, startPoint y: 565, endPoint x: 308, endPoint y: 610, distance: 58.1
click at [270, 565] on span "Yes" at bounding box center [274, 566] width 26 height 21
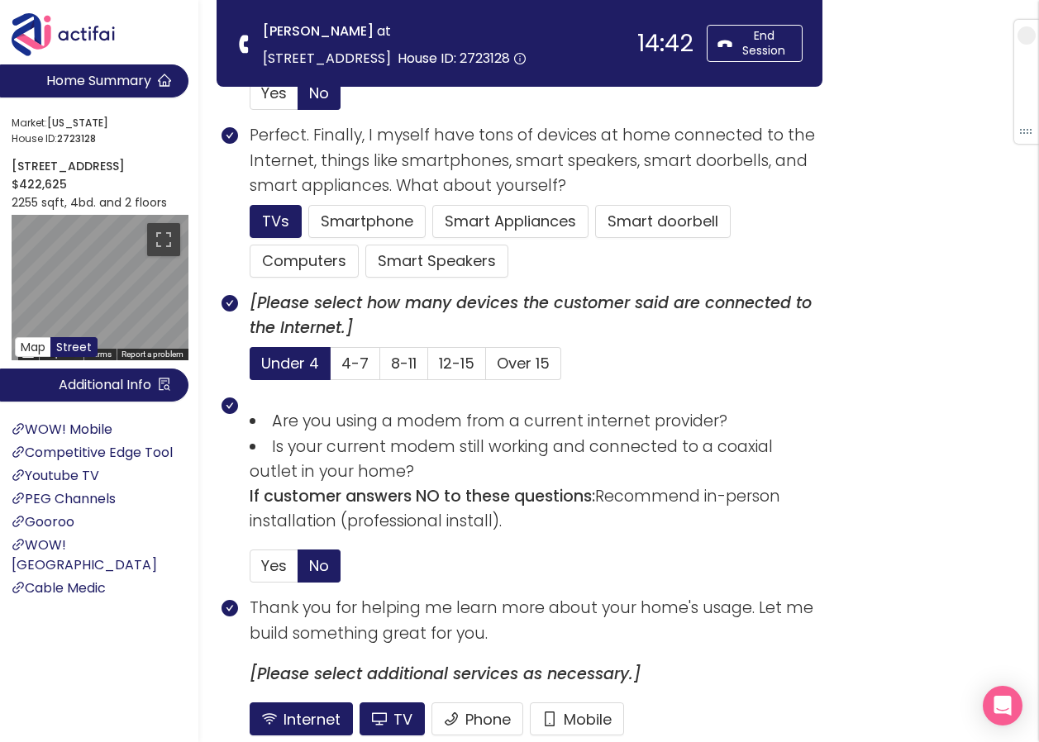
click at [250, 571] on input "Yes" at bounding box center [250, 571] width 0 height 0
click at [377, 713] on button "TV" at bounding box center [392, 719] width 65 height 33
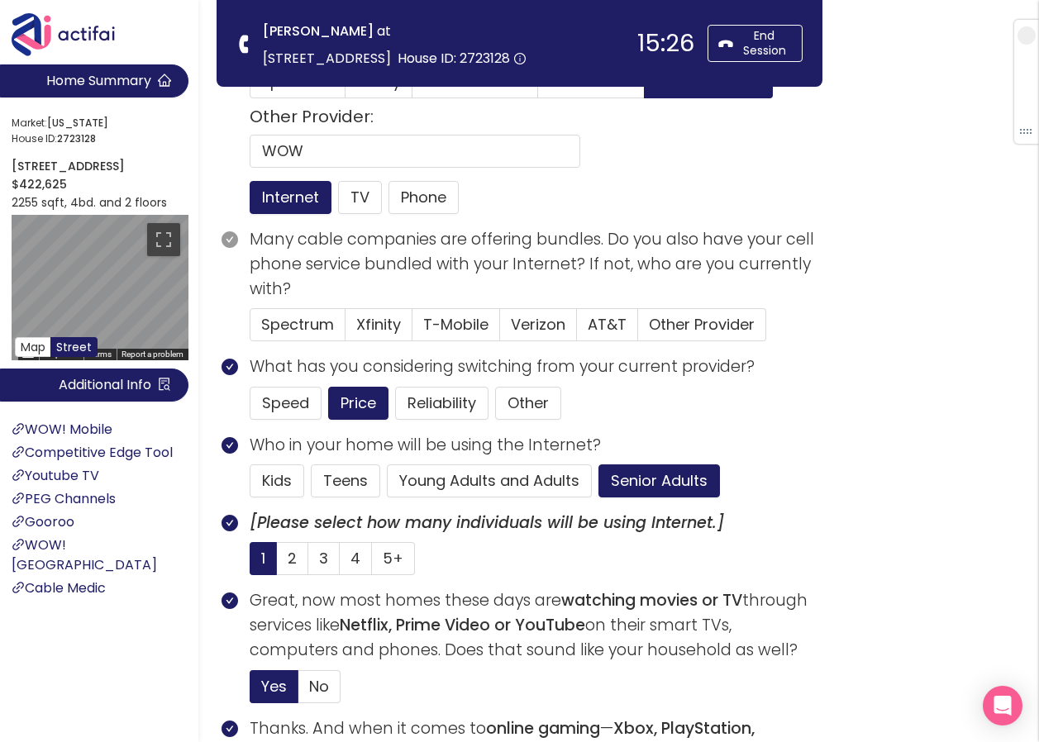
scroll to position [145, 0]
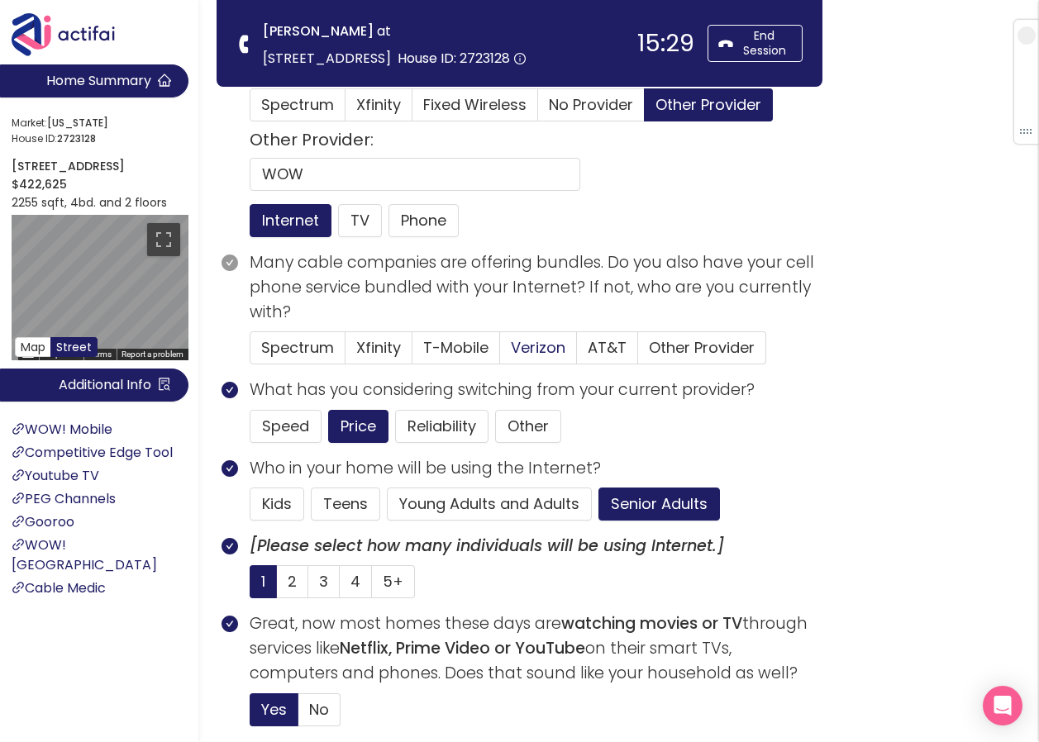
click at [522, 346] on span "Verizon" at bounding box center [538, 347] width 55 height 21
click at [500, 353] on input "Verizon" at bounding box center [500, 353] width 0 height 0
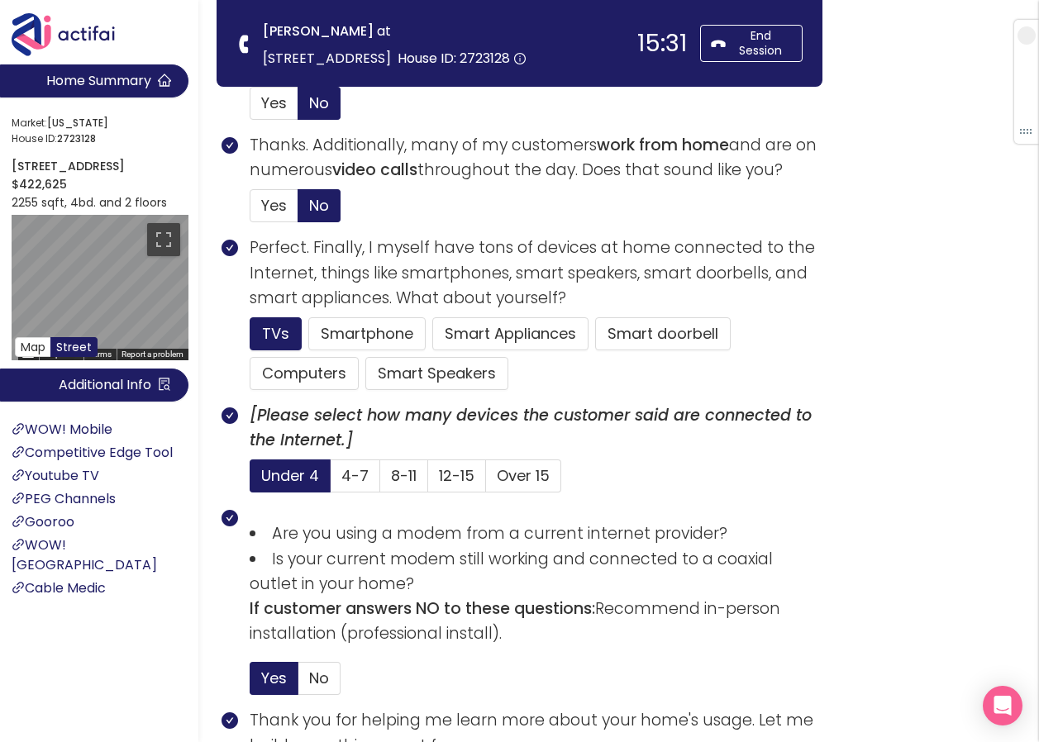
scroll to position [1137, 0]
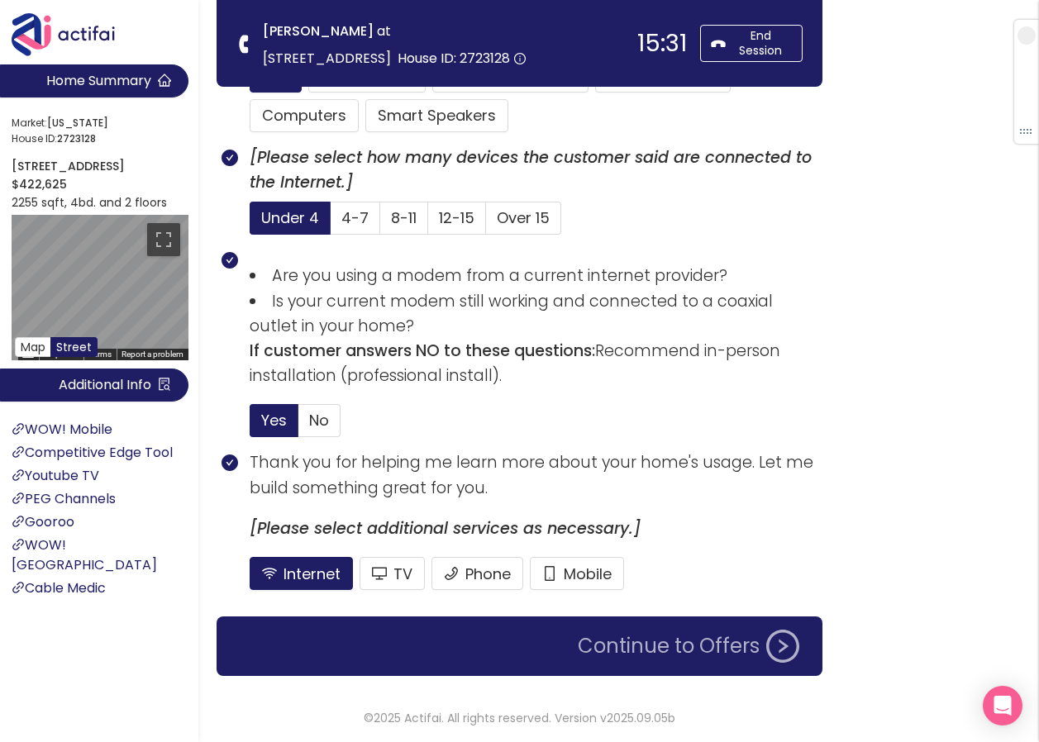
click at [717, 645] on button "Continue to Offers" at bounding box center [688, 646] width 241 height 33
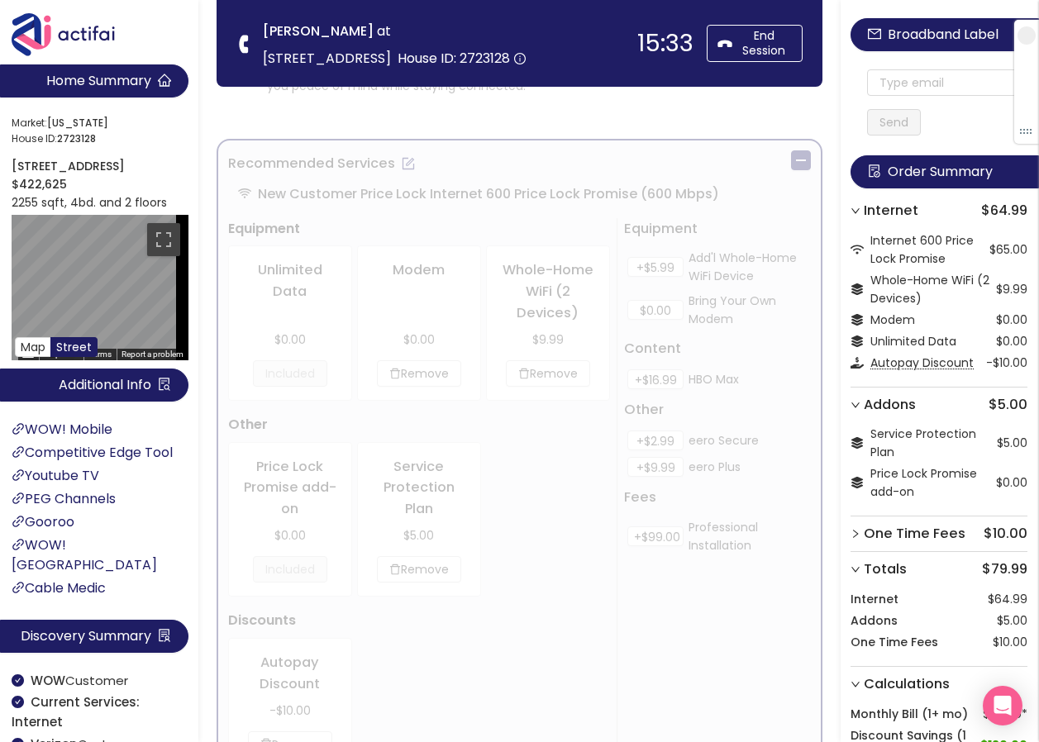
scroll to position [0, 0]
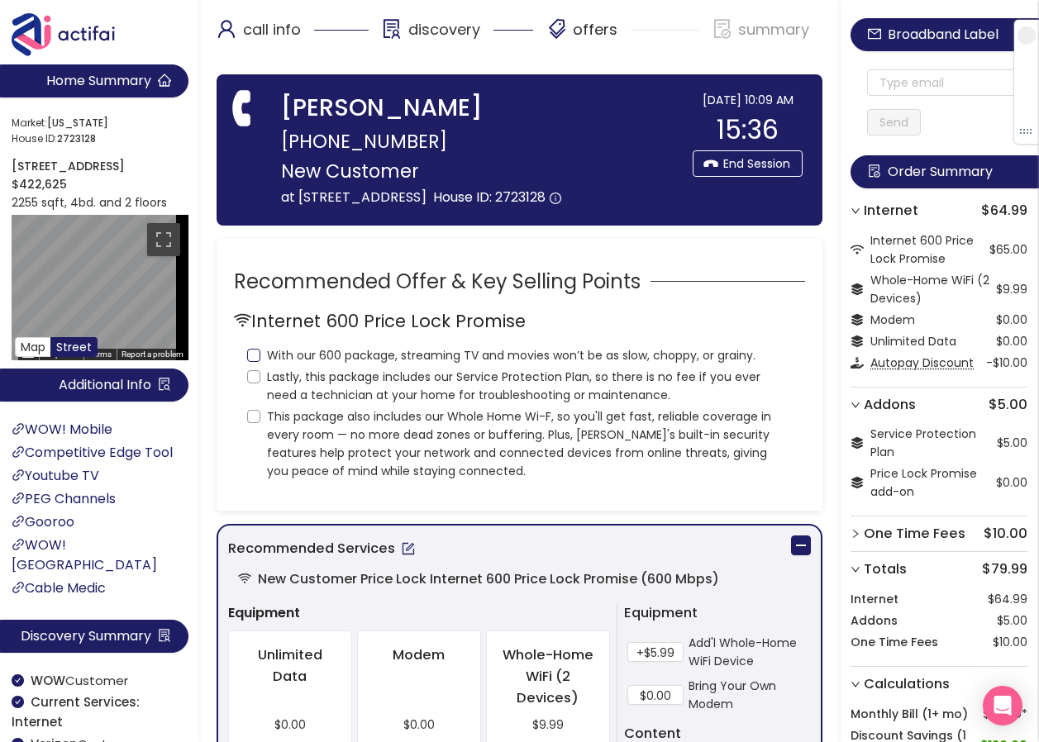
click at [257, 362] on input "With our 600 package, streaming TV and movies won’t be as slow, choppy, or grai…" at bounding box center [253, 355] width 13 height 13
checkbox input "true"
click at [251, 384] on input "Lastly, this package includes our Service Protection Plan, so there is no fee i…" at bounding box center [253, 376] width 13 height 13
checkbox input "true"
click at [250, 423] on input "This package also includes our Whole Home Wi-F, so you'll get fast, reliable co…" at bounding box center [253, 416] width 13 height 13
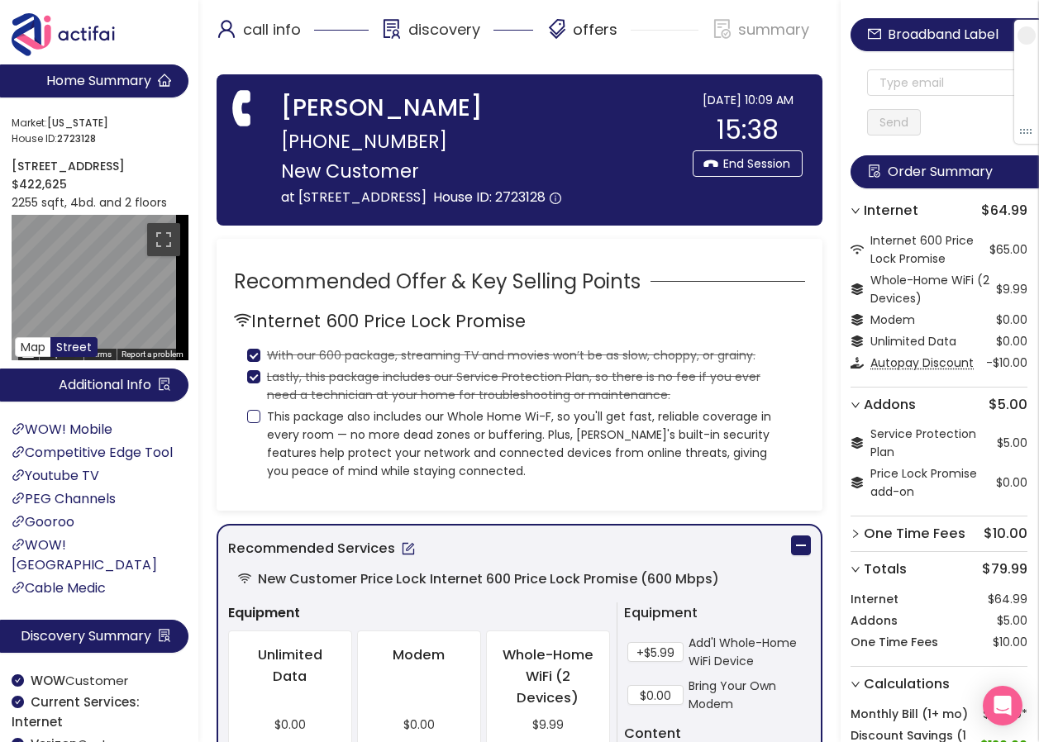
checkbox input "true"
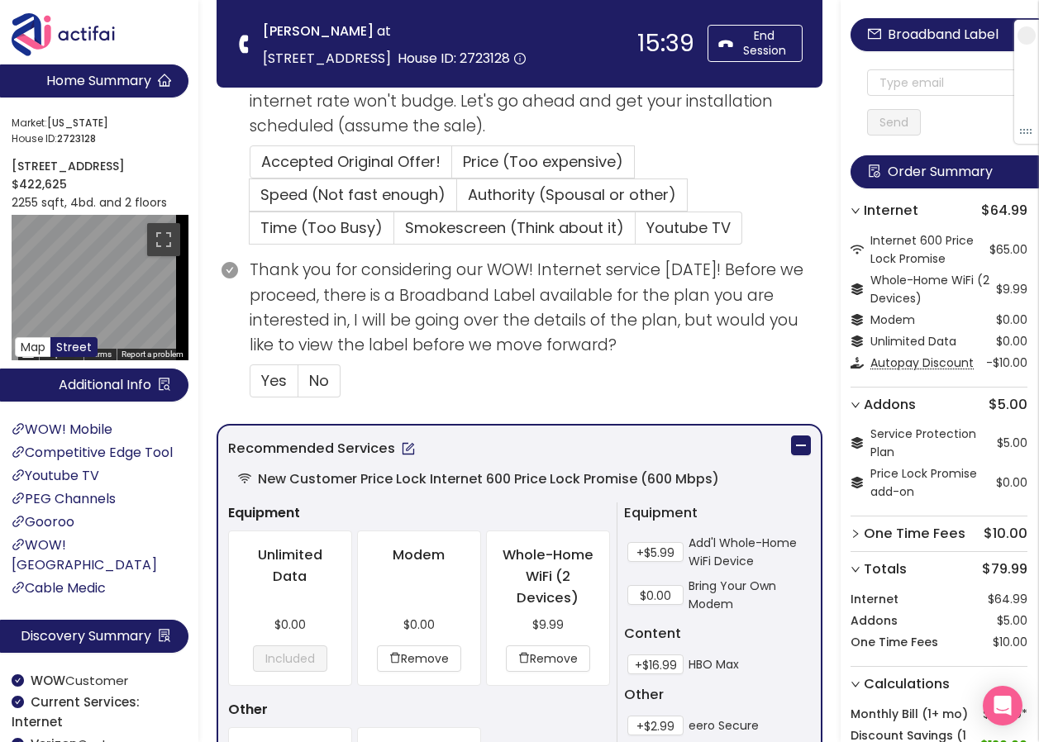
scroll to position [579, 0]
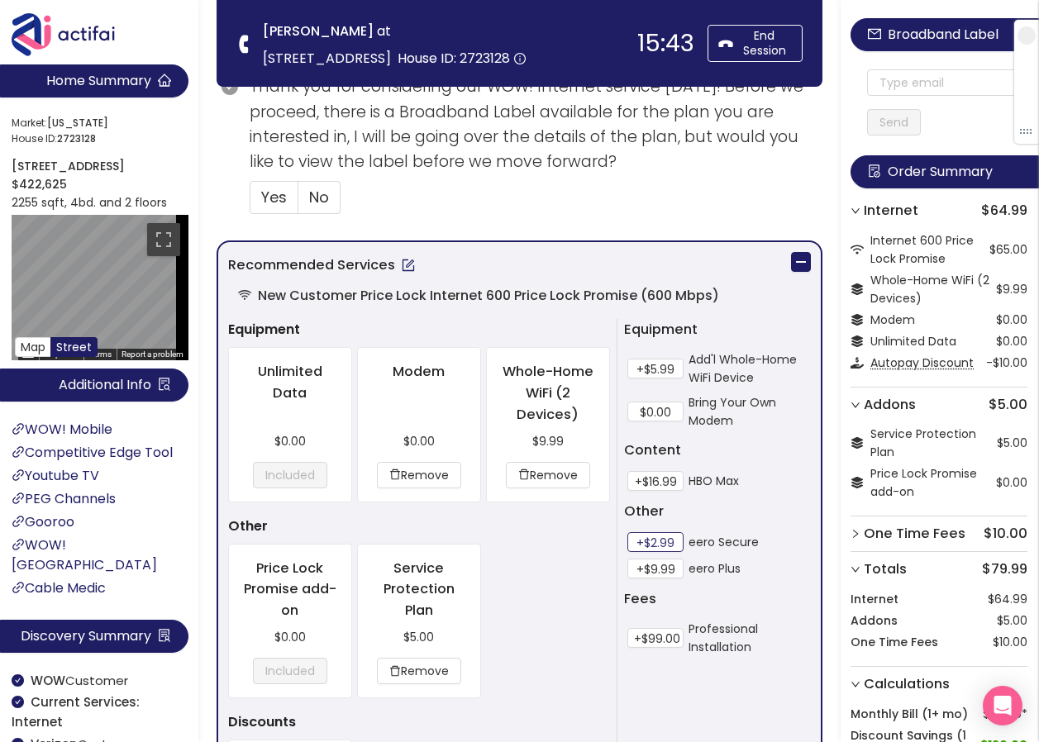
click at [658, 540] on button "+$2.99" at bounding box center [655, 542] width 56 height 20
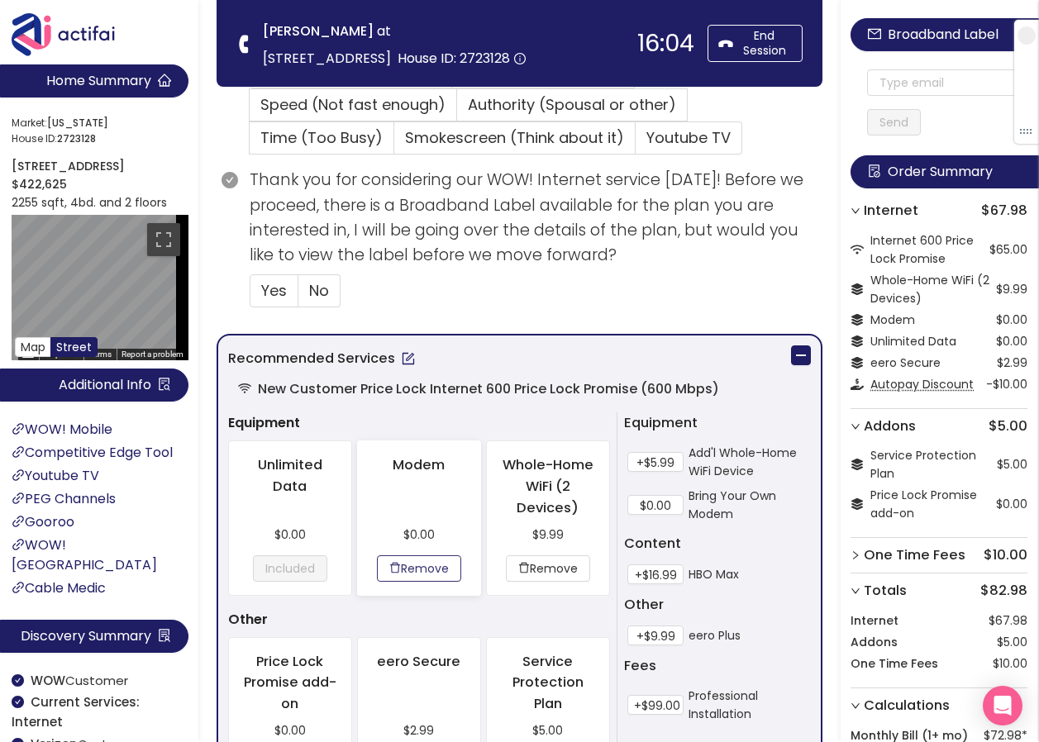
scroll to position [496, 0]
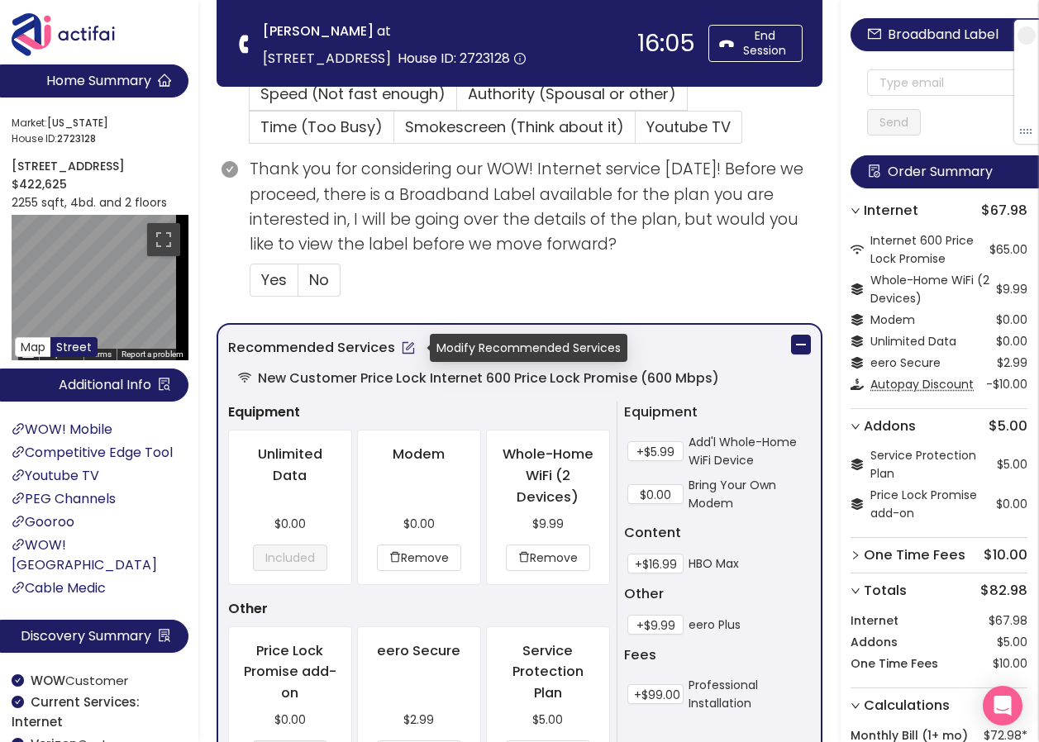
click at [407, 349] on button "button" at bounding box center [408, 348] width 26 height 26
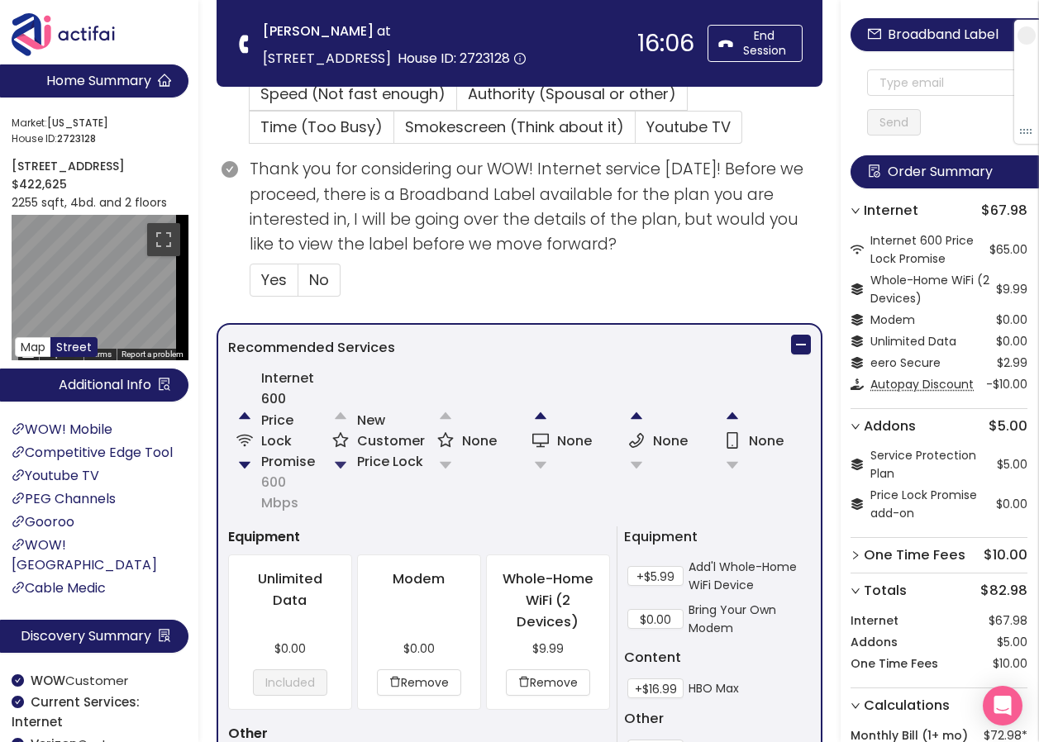
click at [338, 464] on button "button" at bounding box center [340, 465] width 33 height 33
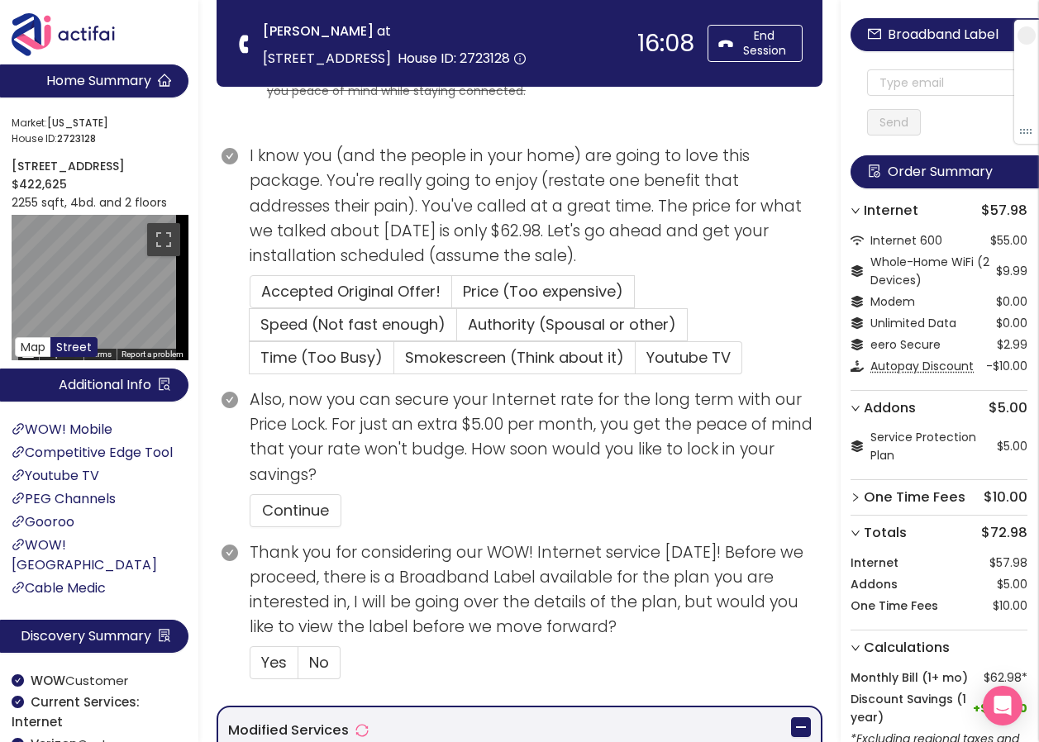
scroll to position [186, 0]
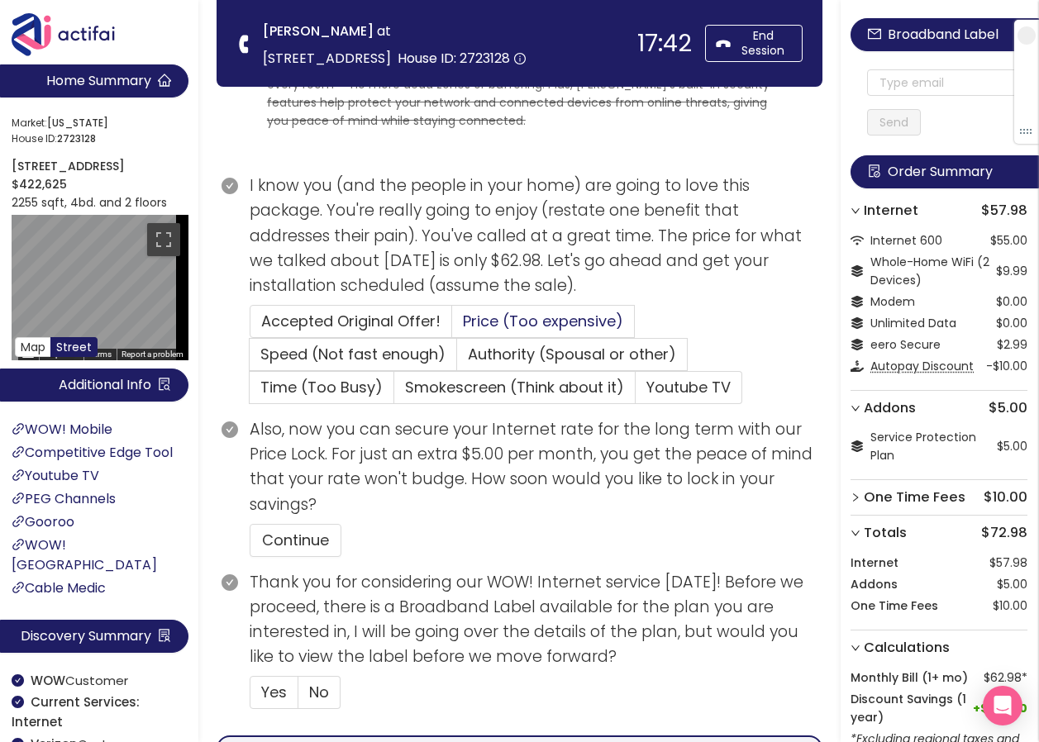
click at [497, 318] on span "Price (Too expensive)" at bounding box center [543, 321] width 160 height 21
click at [452, 327] on input "Price (Too expensive)" at bounding box center [452, 327] width 0 height 0
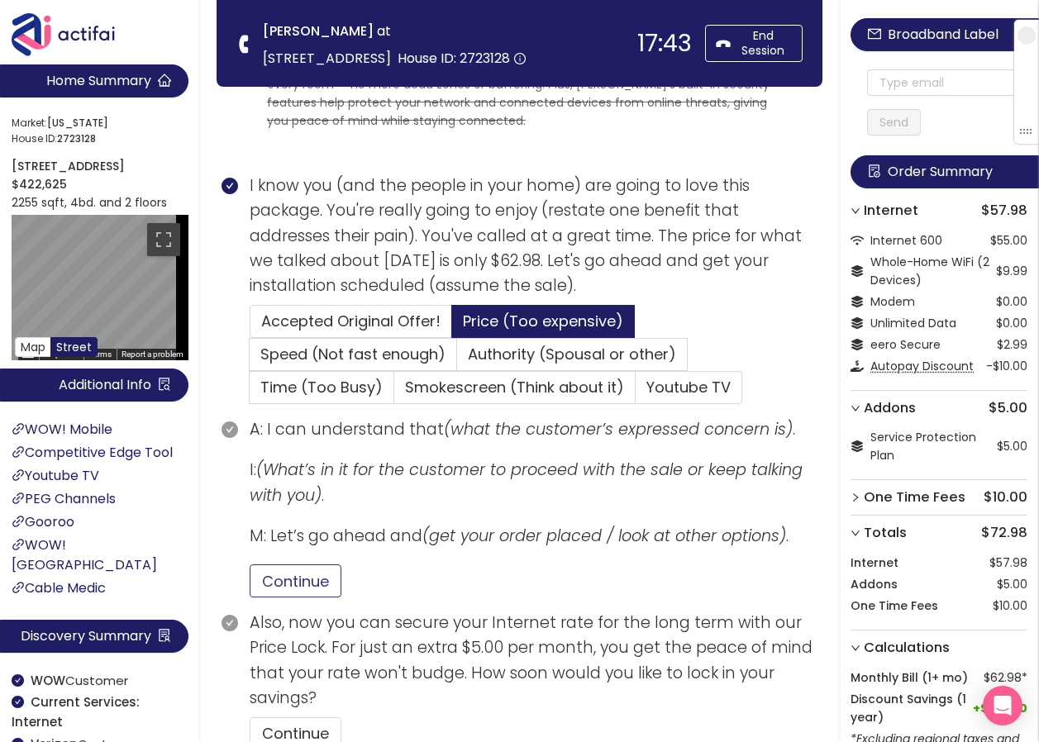
click at [291, 595] on button "Continue" at bounding box center [296, 581] width 92 height 33
click at [293, 728] on button "Continue" at bounding box center [296, 734] width 92 height 33
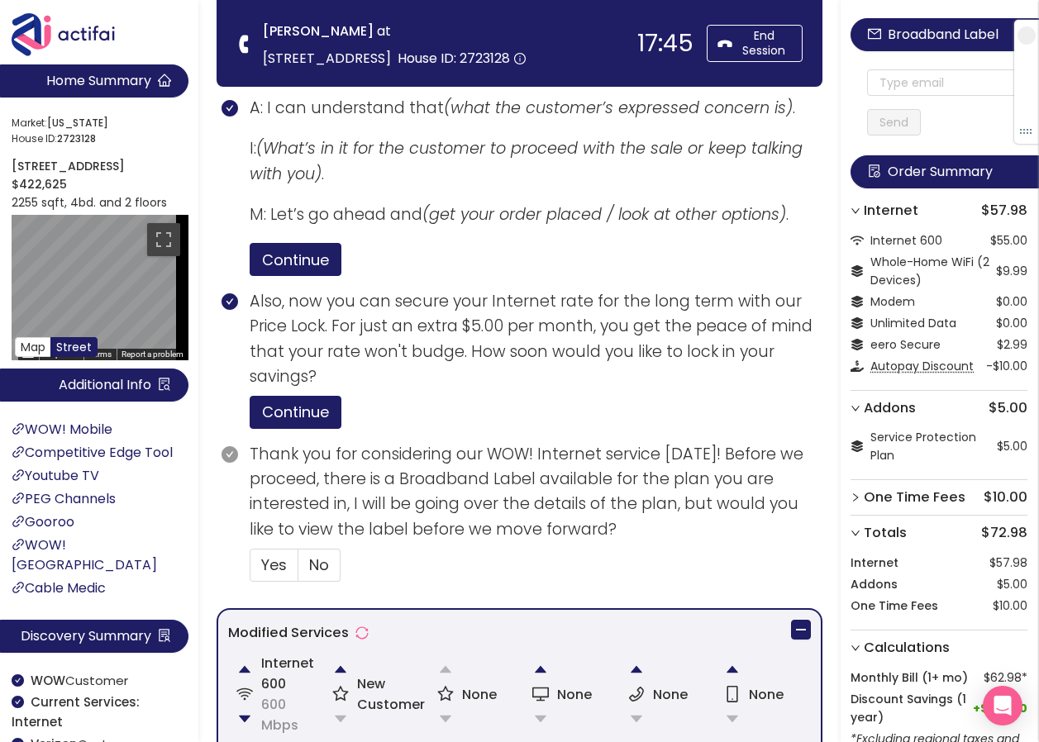
scroll to position [517, 0]
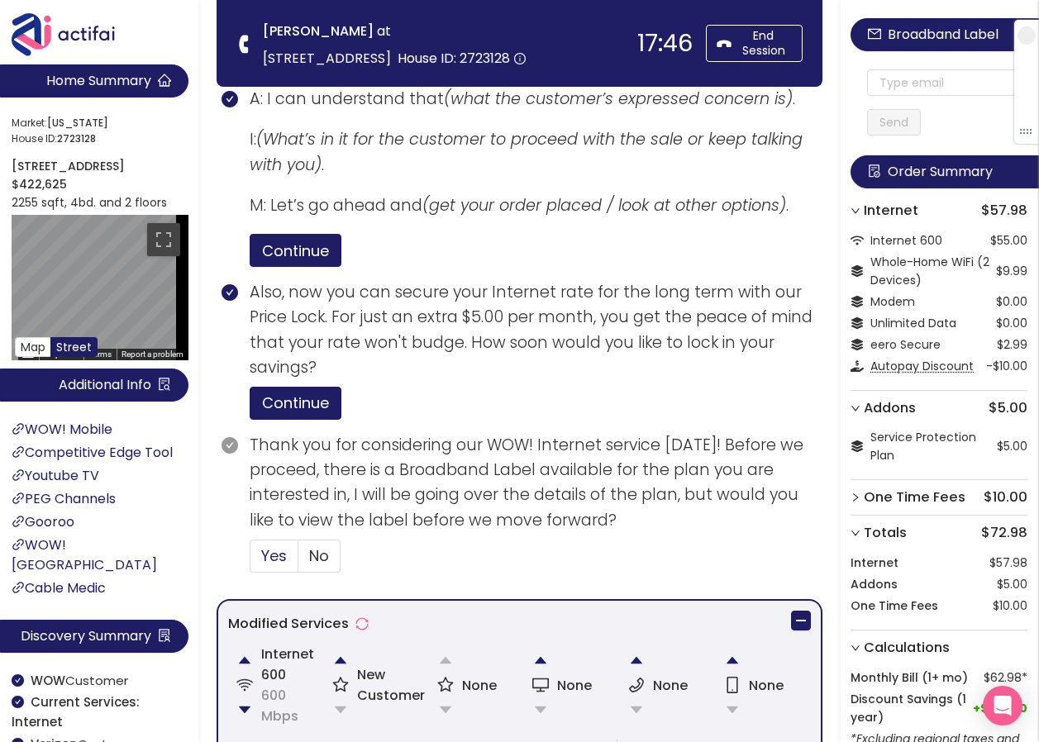
click at [263, 555] on span "Yes" at bounding box center [274, 556] width 26 height 21
click at [250, 561] on input "Yes" at bounding box center [250, 561] width 0 height 0
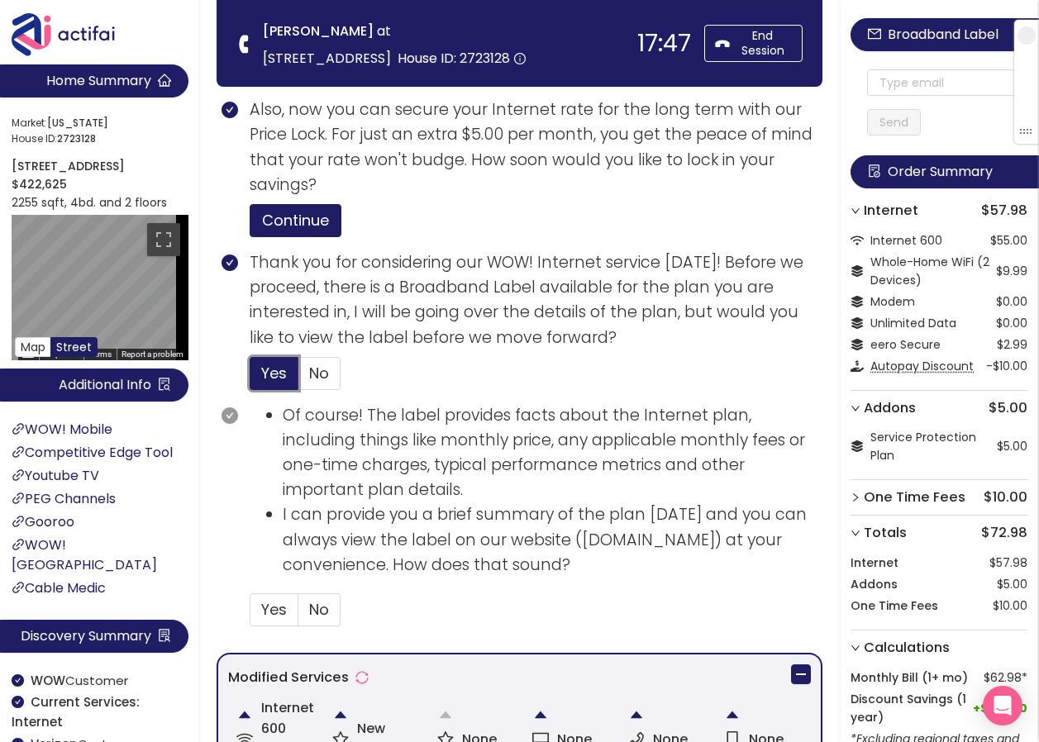
scroll to position [847, 0]
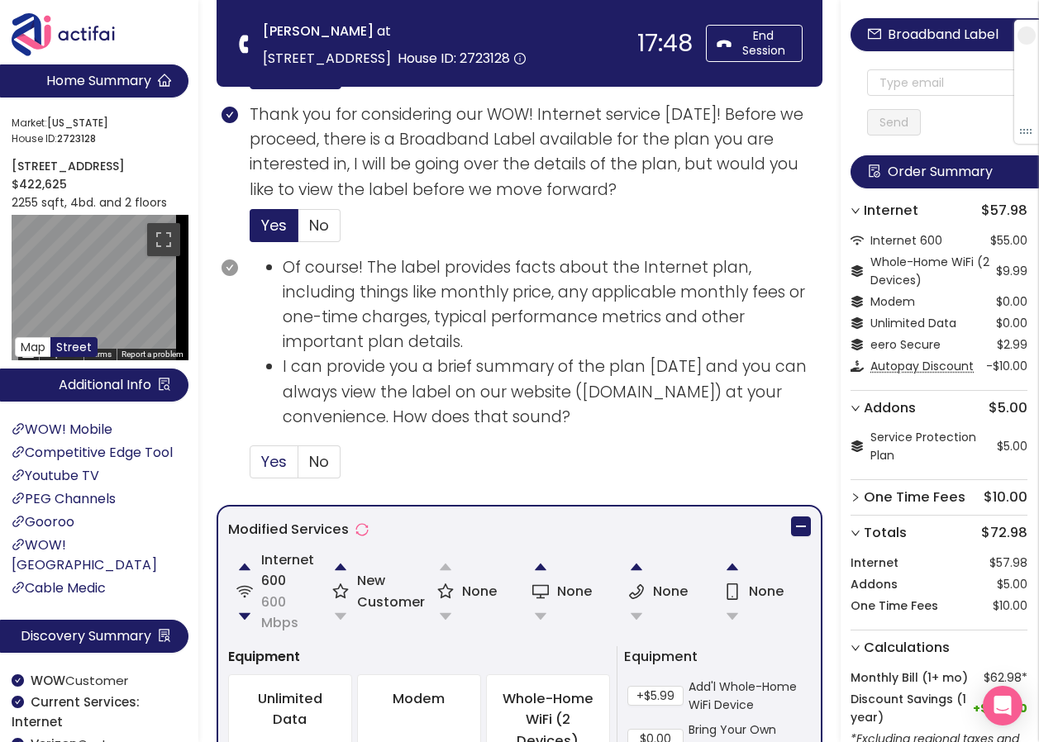
click at [265, 463] on span "Yes" at bounding box center [274, 461] width 26 height 21
click at [250, 467] on input "Yes" at bounding box center [250, 467] width 0 height 0
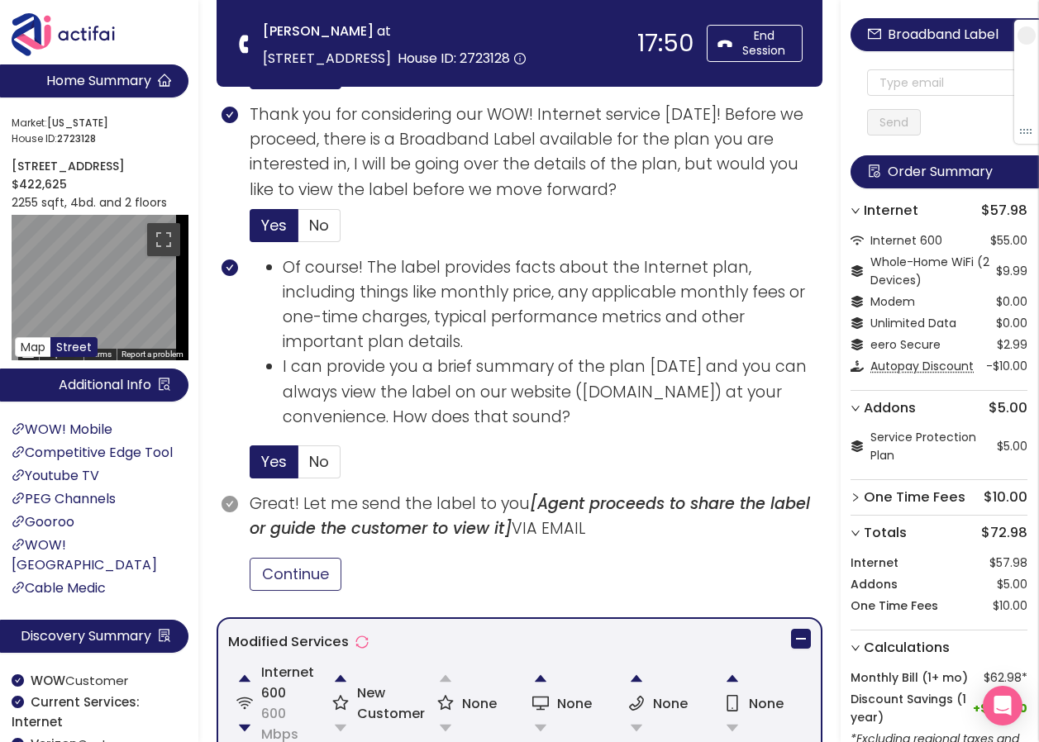
click at [307, 566] on button "Continue" at bounding box center [296, 574] width 92 height 33
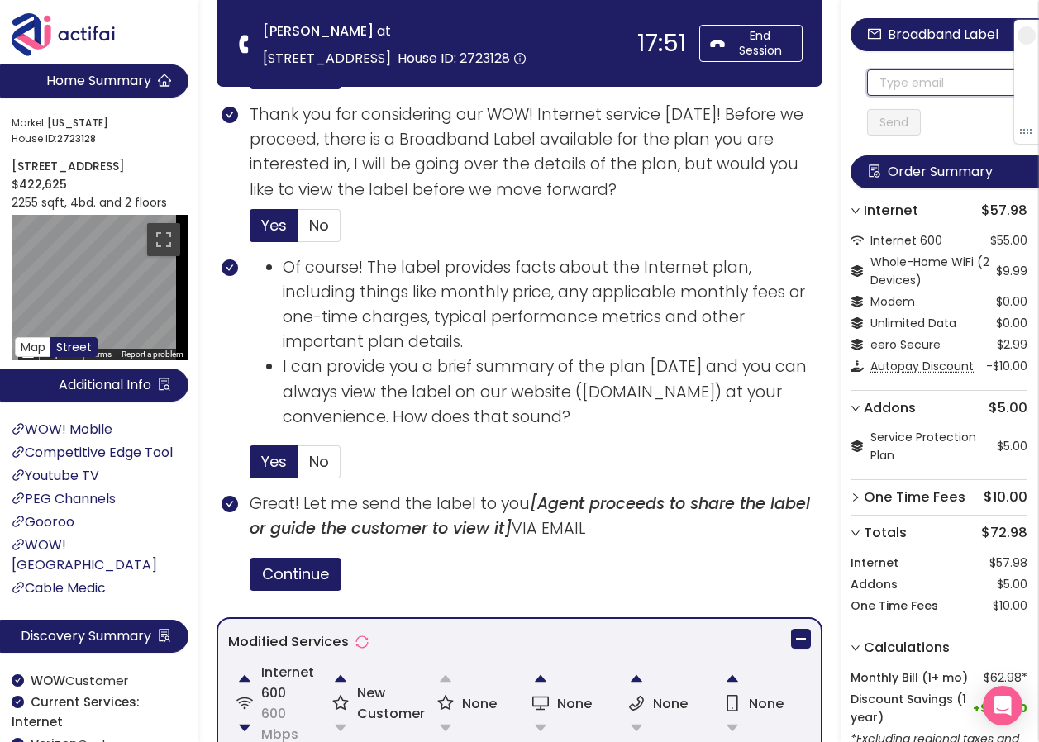
click at [918, 92] on input "text" at bounding box center [947, 82] width 160 height 26
drag, startPoint x: 989, startPoint y: 93, endPoint x: 882, endPoint y: 98, distance: 106.8
click at [882, 98] on div "[PERSON_NAME][EMAIL_ADDRESS][DOMAIN_NAME] Send" at bounding box center [947, 102] width 160 height 66
click at [895, 81] on input "[PERSON_NAME][EMAIL_ADDRESS][DOMAIN_NAME]" at bounding box center [947, 82] width 160 height 26
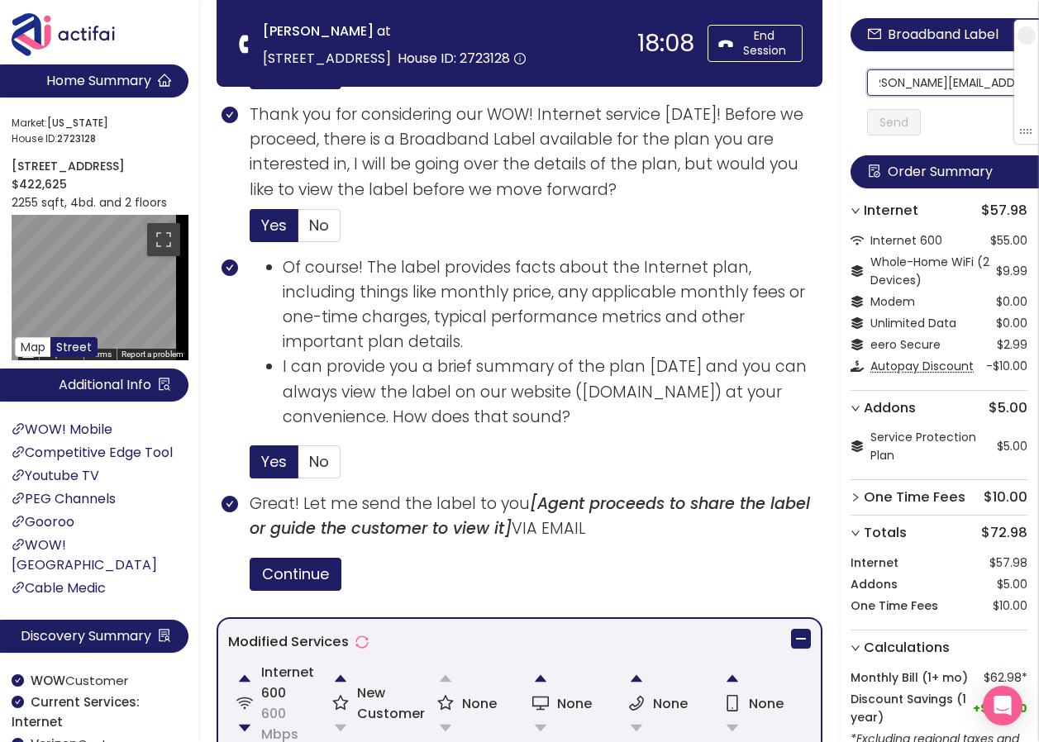
scroll to position [0, 66]
drag, startPoint x: 888, startPoint y: 83, endPoint x: 1012, endPoint y: 81, distance: 124.0
click at [408, 56] on section "Home Summary Market: [US_STATE][GEOGRAPHIC_DATA] ID: 2723128 [STREET_ADDRESS] $…" at bounding box center [519, 416] width 1039 height 2527
type input "[PERSON_NAME][EMAIL_ADDRESS][DOMAIN_NAME]"
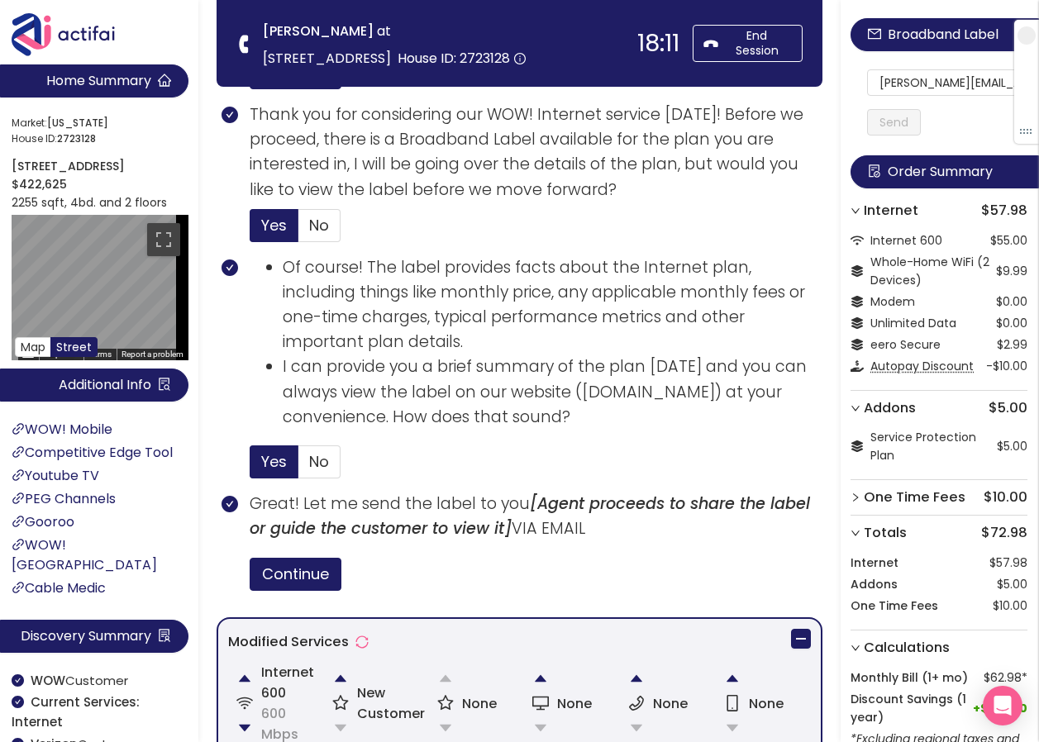
click at [914, 122] on button "Send" at bounding box center [894, 122] width 54 height 26
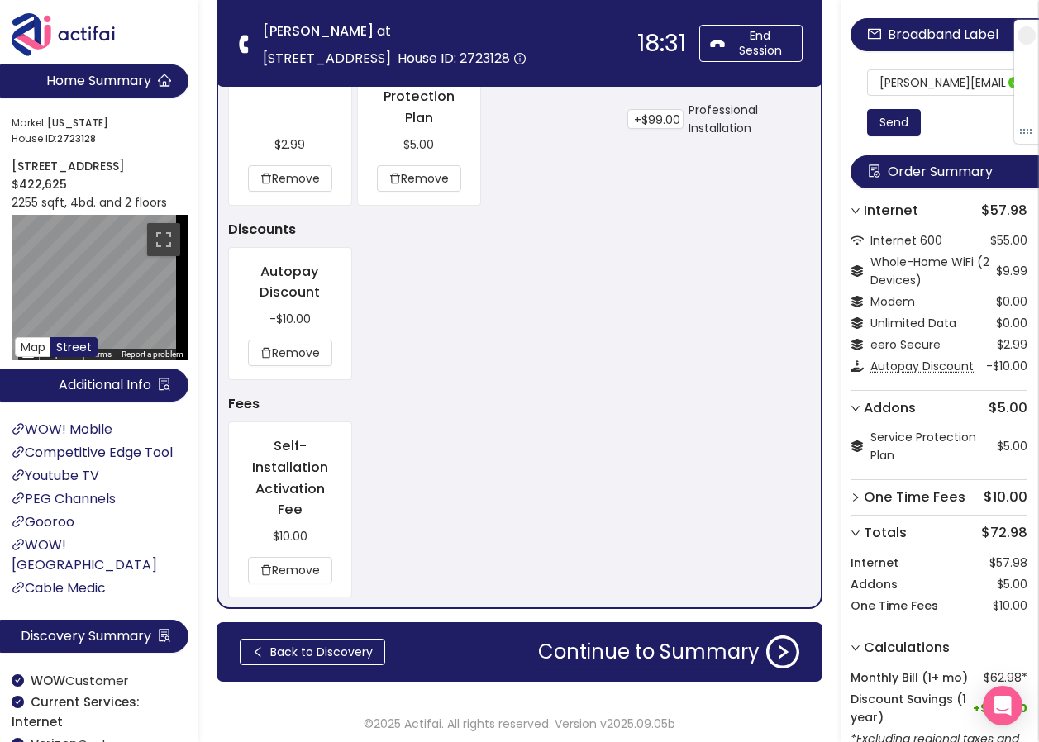
scroll to position [1785, 0]
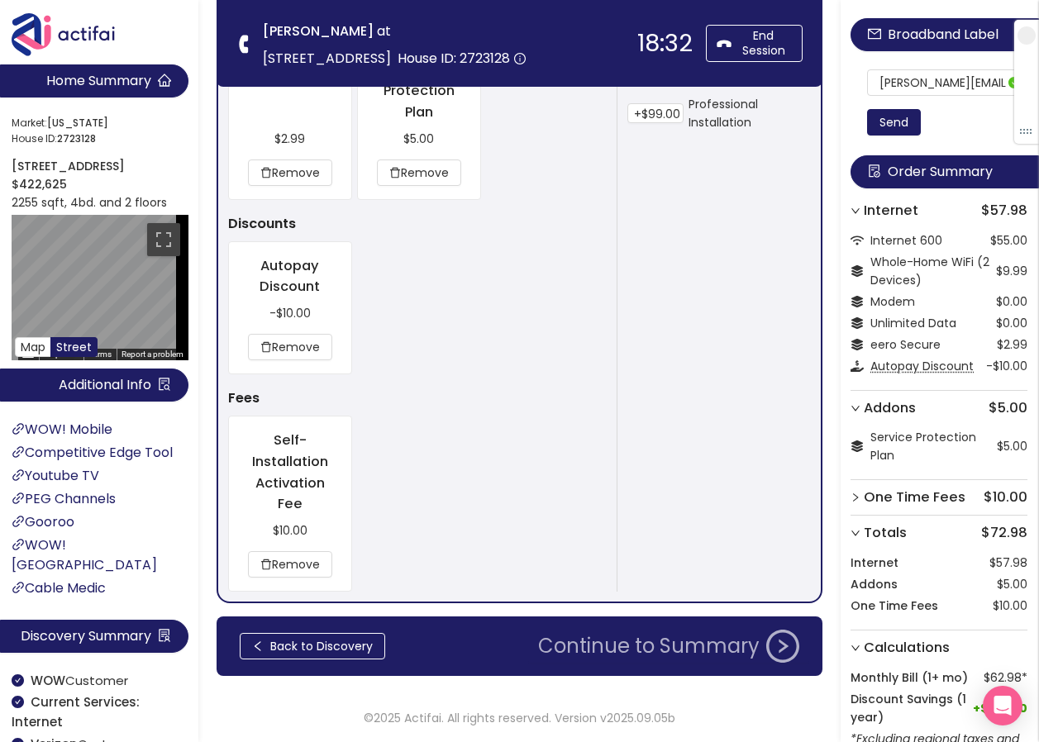
click at [588, 638] on button "Continue to Summary" at bounding box center [668, 646] width 281 height 33
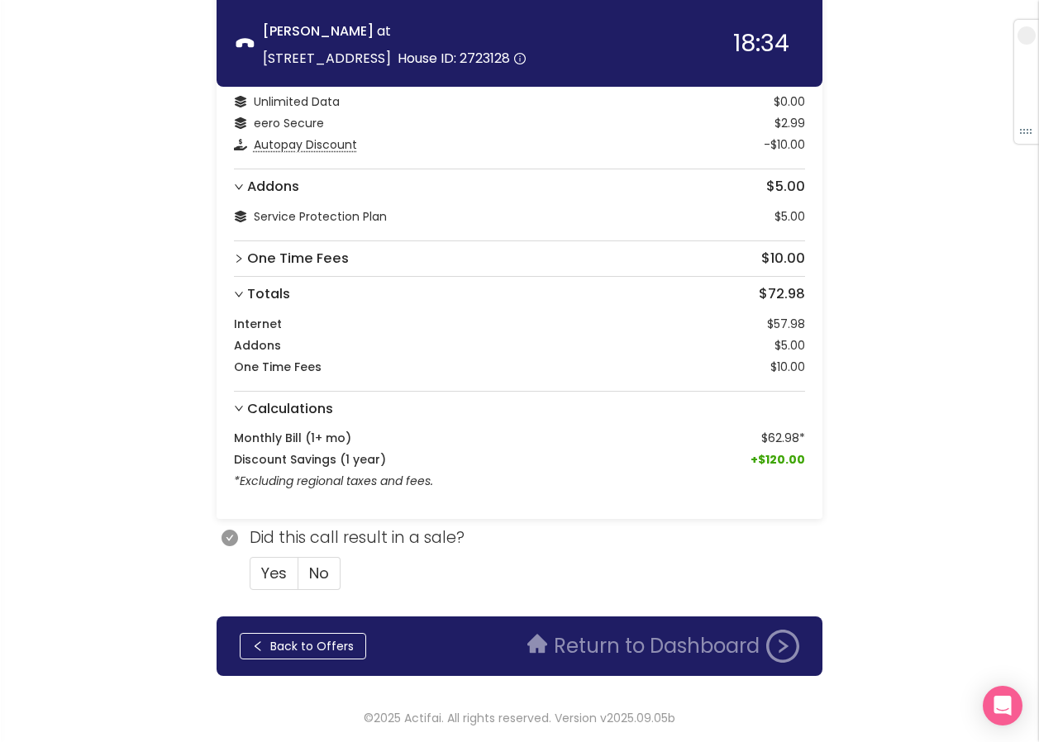
scroll to position [152, 0]
click at [264, 583] on span "Yes" at bounding box center [274, 573] width 26 height 21
click at [250, 579] on input "Yes" at bounding box center [250, 579] width 0 height 0
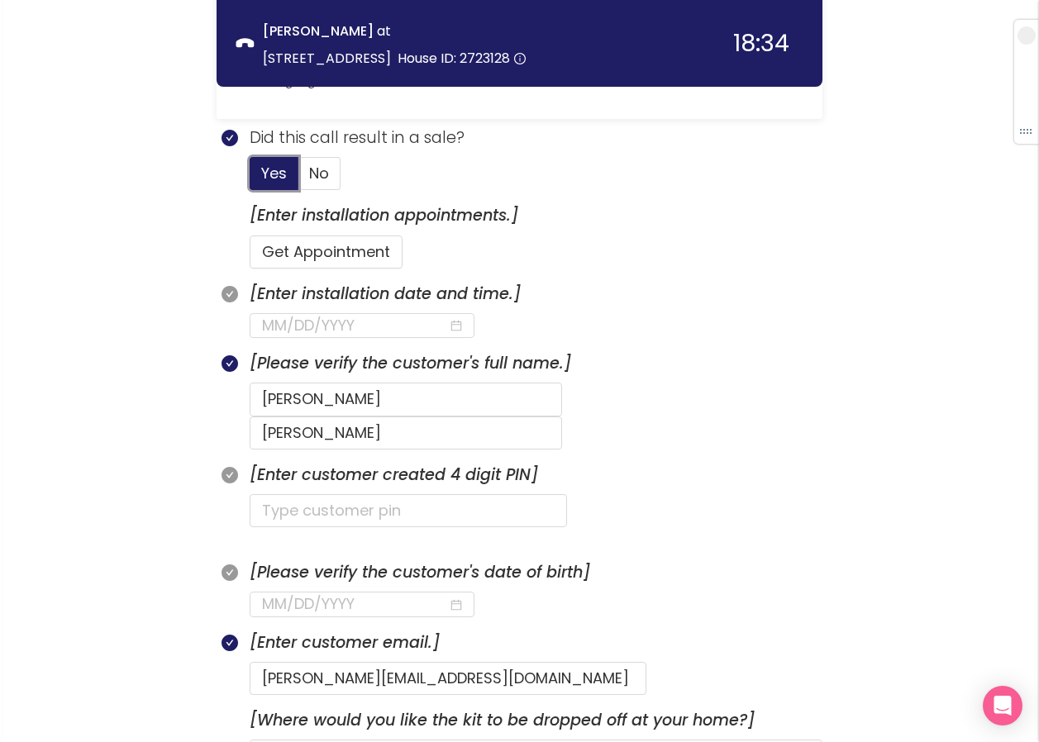
scroll to position [565, 0]
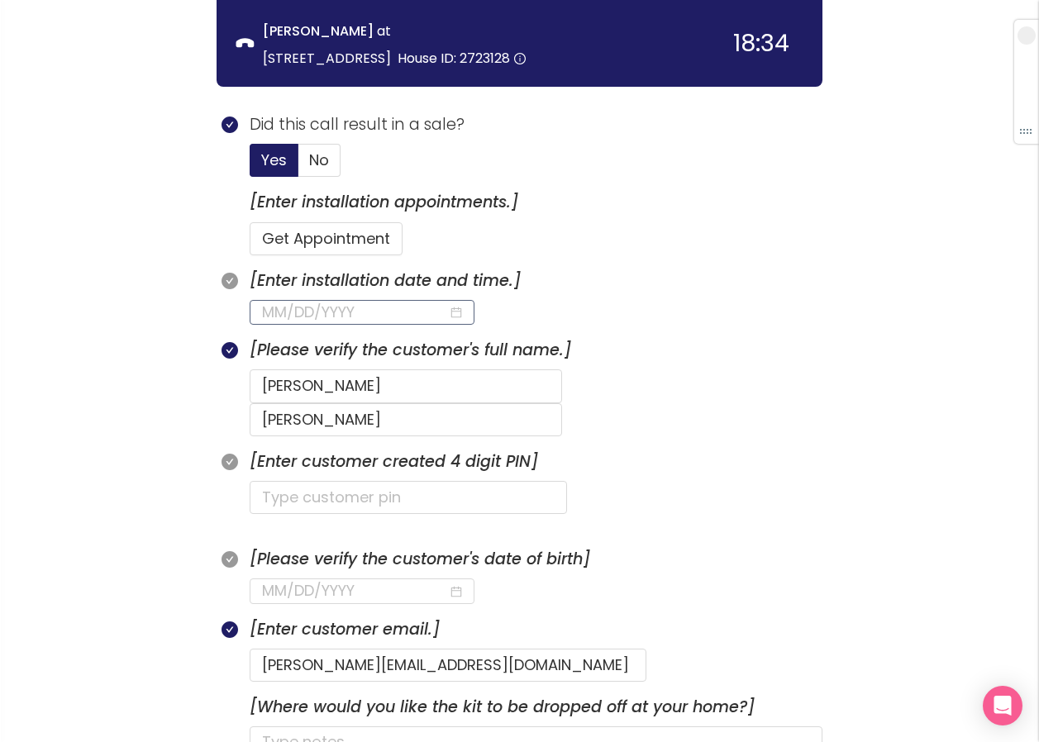
click at [365, 309] on input at bounding box center [355, 312] width 186 height 23
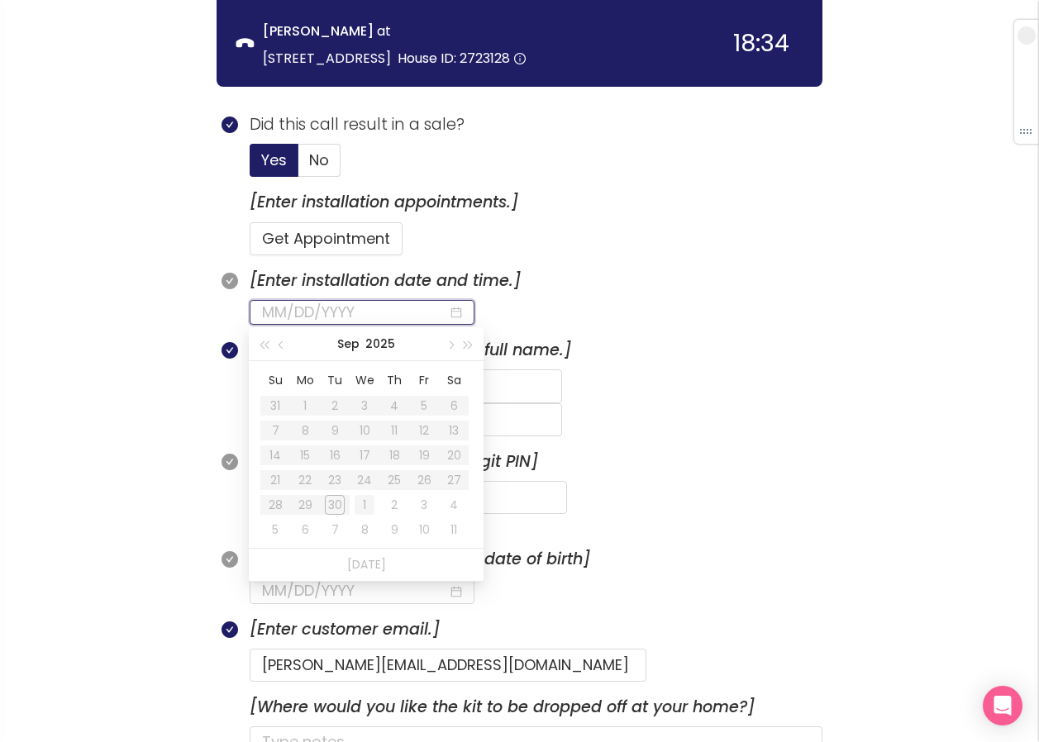
type input "[DATE]"
click at [355, 506] on div "1" at bounding box center [365, 505] width 20 height 20
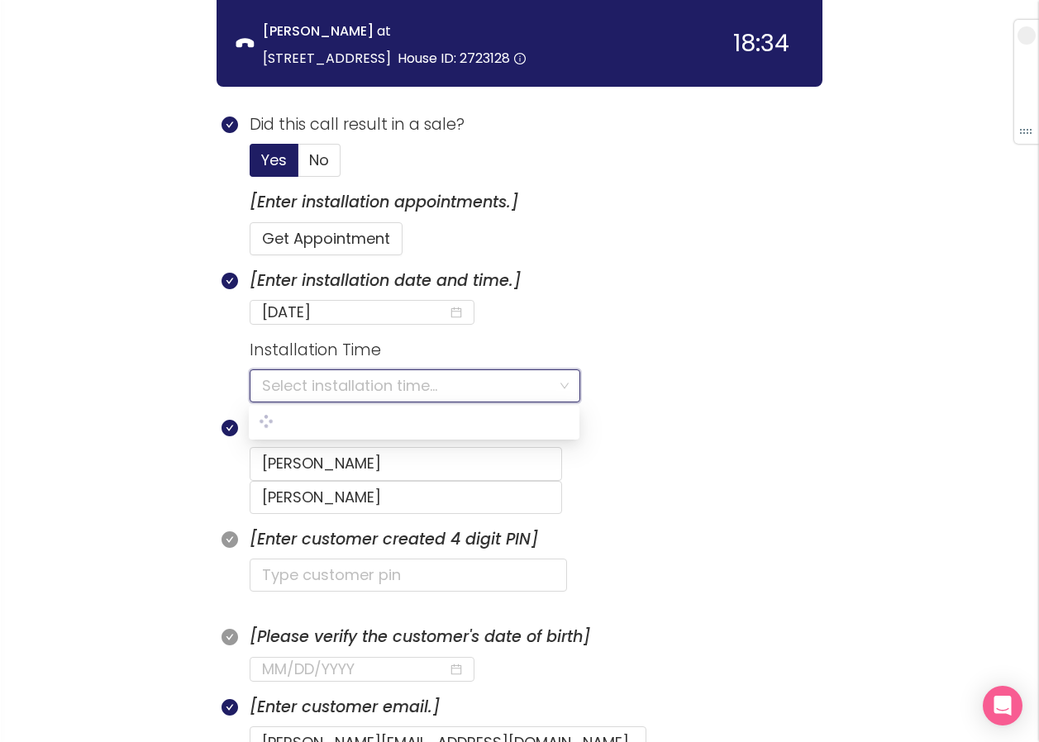
click at [306, 382] on input "search" at bounding box center [409, 385] width 294 height 31
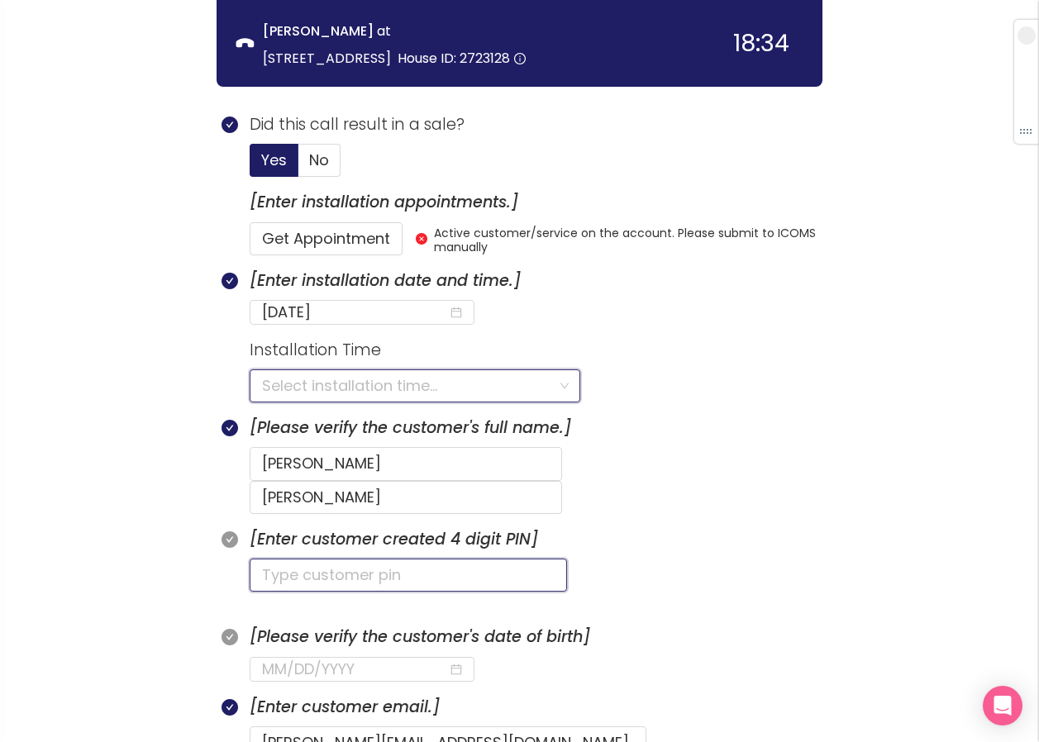
click at [291, 559] on input "text" at bounding box center [408, 575] width 317 height 33
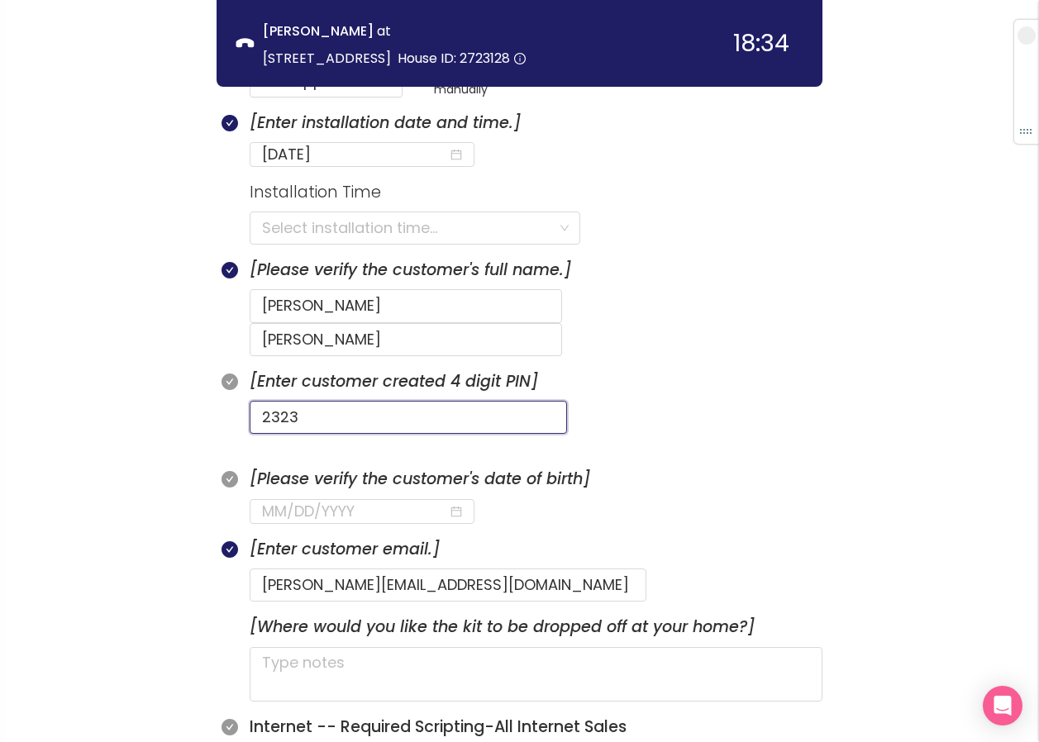
scroll to position [731, 0]
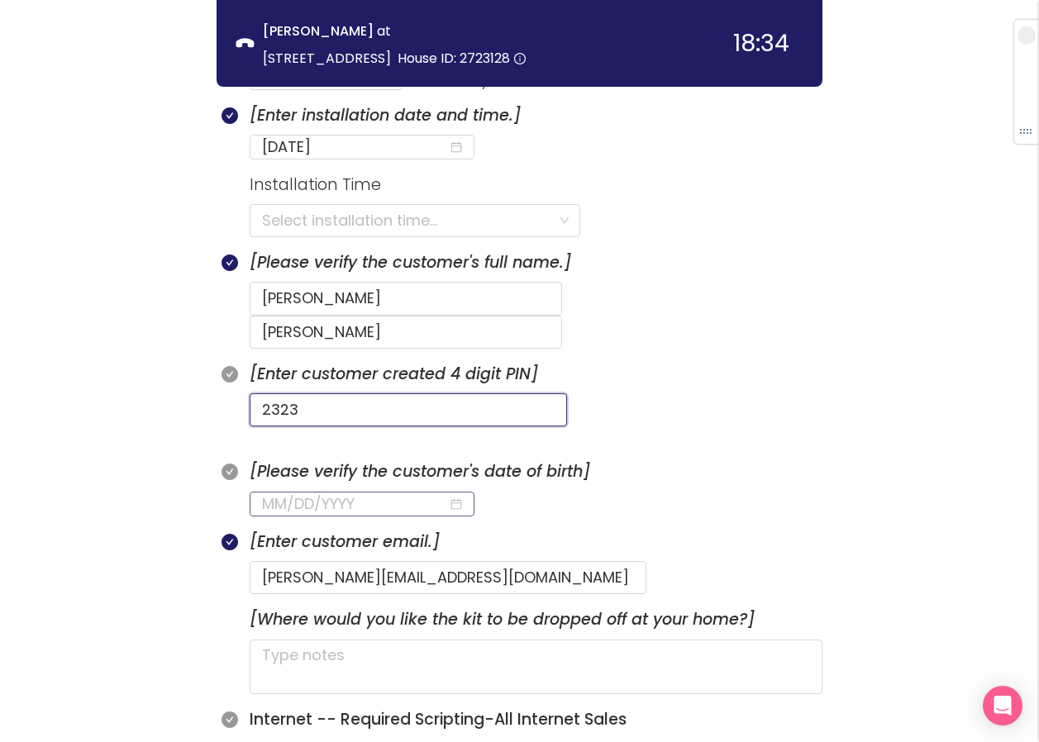
type input "2323"
click at [268, 493] on input at bounding box center [355, 504] width 186 height 23
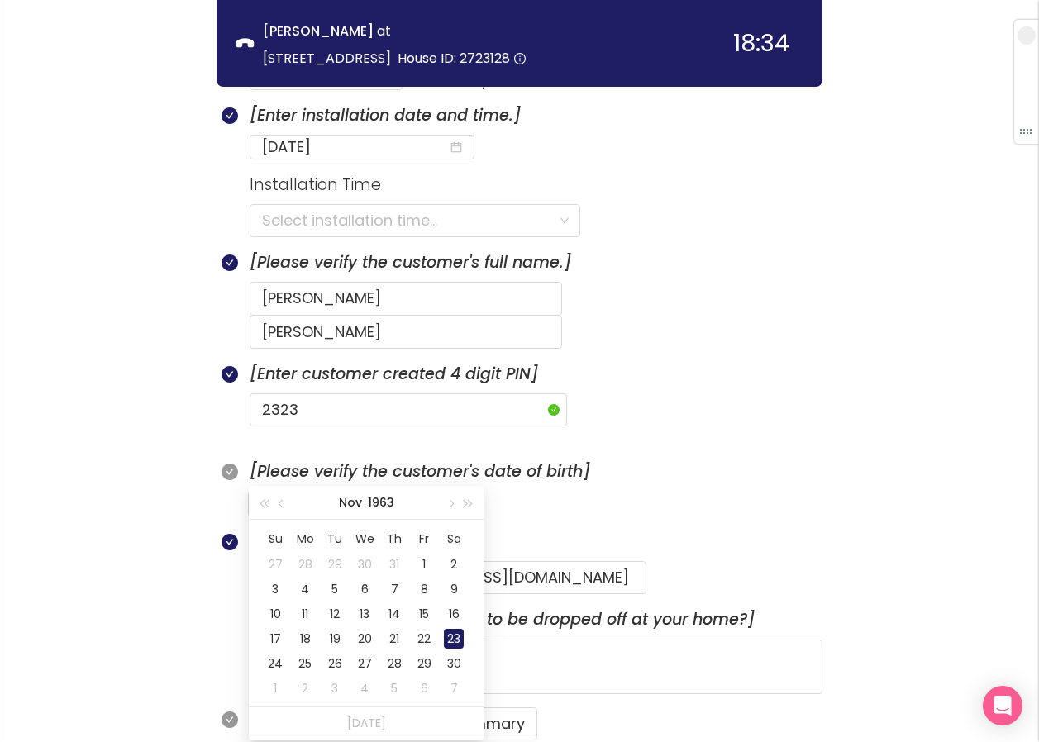
click at [447, 638] on div "23" at bounding box center [454, 639] width 20 height 20
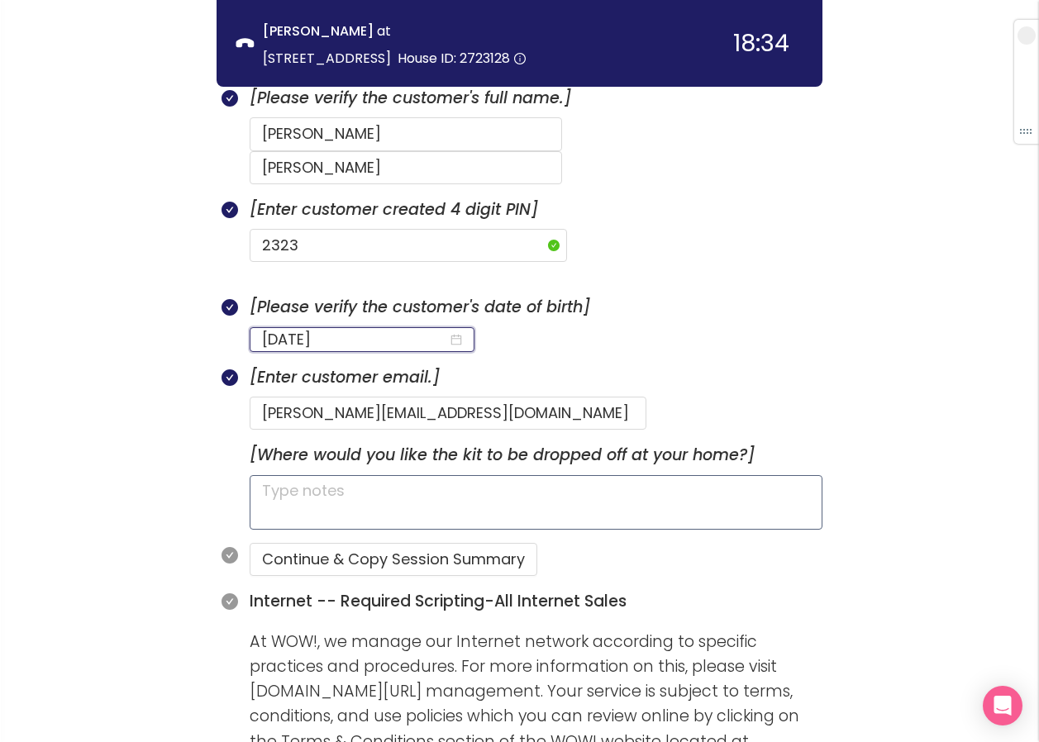
scroll to position [896, 0]
type input "[DATE]"
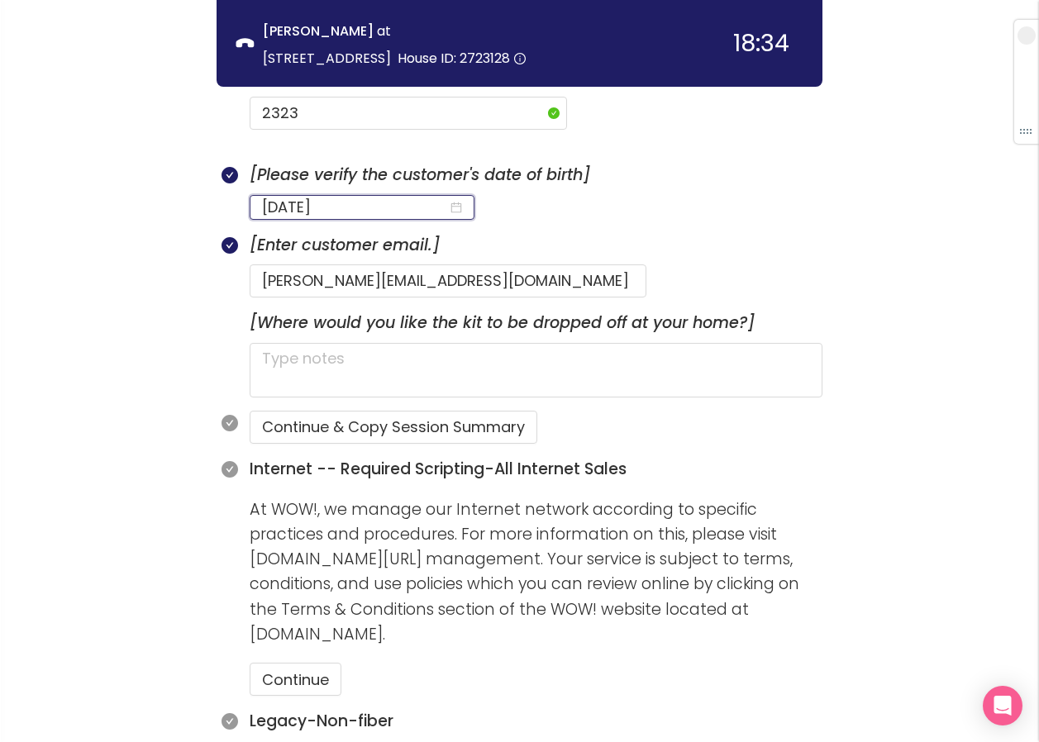
scroll to position [1075, 0]
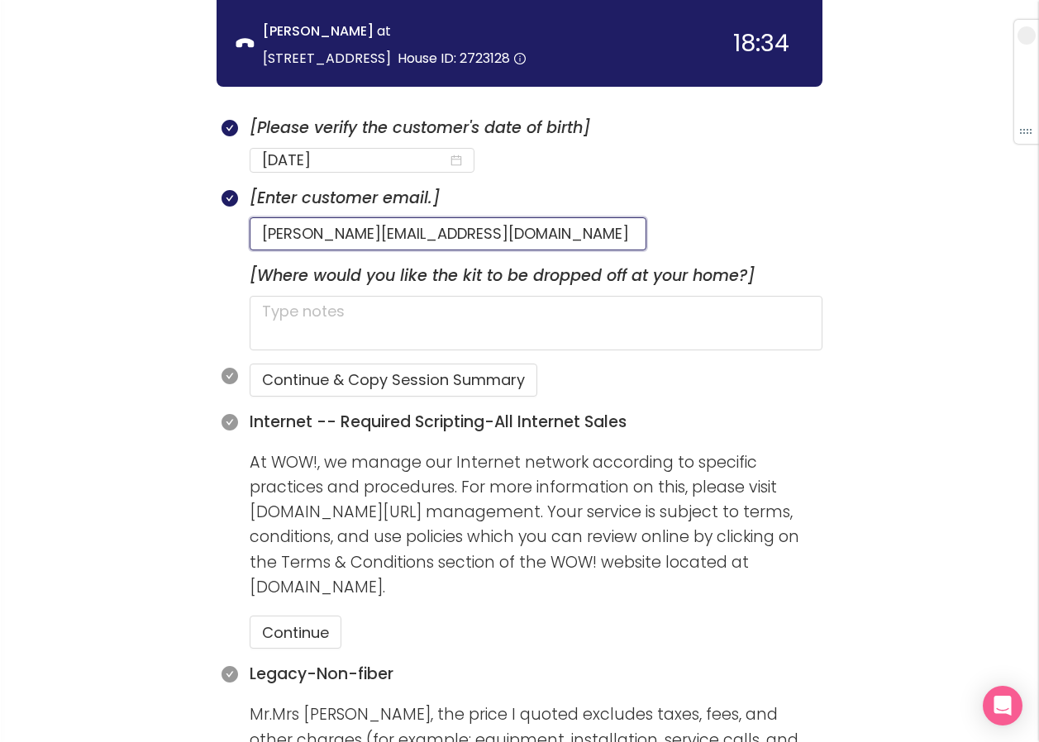
drag, startPoint x: 552, startPoint y: 200, endPoint x: 180, endPoint y: 185, distance: 372.3
click at [180, 185] on div "call info discovery offers summary [PERSON_NAME] at [STREET_ADDRESS] House ID: …" at bounding box center [519, 537] width 1039 height 3224
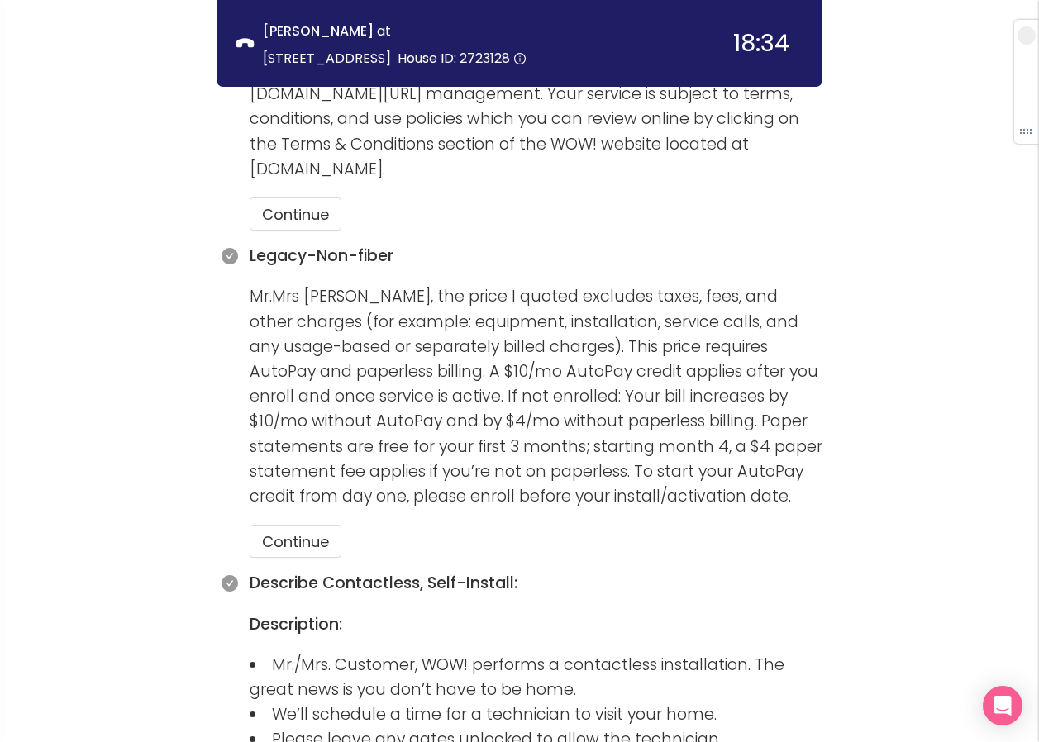
scroll to position [1492, 0]
click at [312, 526] on button "Continue" at bounding box center [296, 542] width 92 height 33
click at [311, 198] on button "Continue" at bounding box center [296, 214] width 92 height 33
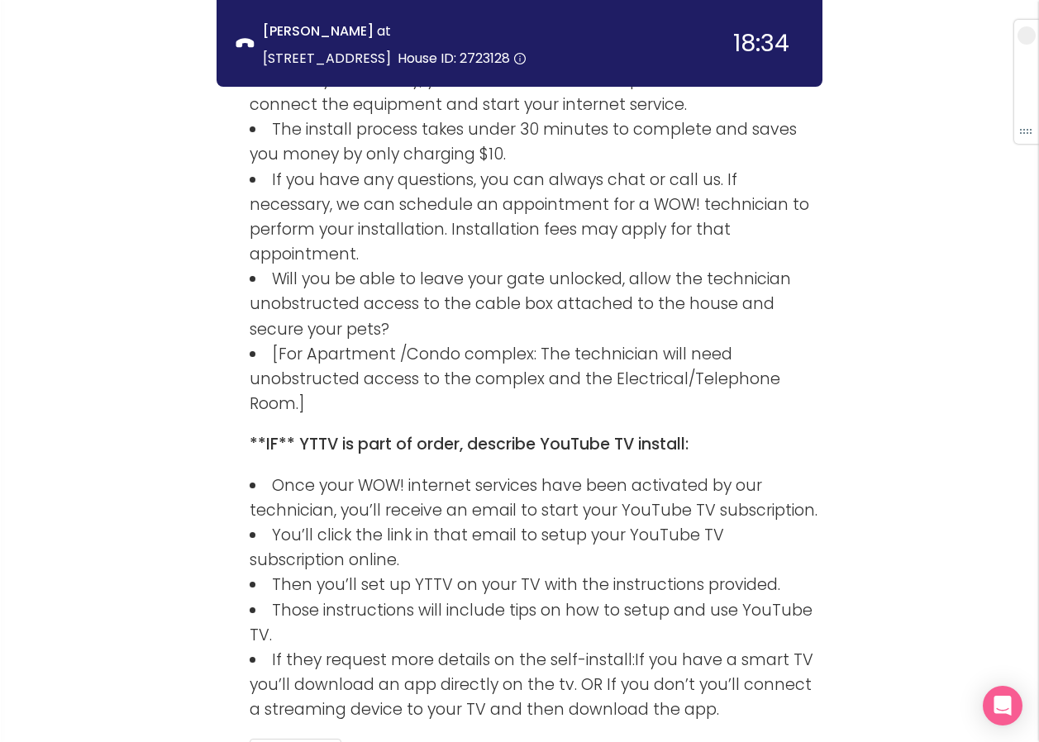
scroll to position [2401, 0]
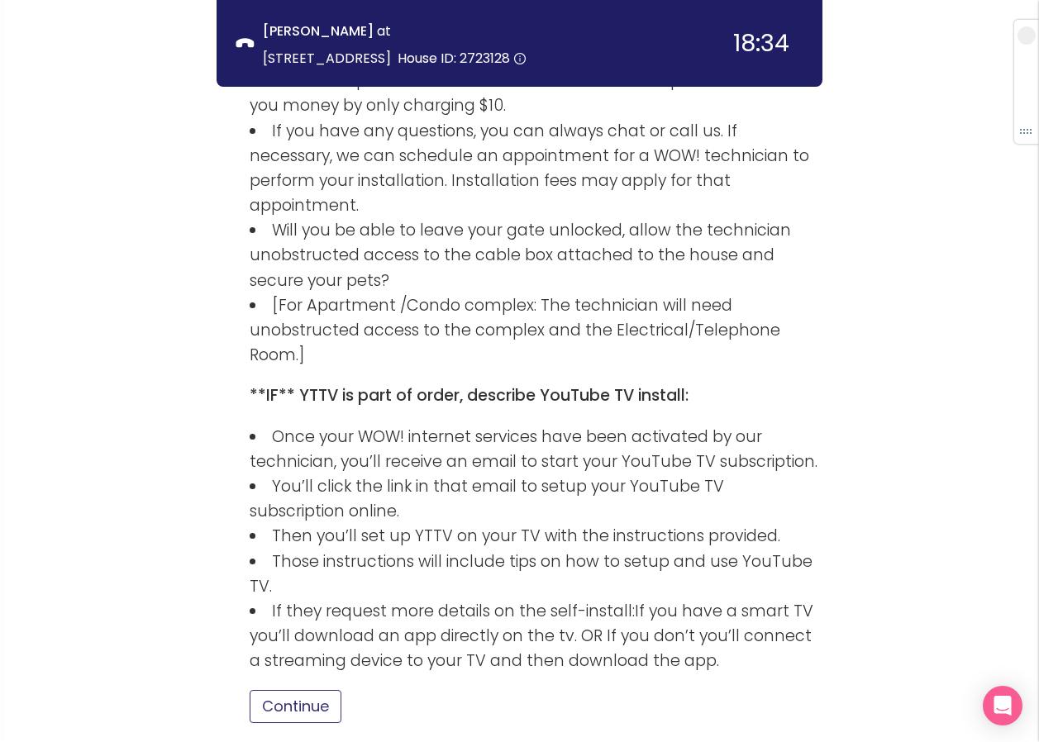
click at [335, 690] on button "Continue" at bounding box center [296, 706] width 92 height 33
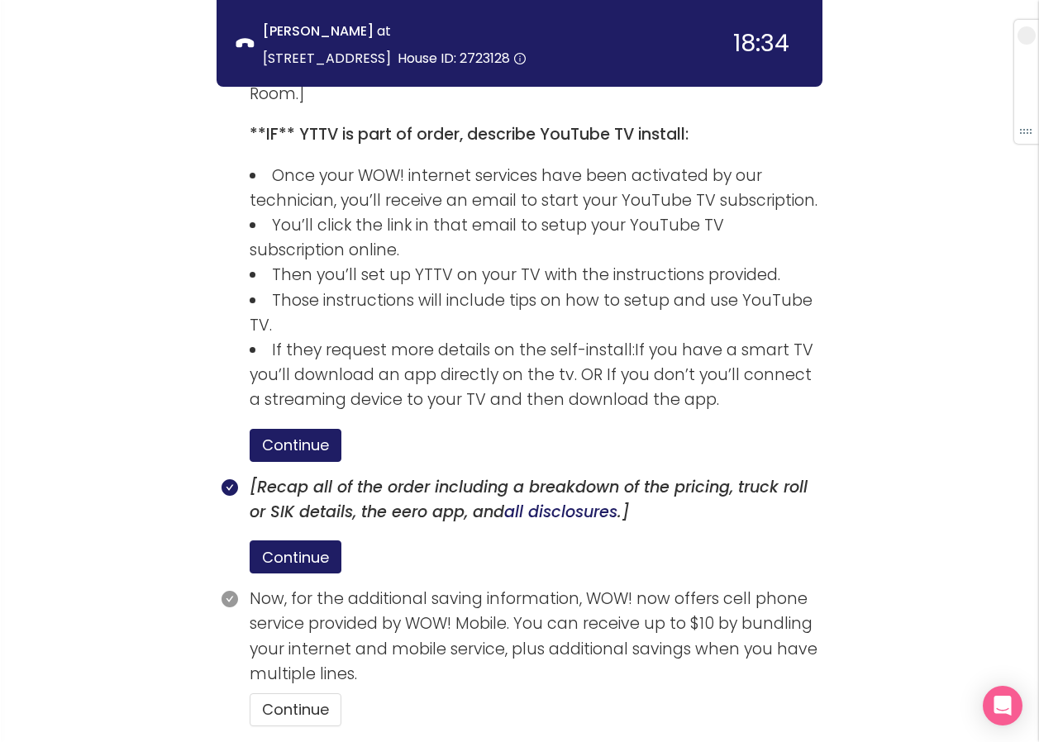
scroll to position [2666, 0]
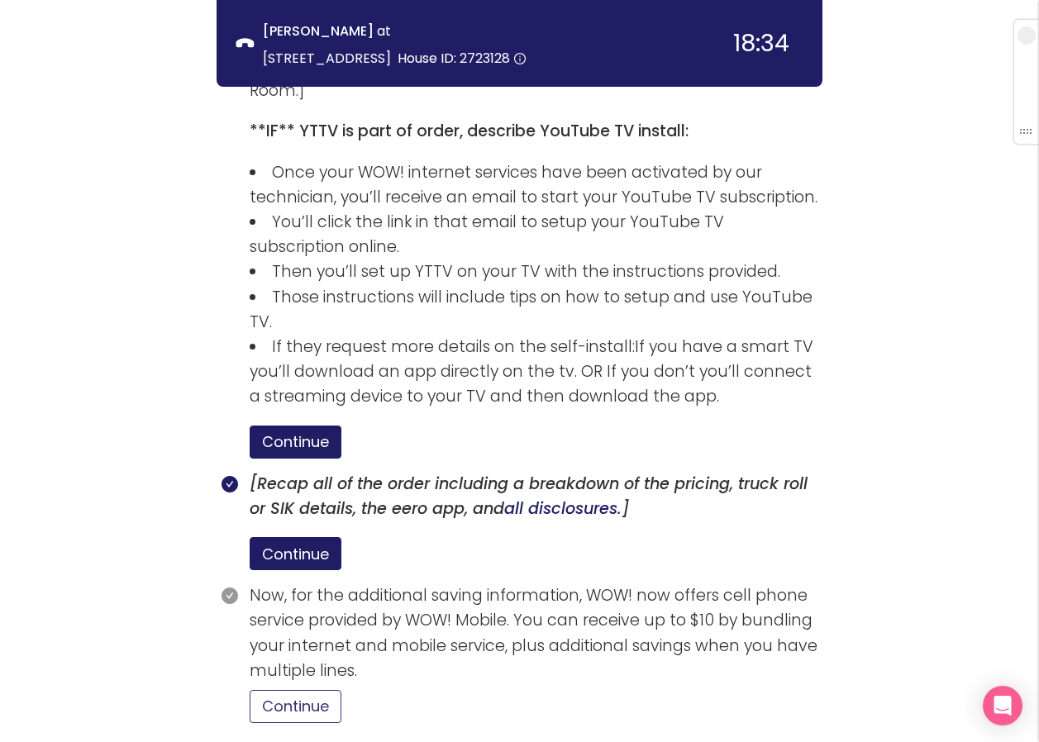
click at [322, 690] on button "Continue" at bounding box center [296, 706] width 92 height 33
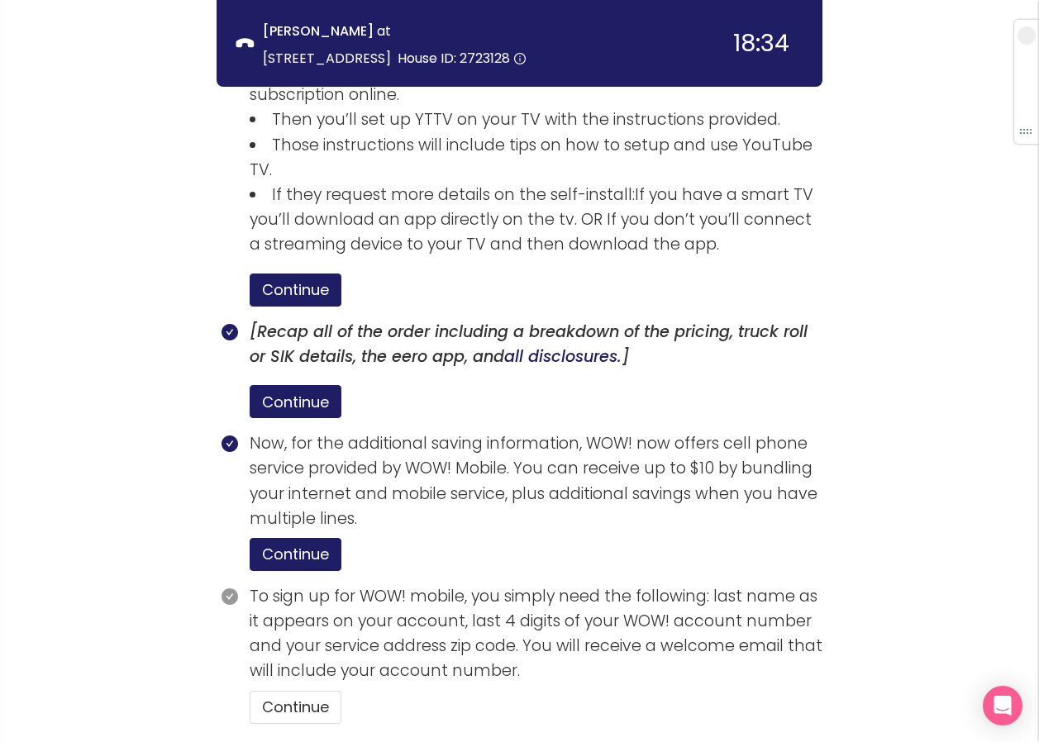
scroll to position [2819, 0]
click at [327, 690] on button "Continue" at bounding box center [296, 706] width 92 height 33
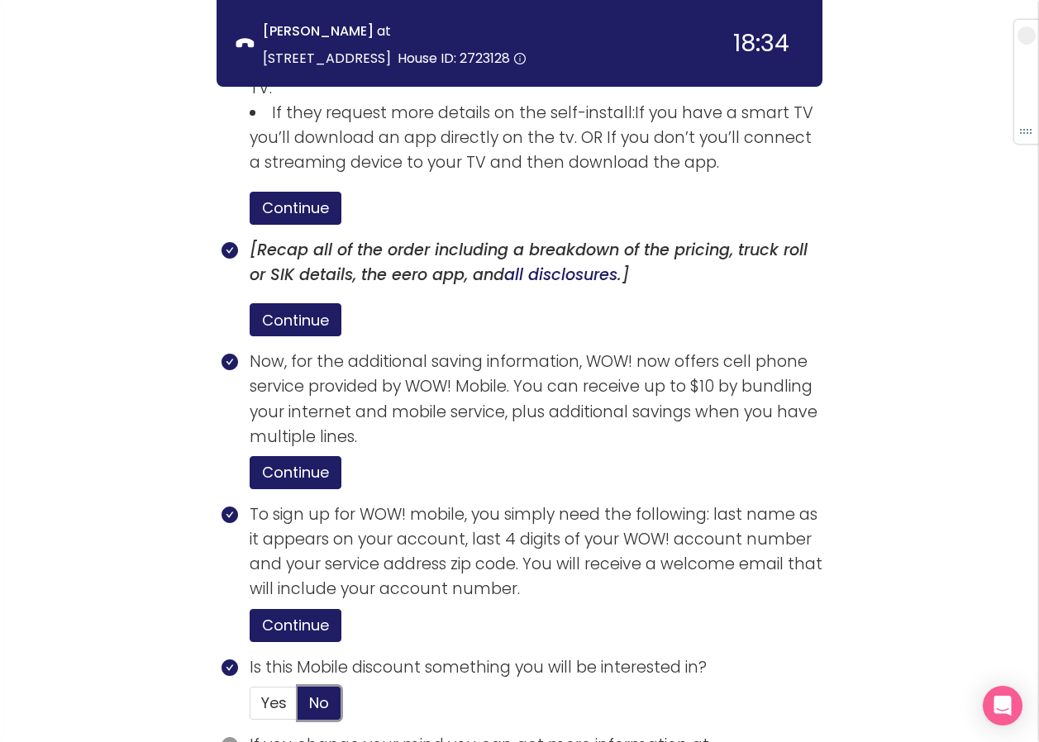
scroll to position [2999, 0]
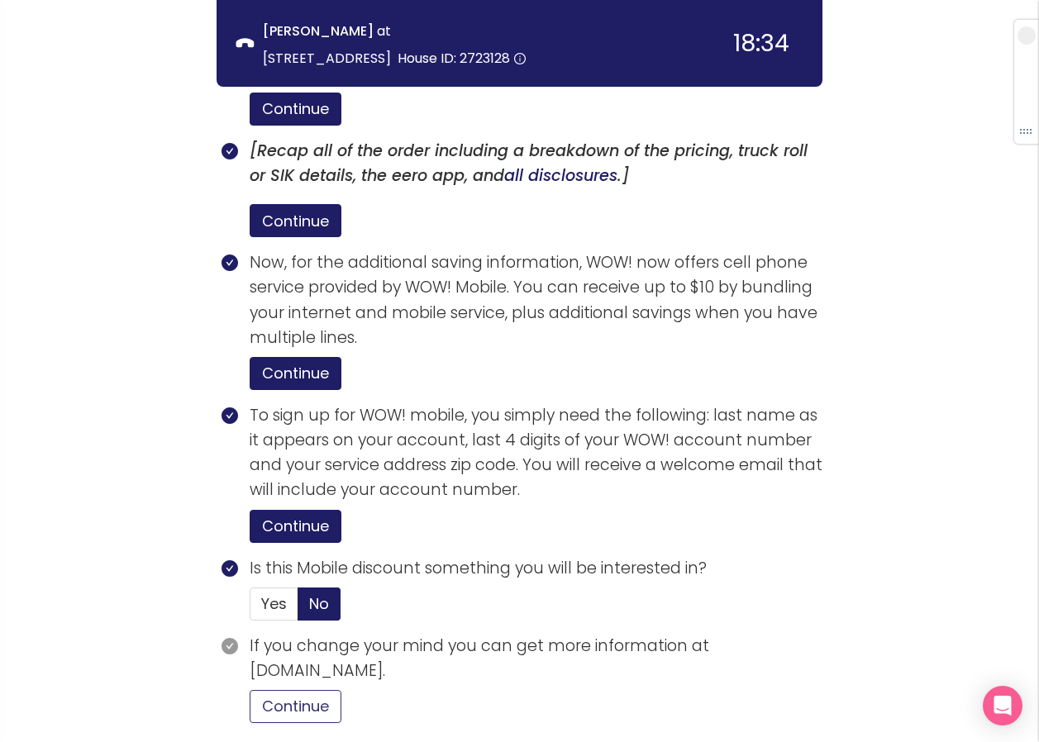
click at [313, 690] on button "Continue" at bounding box center [296, 706] width 92 height 33
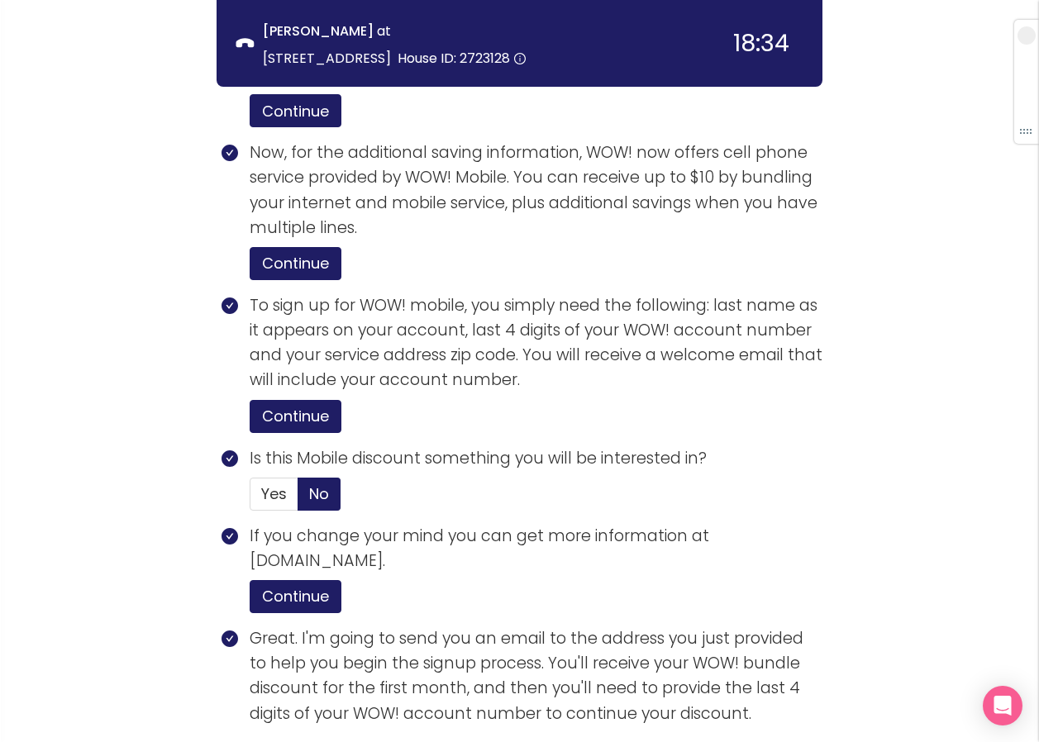
scroll to position [3314, 0]
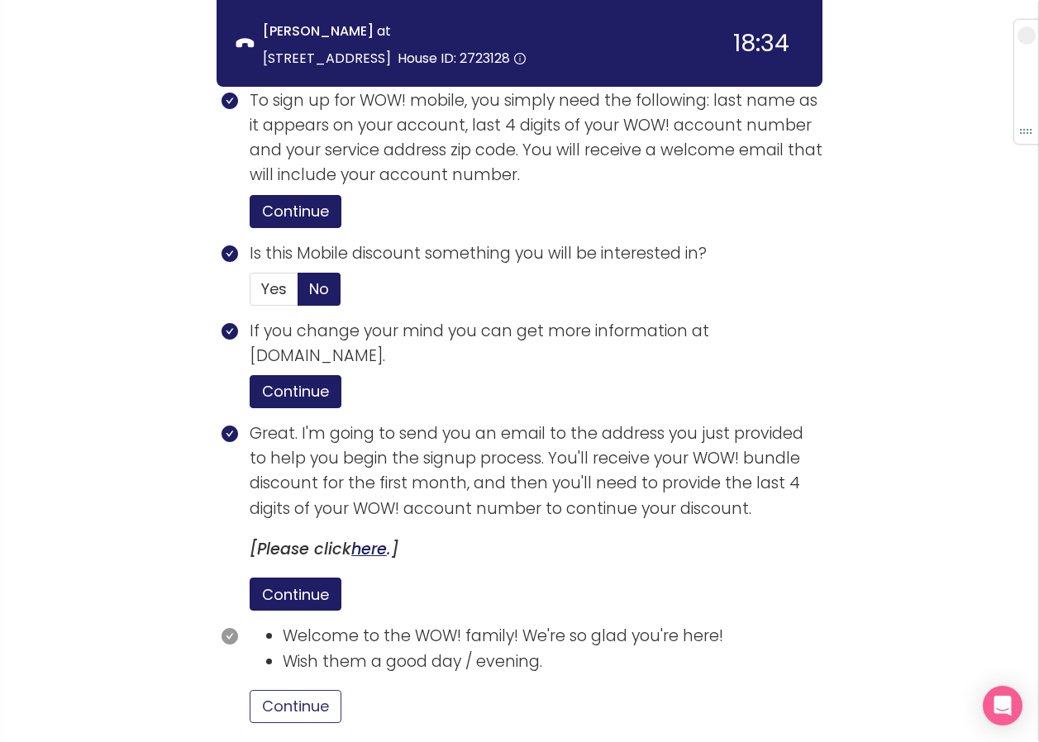
click at [312, 690] on button "Continue" at bounding box center [296, 706] width 92 height 33
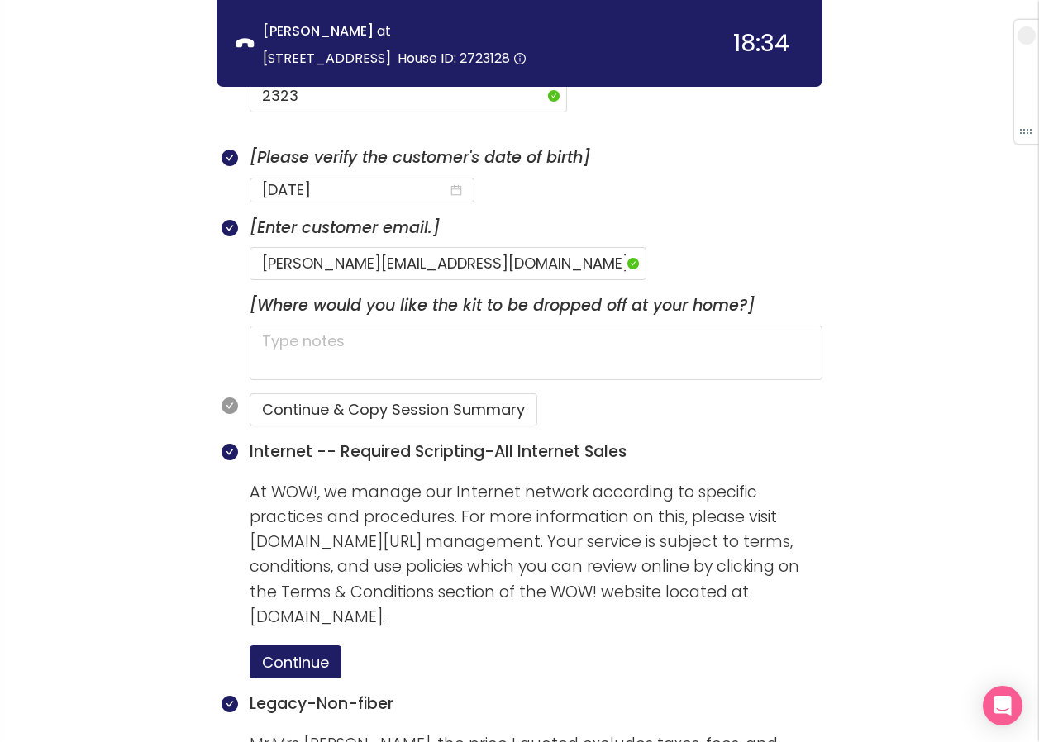
scroll to position [917, 0]
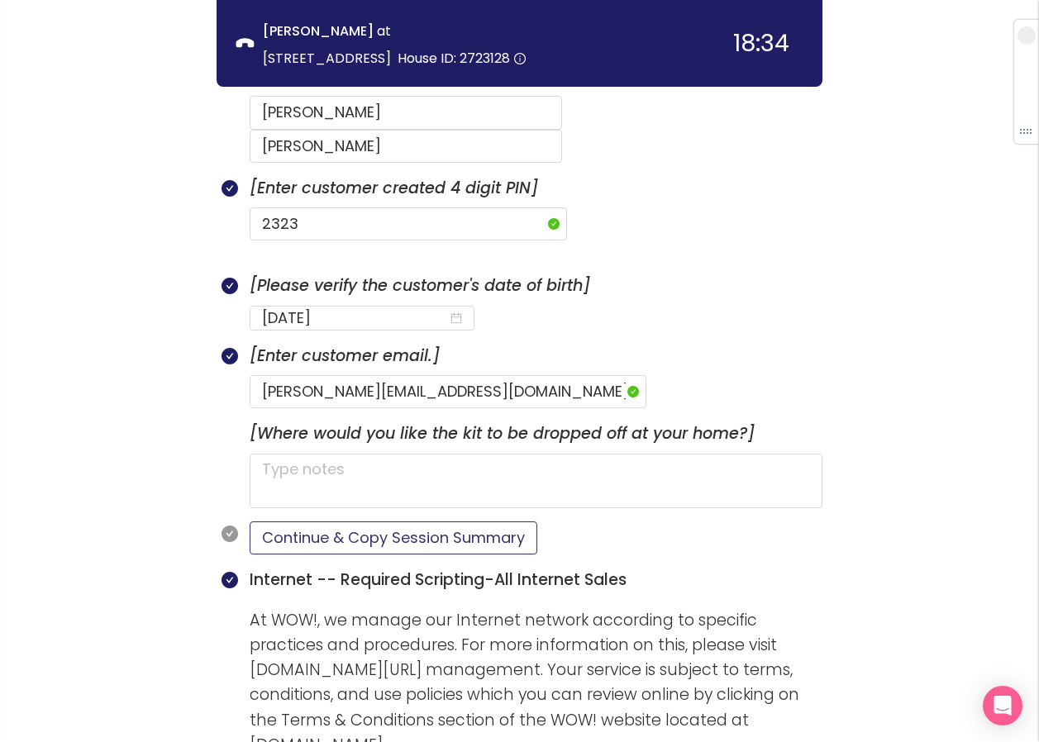
click at [455, 522] on button "Continue & Copy Session Summary" at bounding box center [394, 538] width 288 height 33
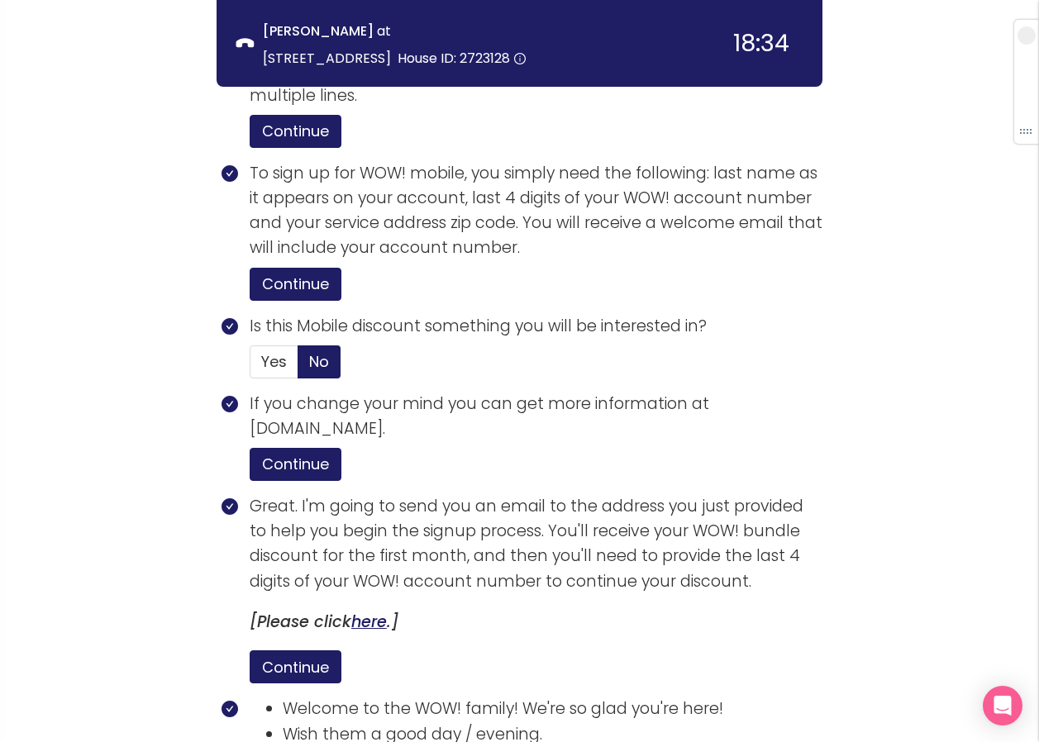
scroll to position [3314, 0]
